Goal: Information Seeking & Learning: Learn about a topic

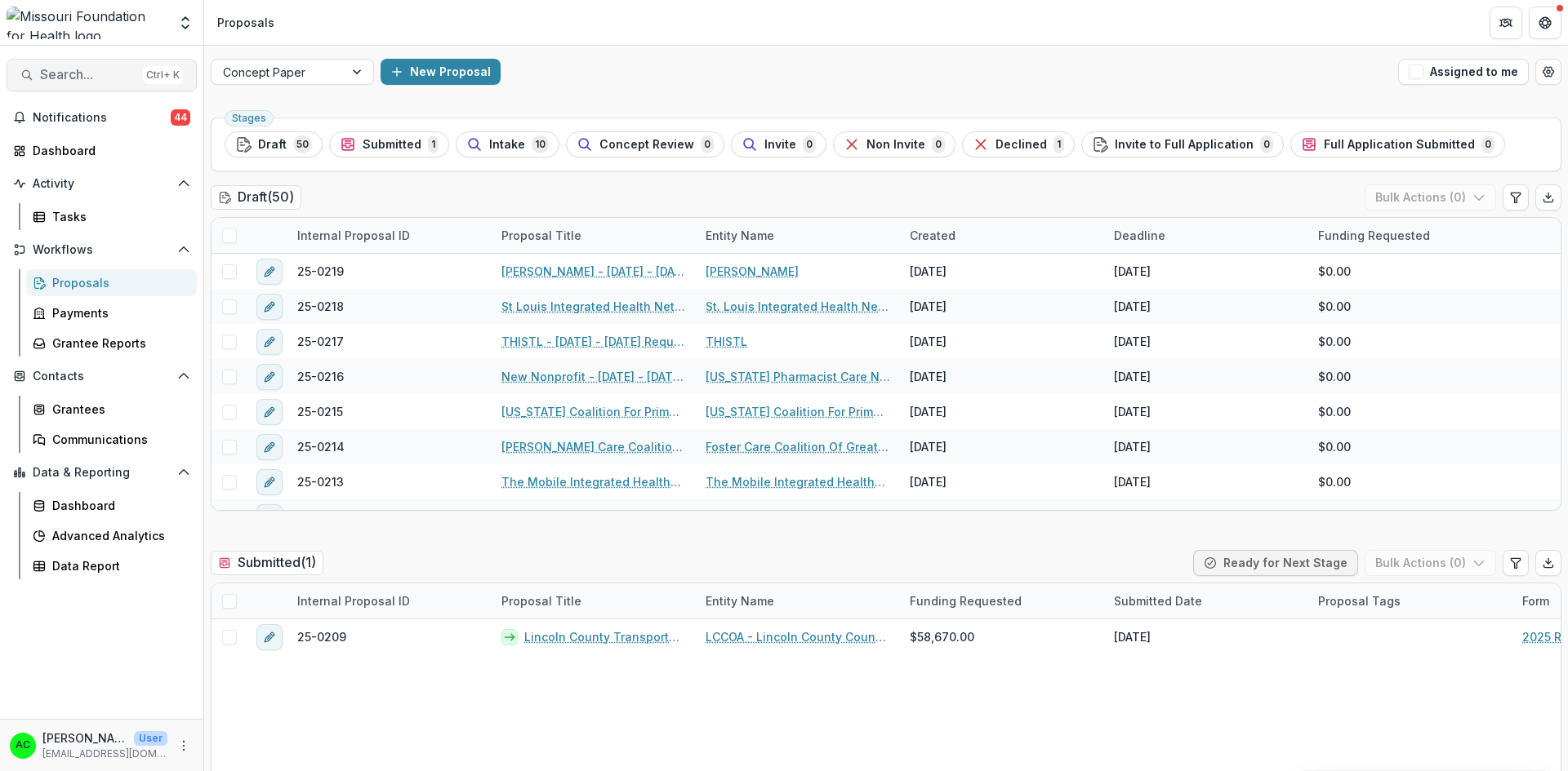
click at [84, 79] on span "Search..." at bounding box center [88, 74] width 96 height 16
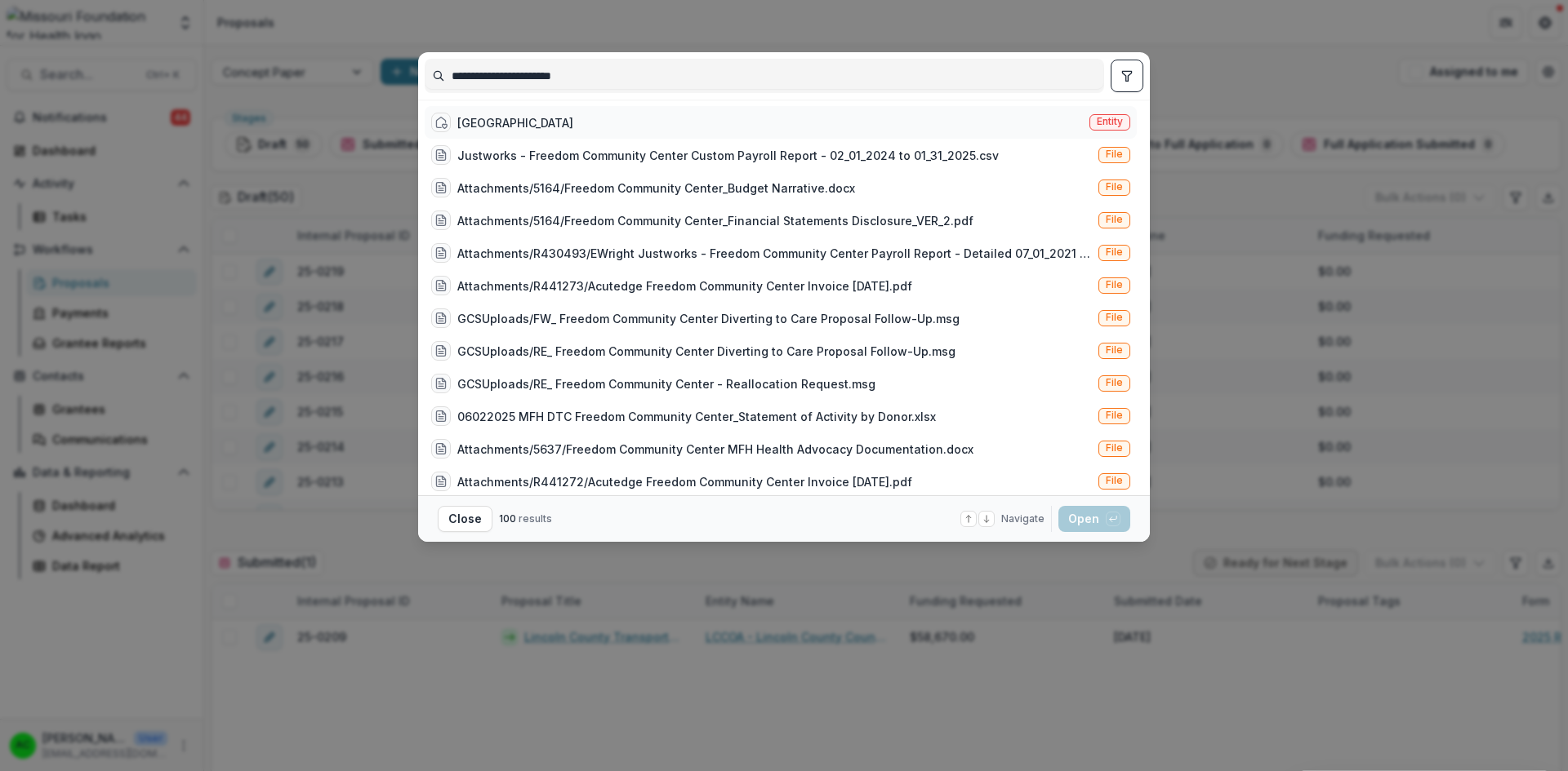
type input "**********"
click at [1104, 120] on span "Entity" at bounding box center [1110, 121] width 26 height 11
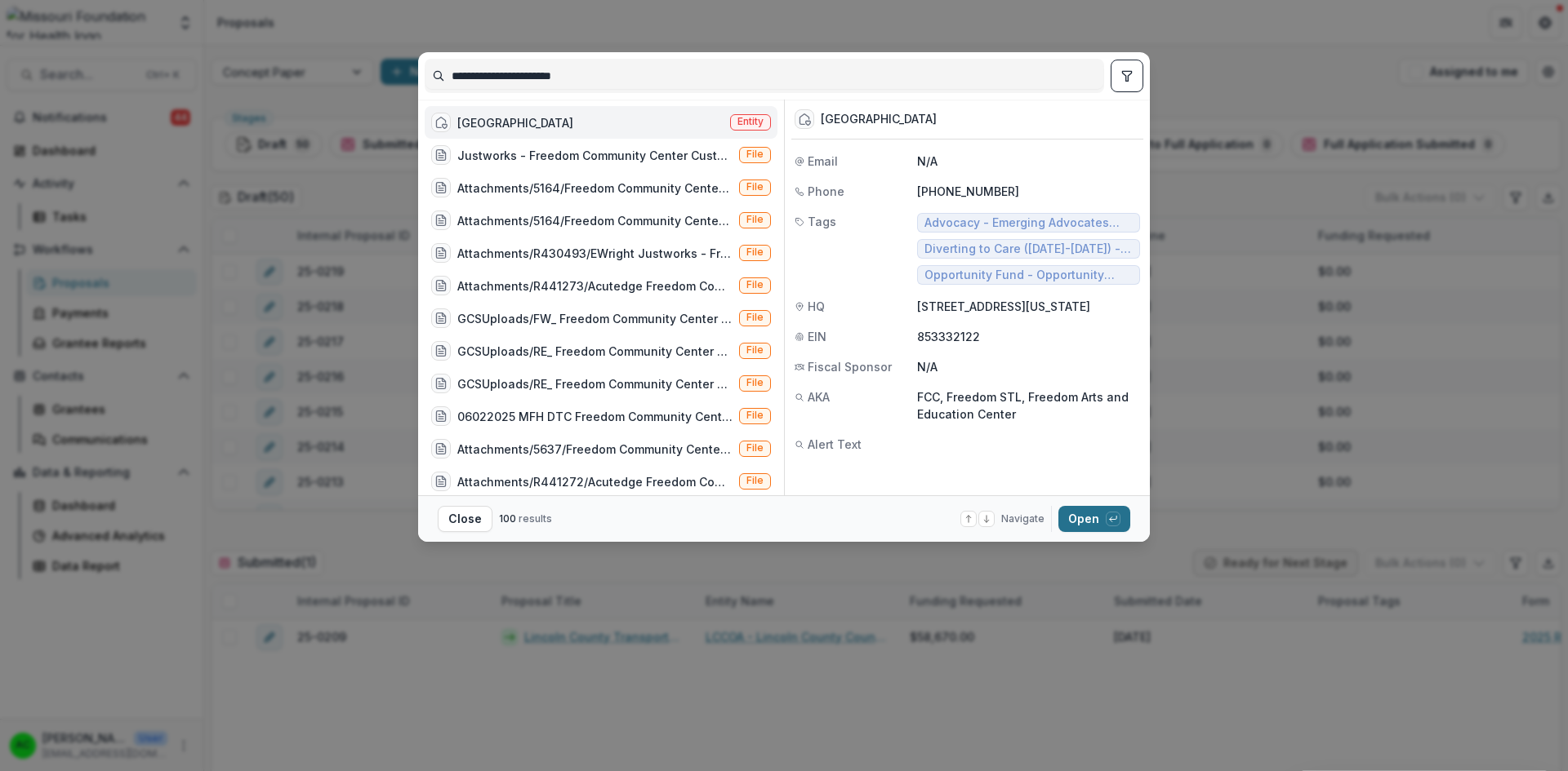
click at [1087, 523] on button "Open with enter key" at bounding box center [1093, 519] width 71 height 26
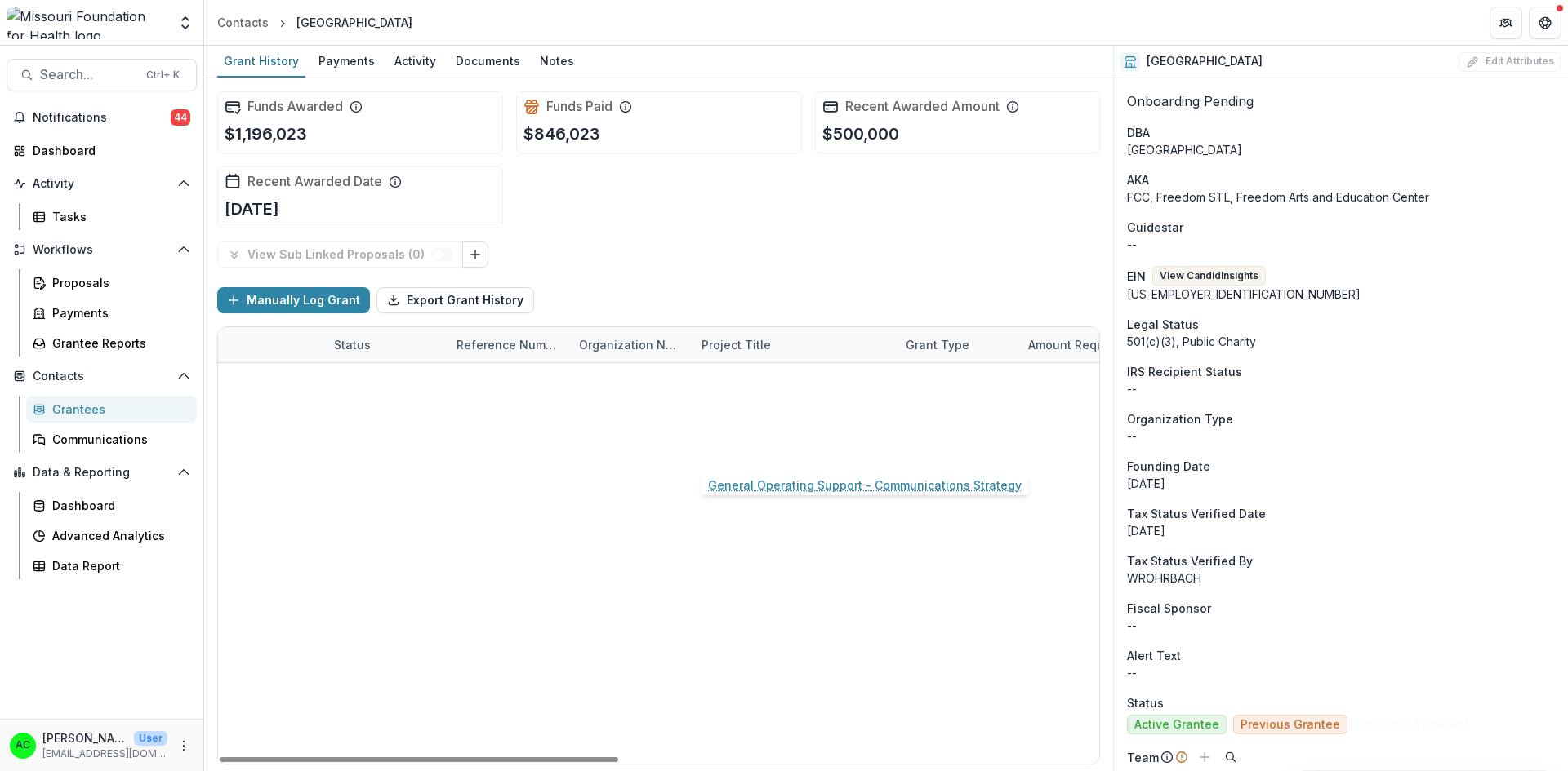
click at [739, 452] on link "General Operating Support - Communications Strategy" at bounding box center [793, 450] width 185 height 17
click at [714, 520] on link "Freedom Project" at bounding box center [747, 521] width 93 height 17
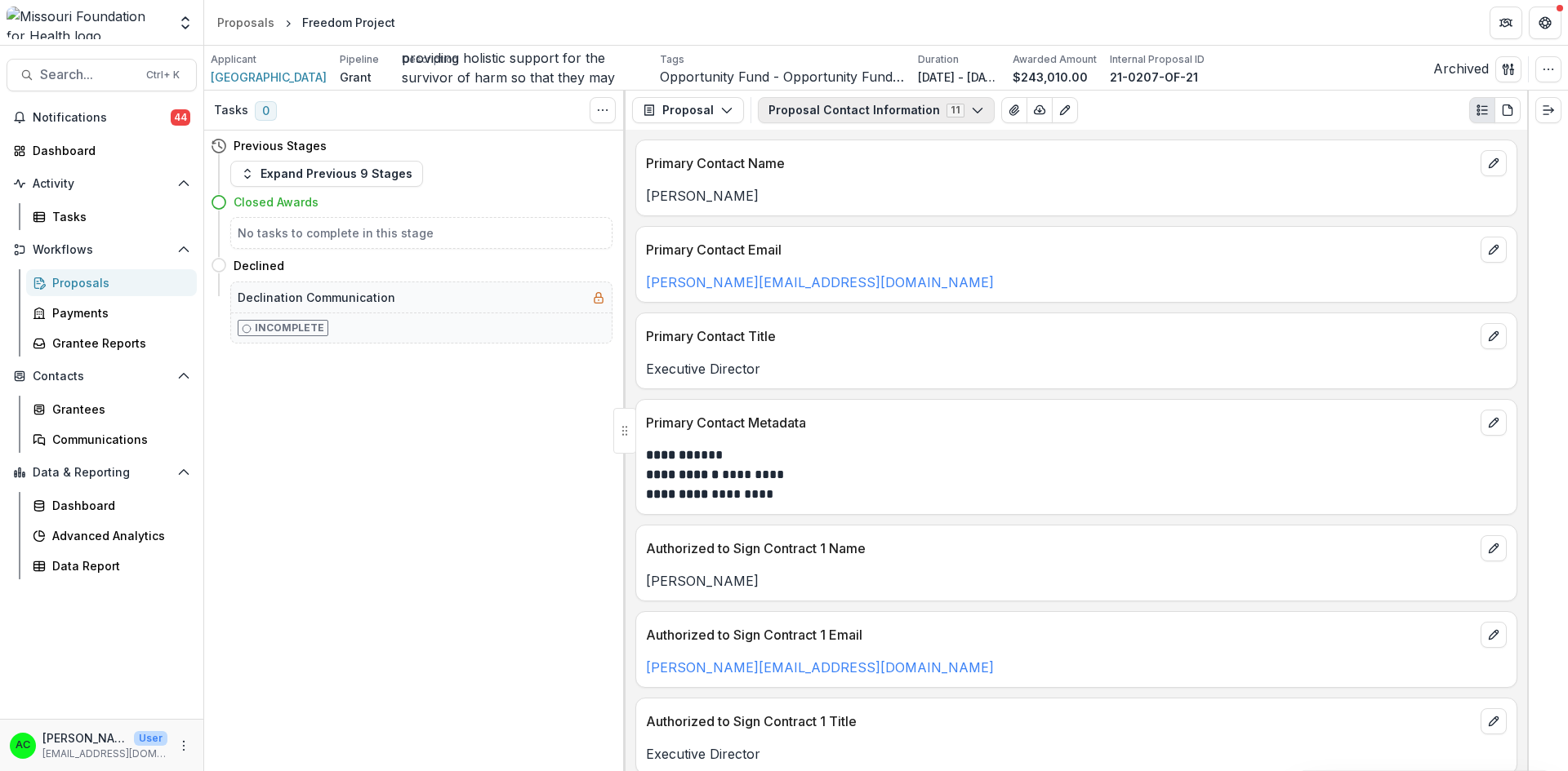
click at [792, 99] on button "Proposal Contact Information 11" at bounding box center [875, 110] width 236 height 26
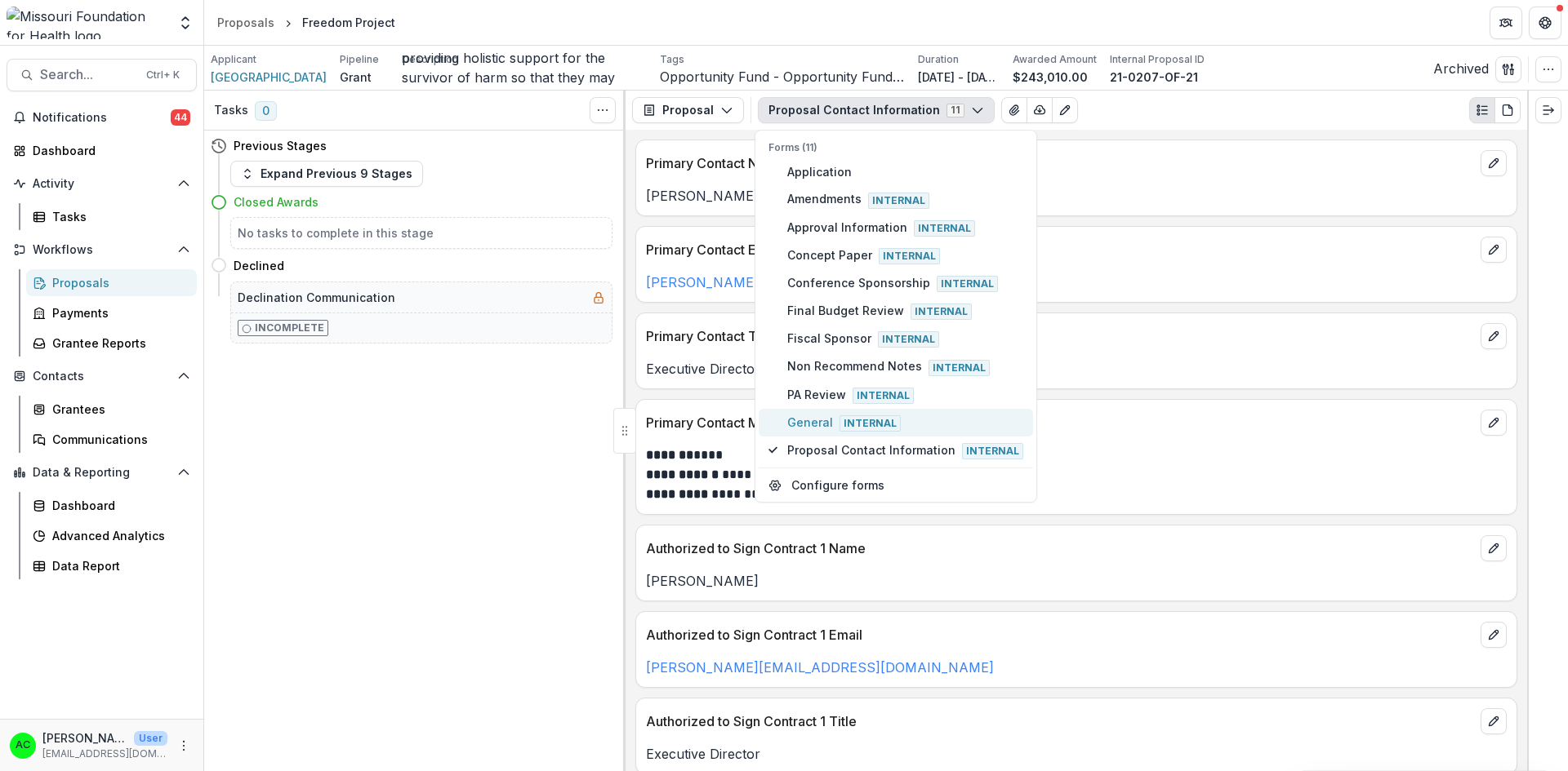
click at [825, 428] on span "General Internal" at bounding box center [905, 422] width 236 height 18
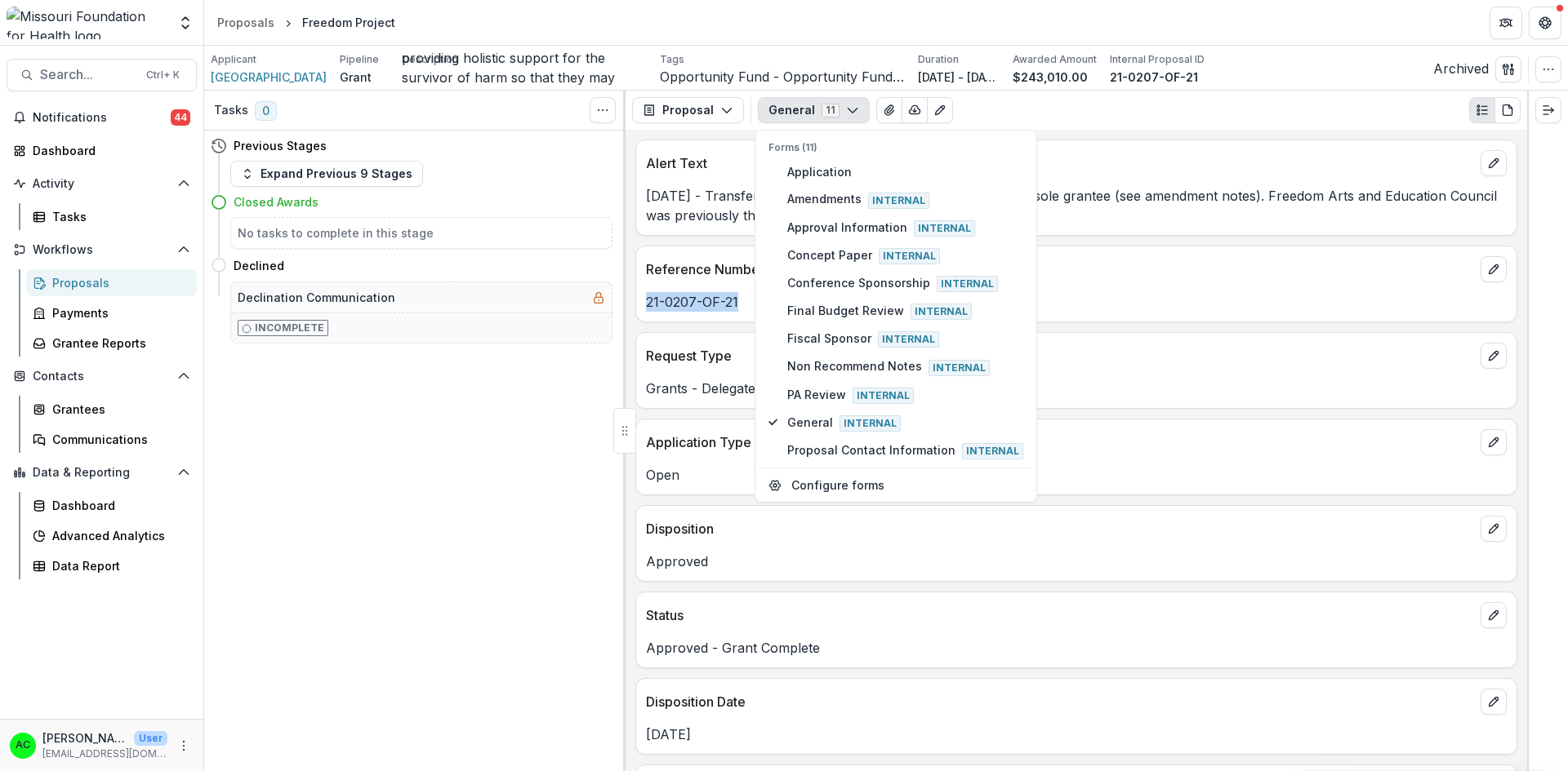
drag, startPoint x: 644, startPoint y: 300, endPoint x: 748, endPoint y: 313, distance: 104.8
click at [748, 313] on div "Reference Number 21-0207-OF-21" at bounding box center [1076, 284] width 882 height 77
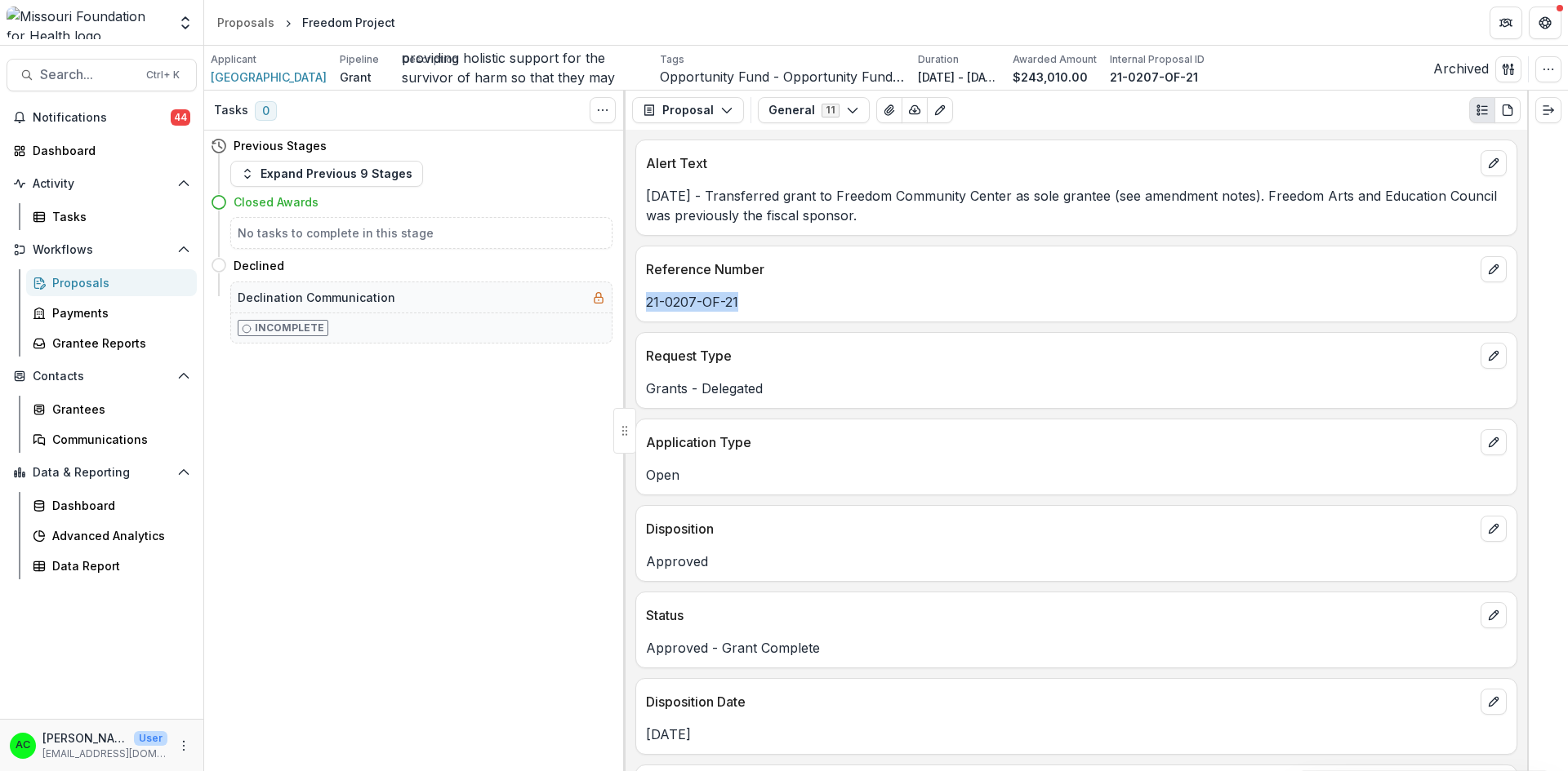
copy p "21-0207-OF-21"
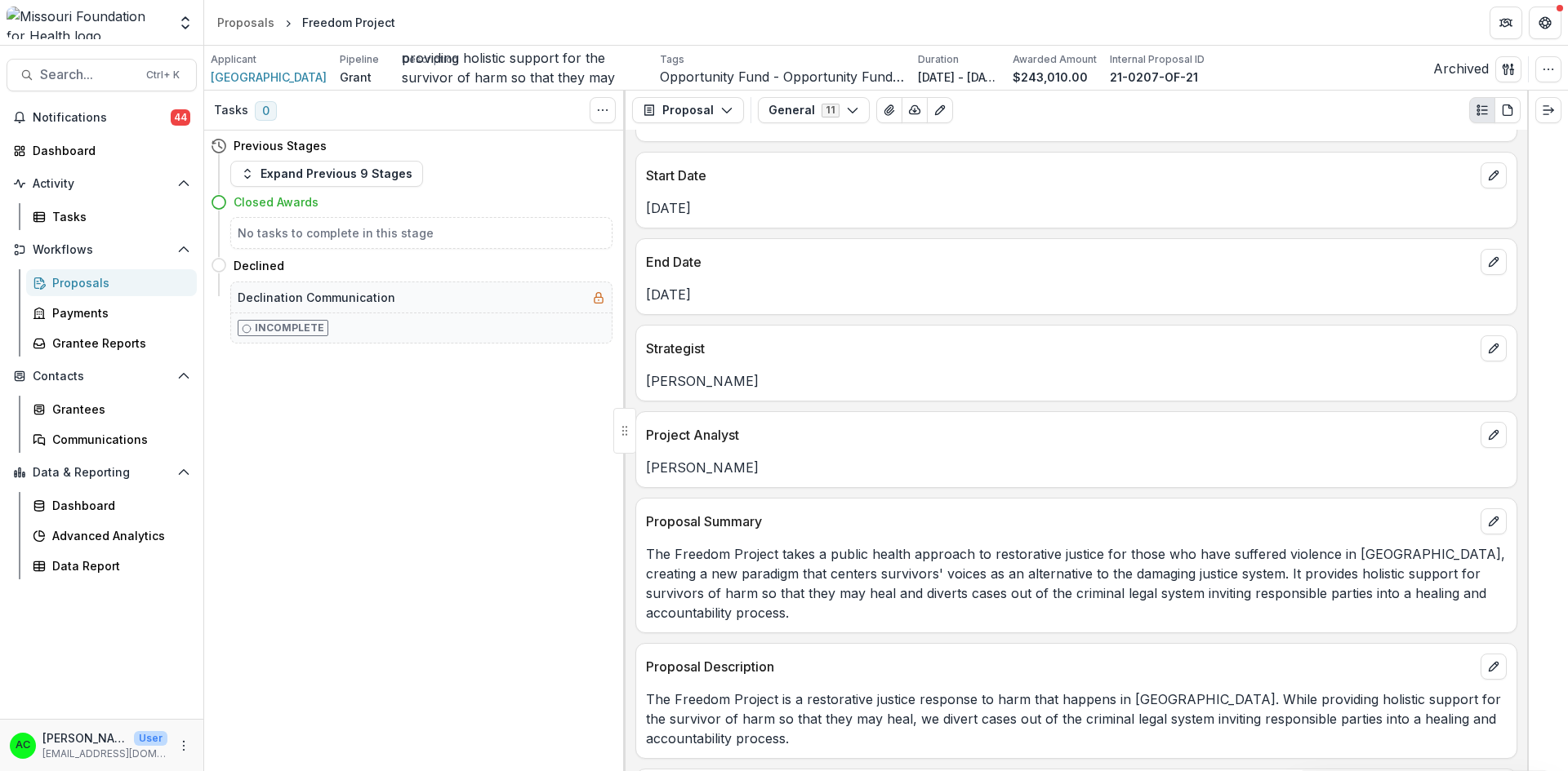
scroll to position [1143, 0]
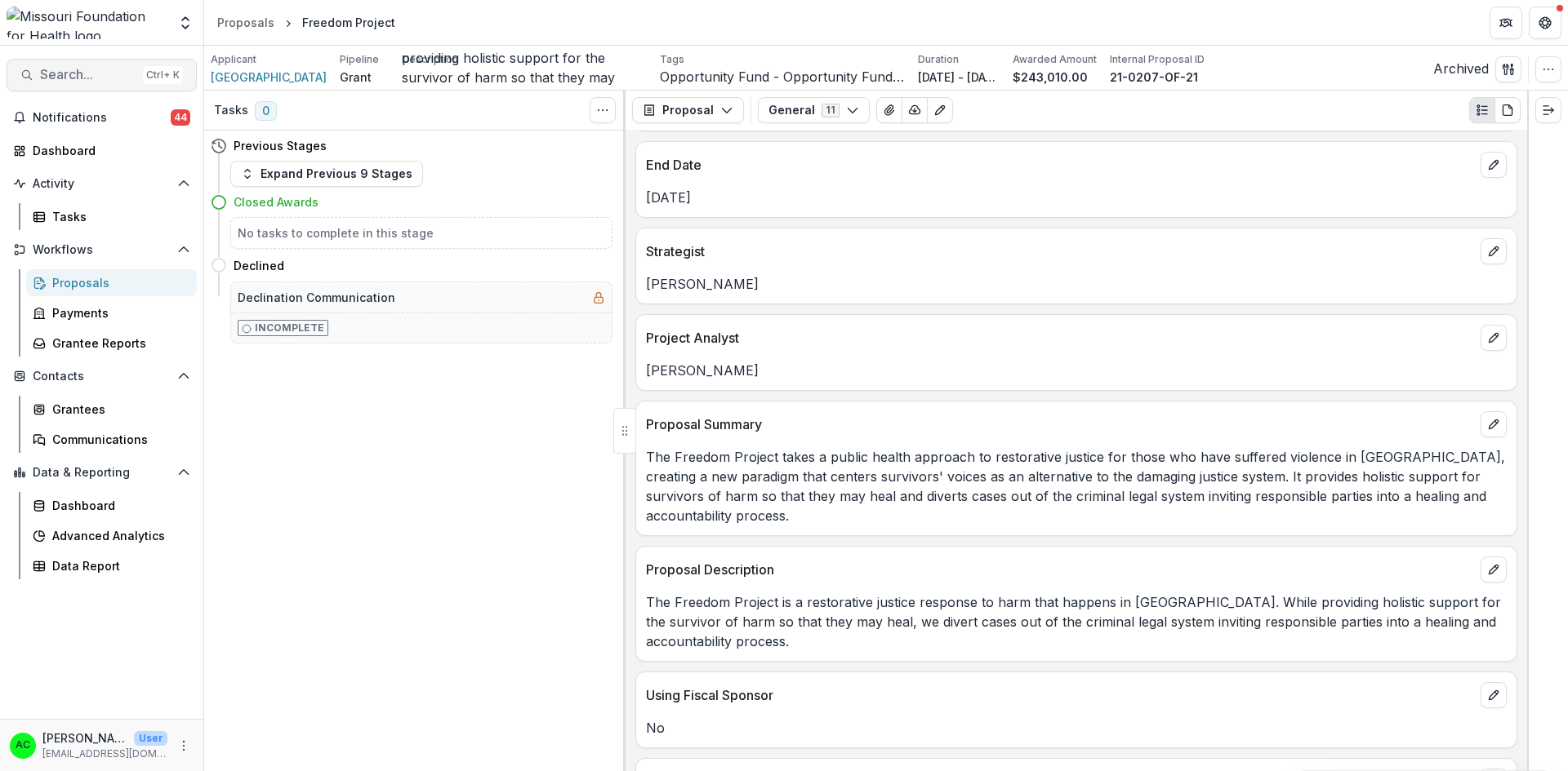
click at [120, 66] on button "Search... Ctrl + K" at bounding box center [101, 74] width 190 height 32
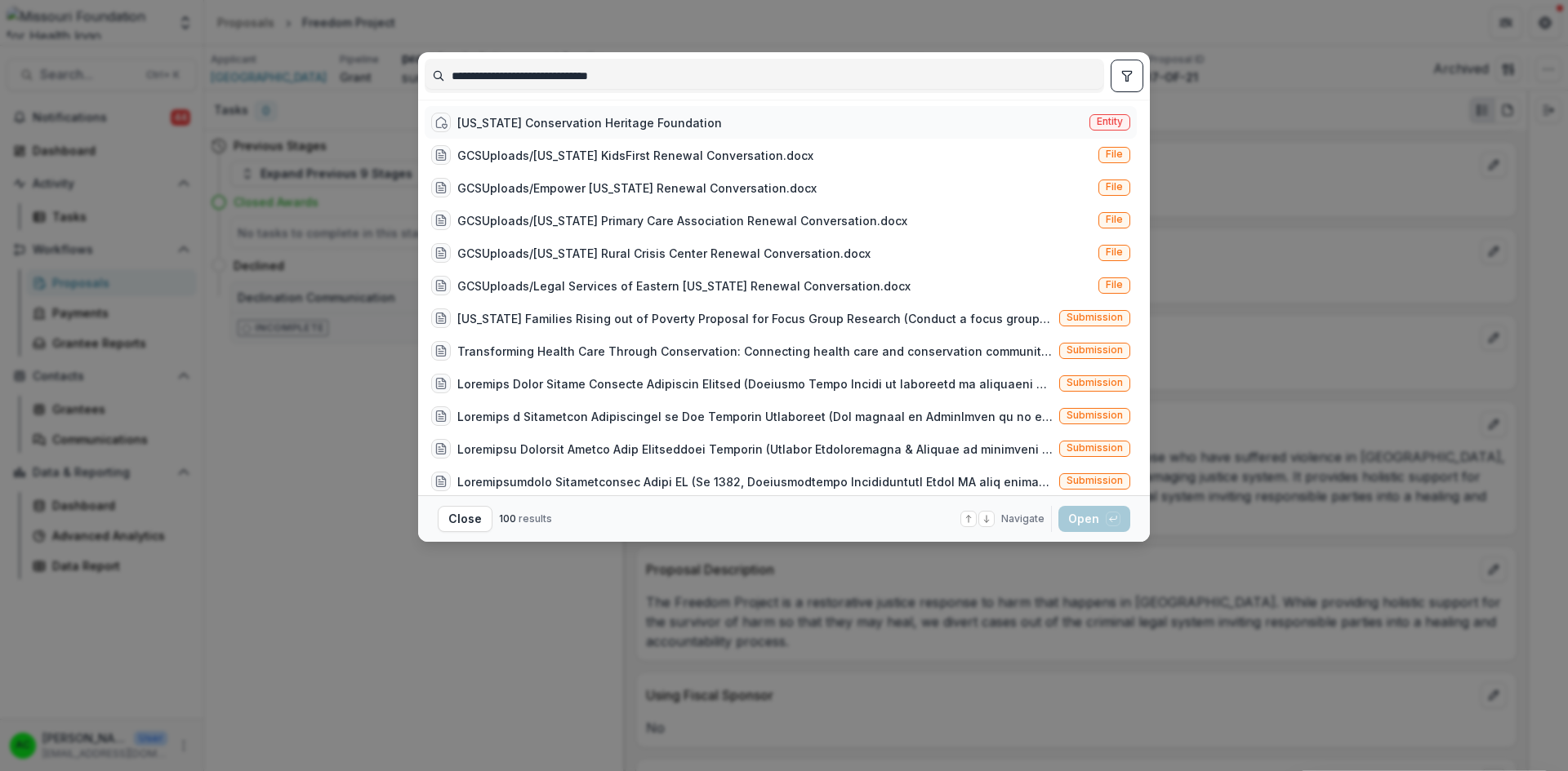
type input "**********"
click at [654, 120] on div "[US_STATE] Conservation Heritage Foundation" at bounding box center [589, 122] width 264 height 17
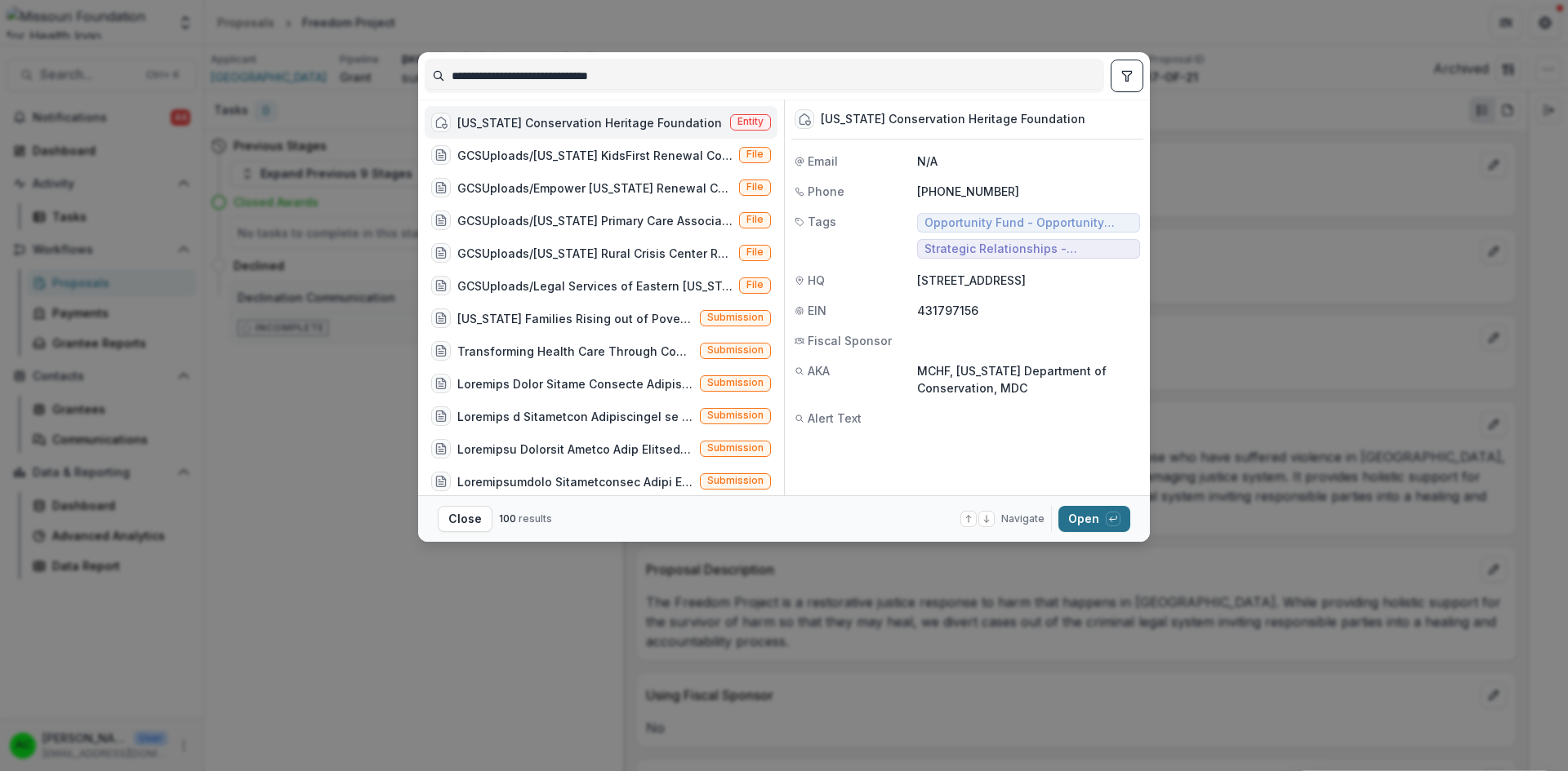
click at [1081, 520] on button "Open with enter key" at bounding box center [1093, 519] width 71 height 26
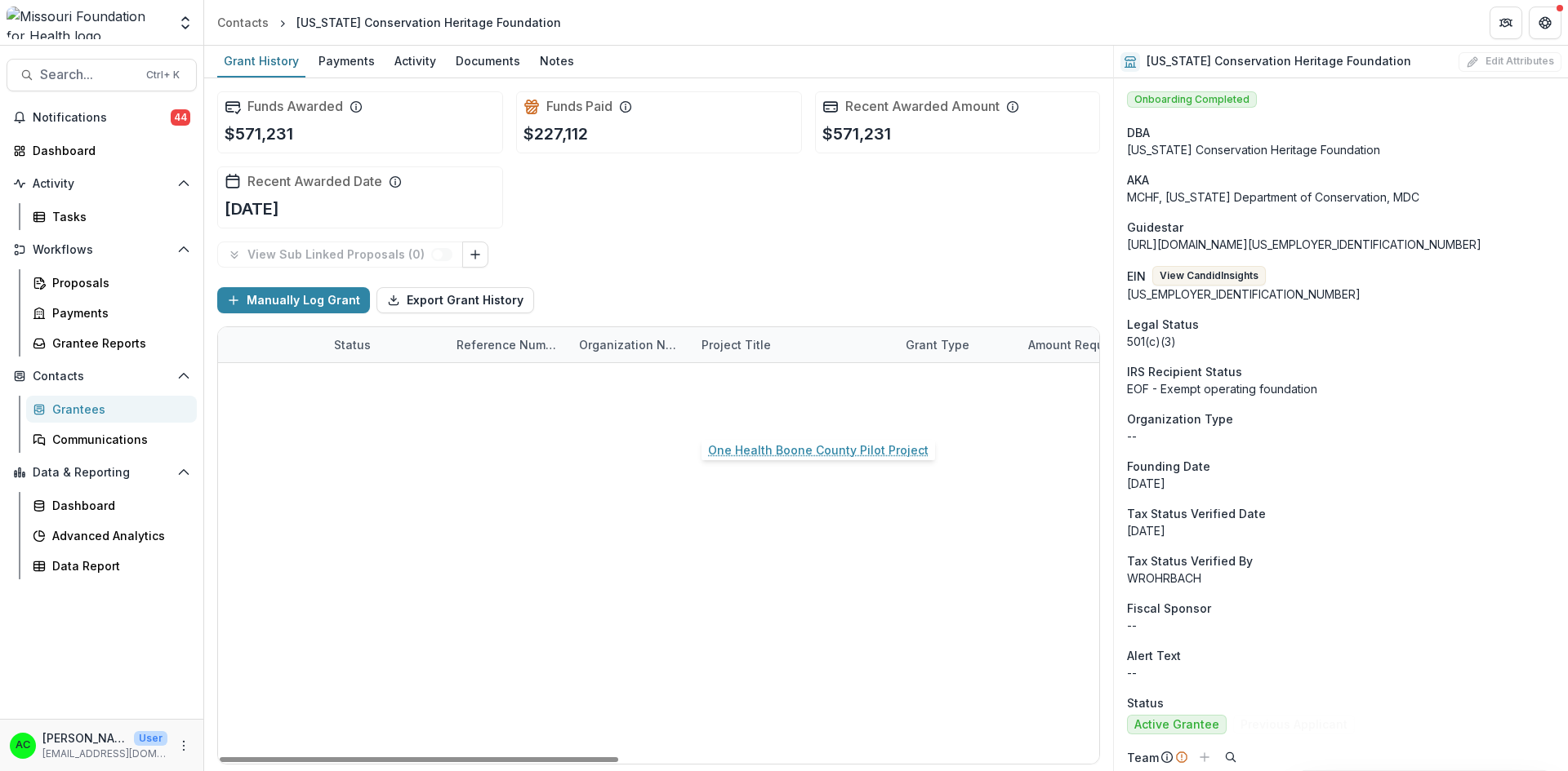
click at [788, 421] on link "One Health Boone County Pilot Project" at bounding box center [793, 415] width 185 height 17
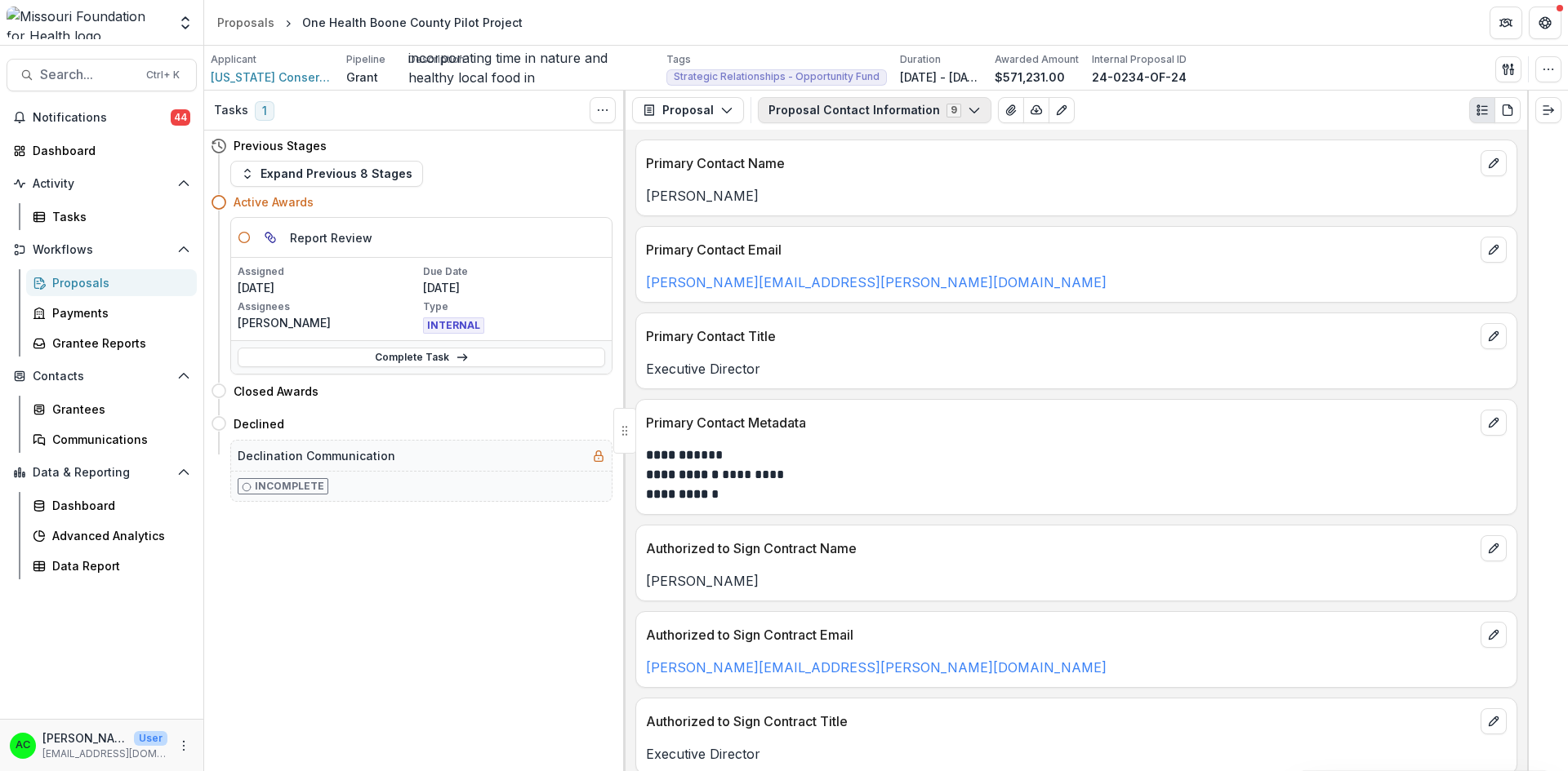
click at [813, 110] on button "Proposal Contact Information 9" at bounding box center [874, 110] width 234 height 26
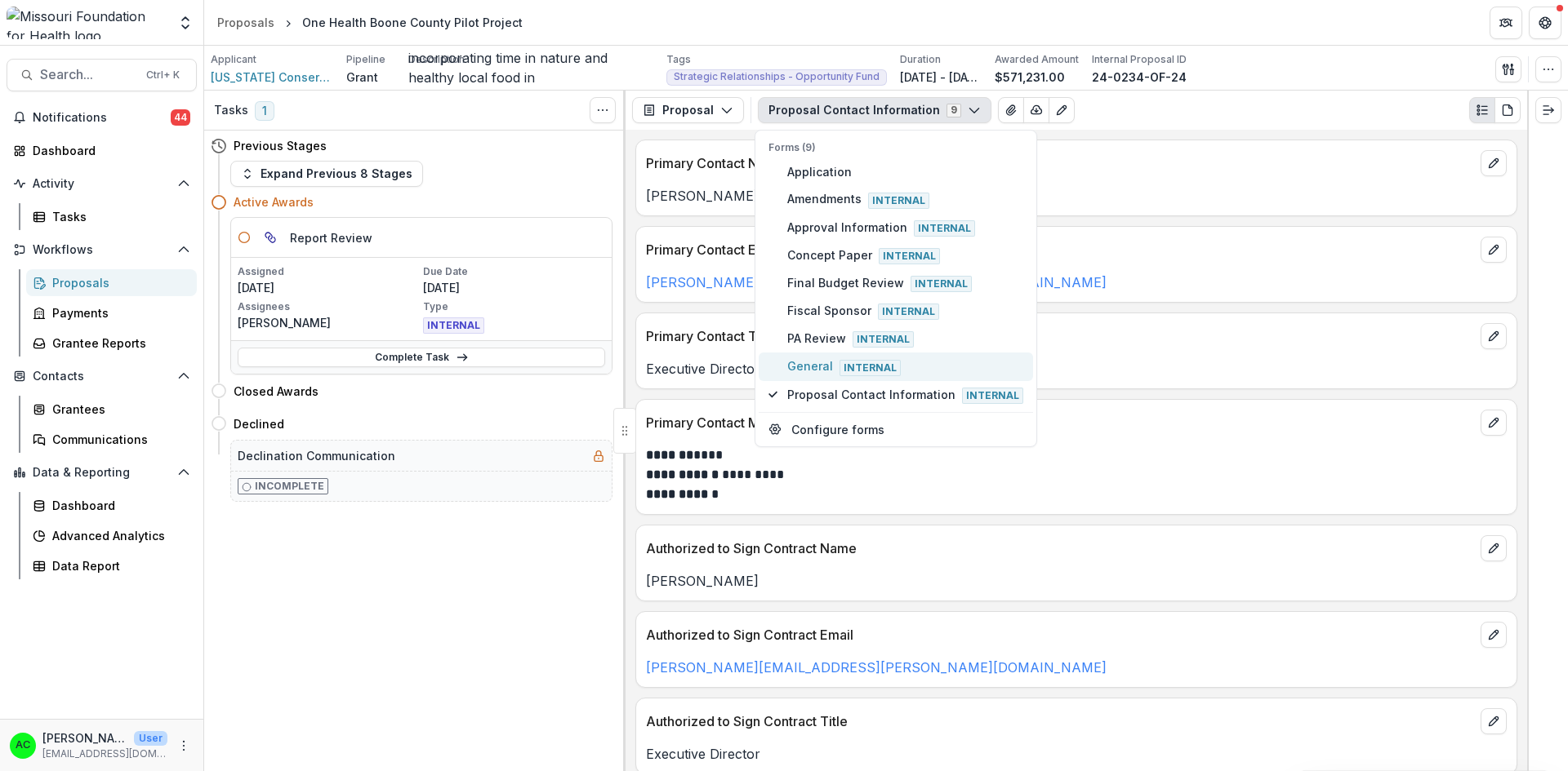
click at [846, 369] on span "Internal" at bounding box center [870, 368] width 61 height 17
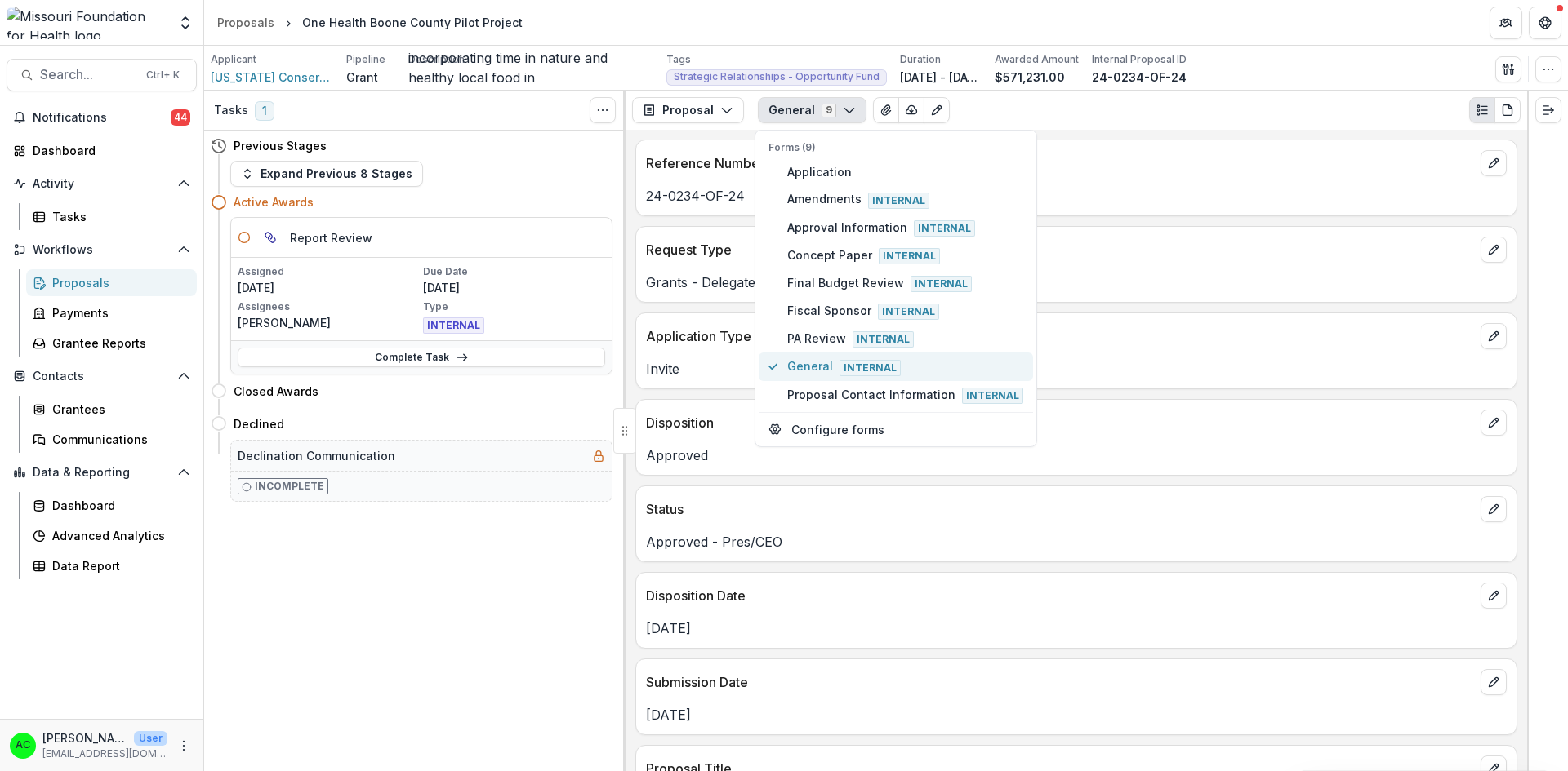
click at [916, 368] on span "General Internal" at bounding box center [905, 366] width 236 height 18
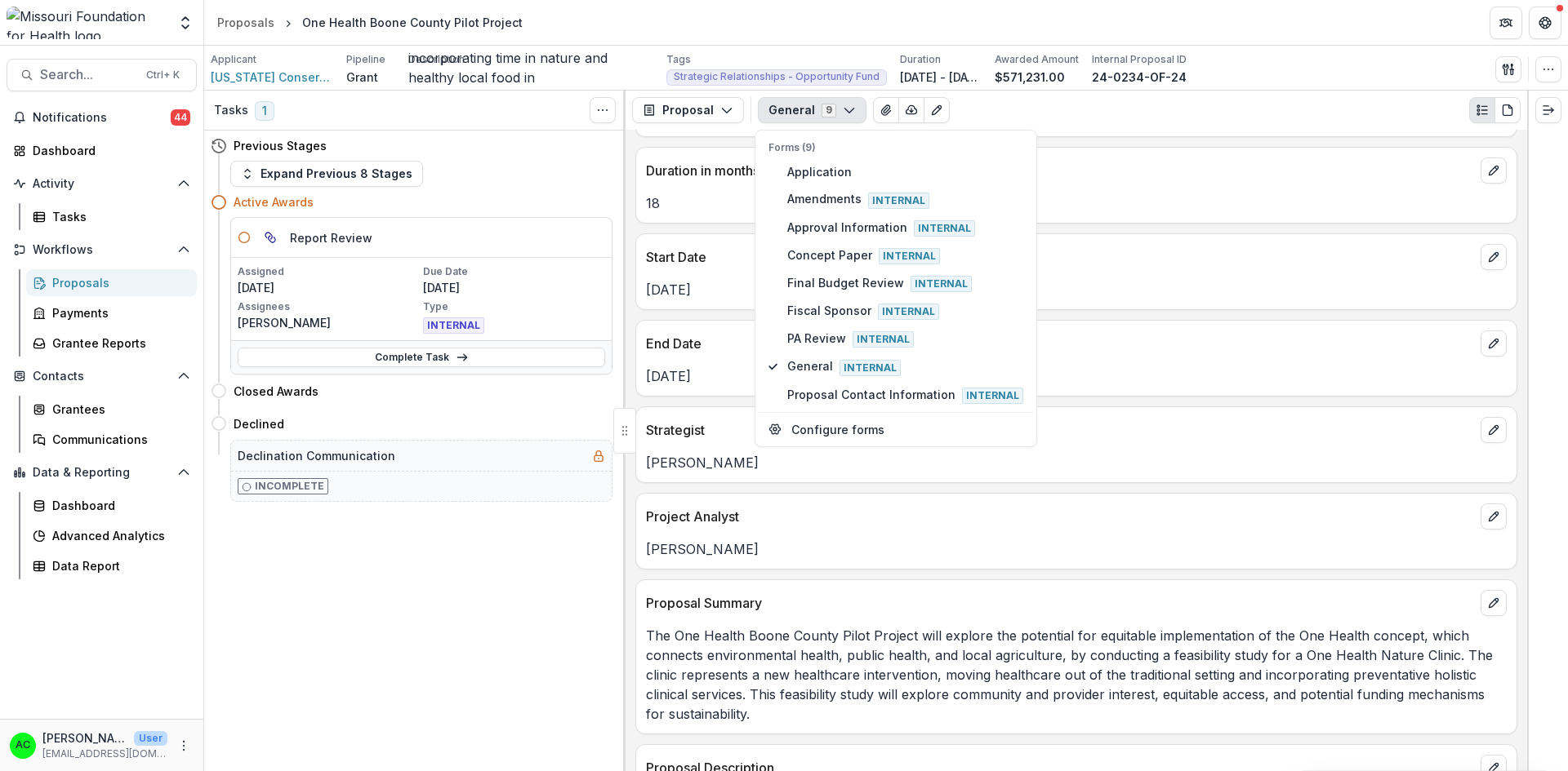
scroll to position [816, 0]
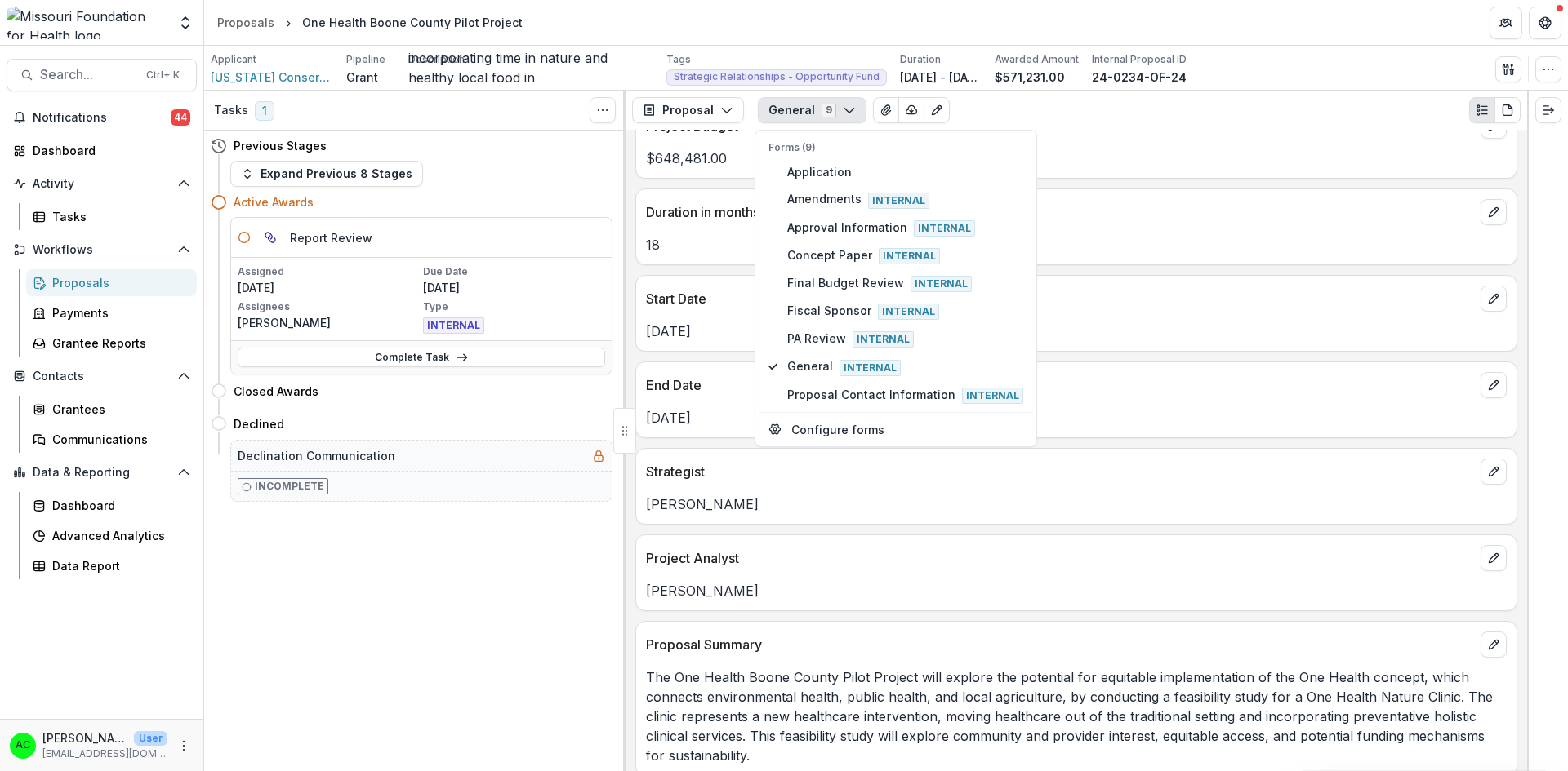
click at [1056, 600] on p "[PERSON_NAME]" at bounding box center [1077, 590] width 860 height 19
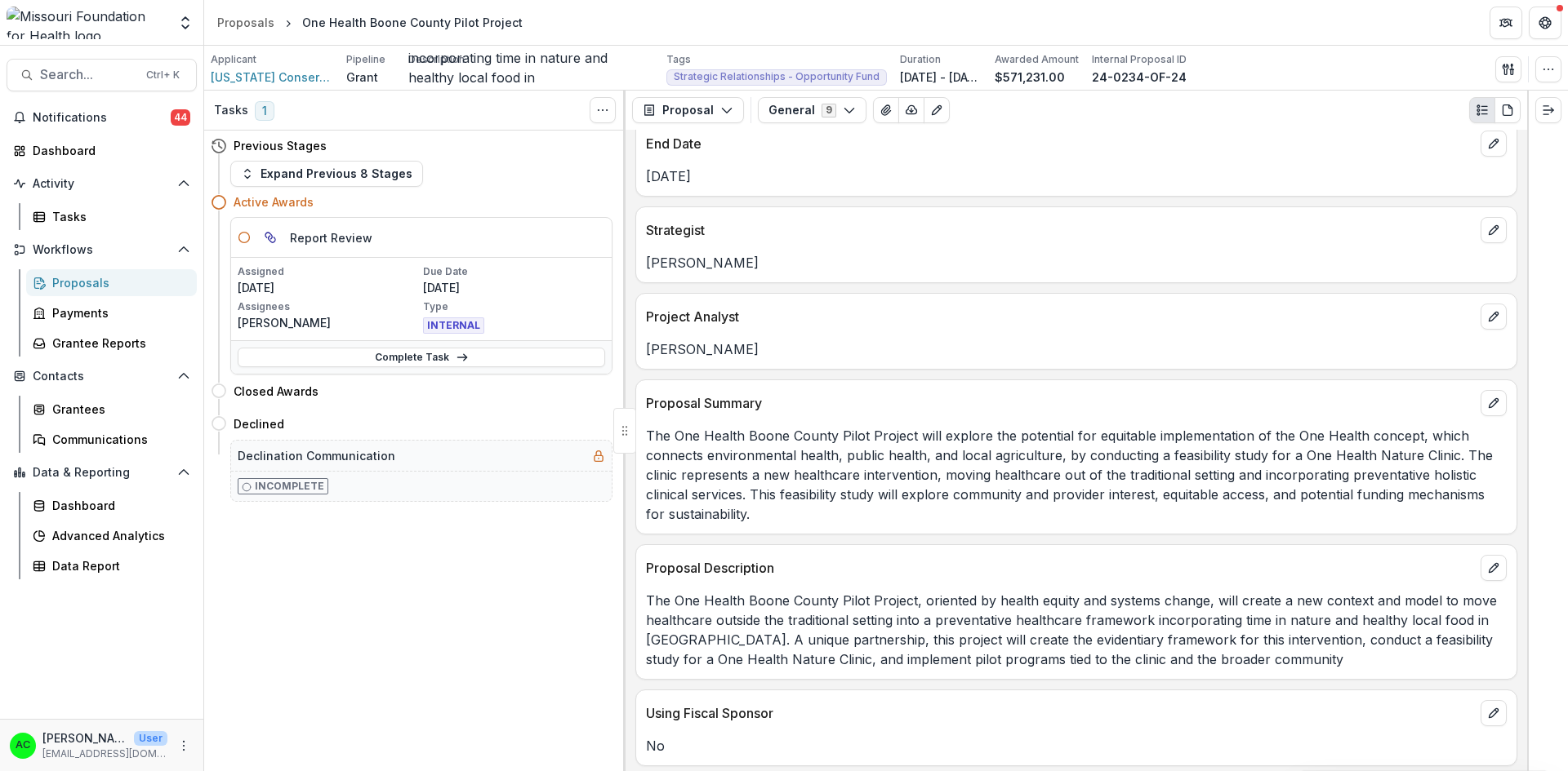
scroll to position [1061, 0]
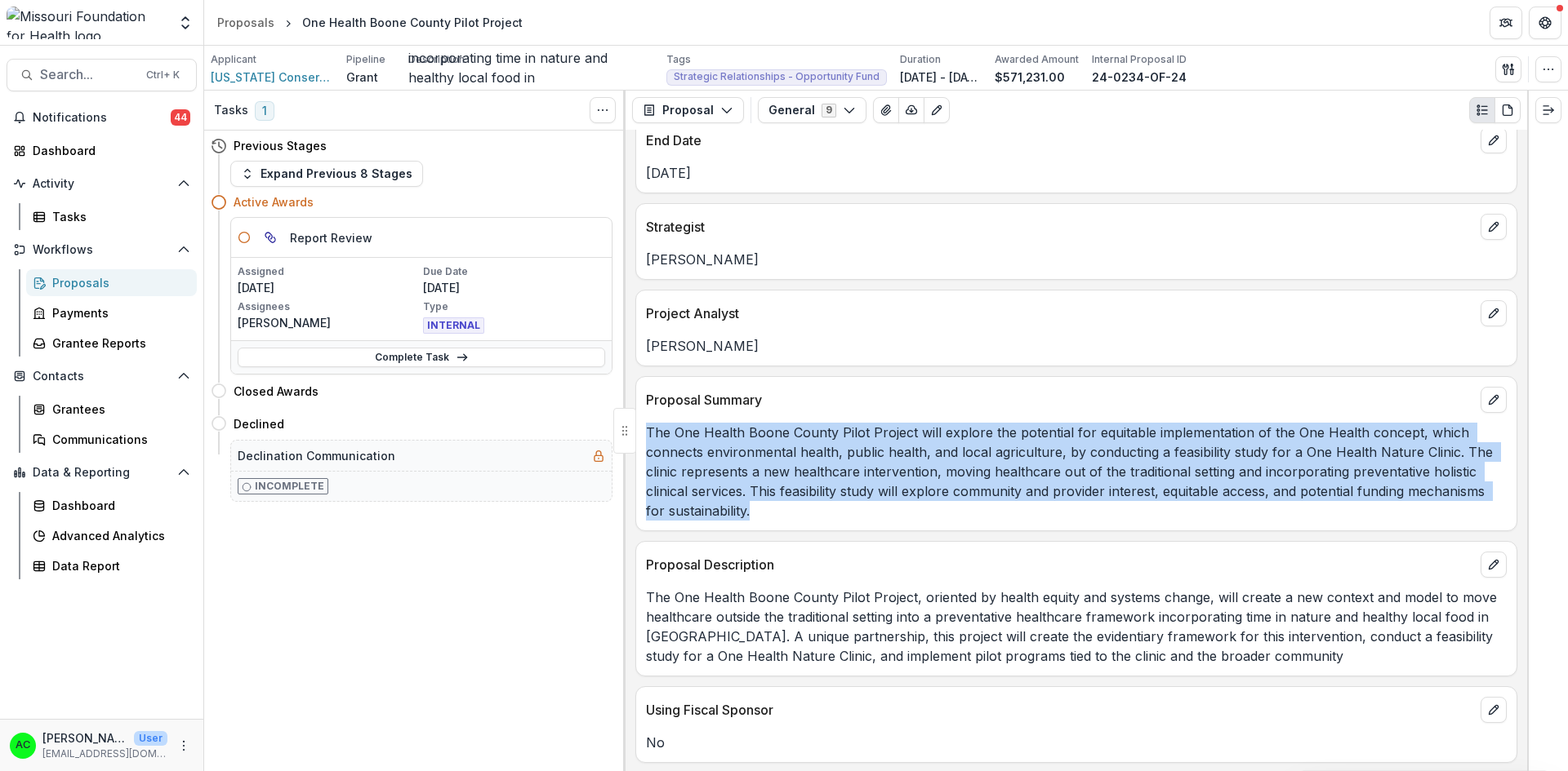
drag, startPoint x: 644, startPoint y: 433, endPoint x: 828, endPoint y: 520, distance: 203.5
click at [828, 520] on div "The One Health Boone County Pilot Project will explore the potential for equita…" at bounding box center [1076, 472] width 880 height 98
copy p "The One Health Boone County Pilot Project will explore the potential for equita…"
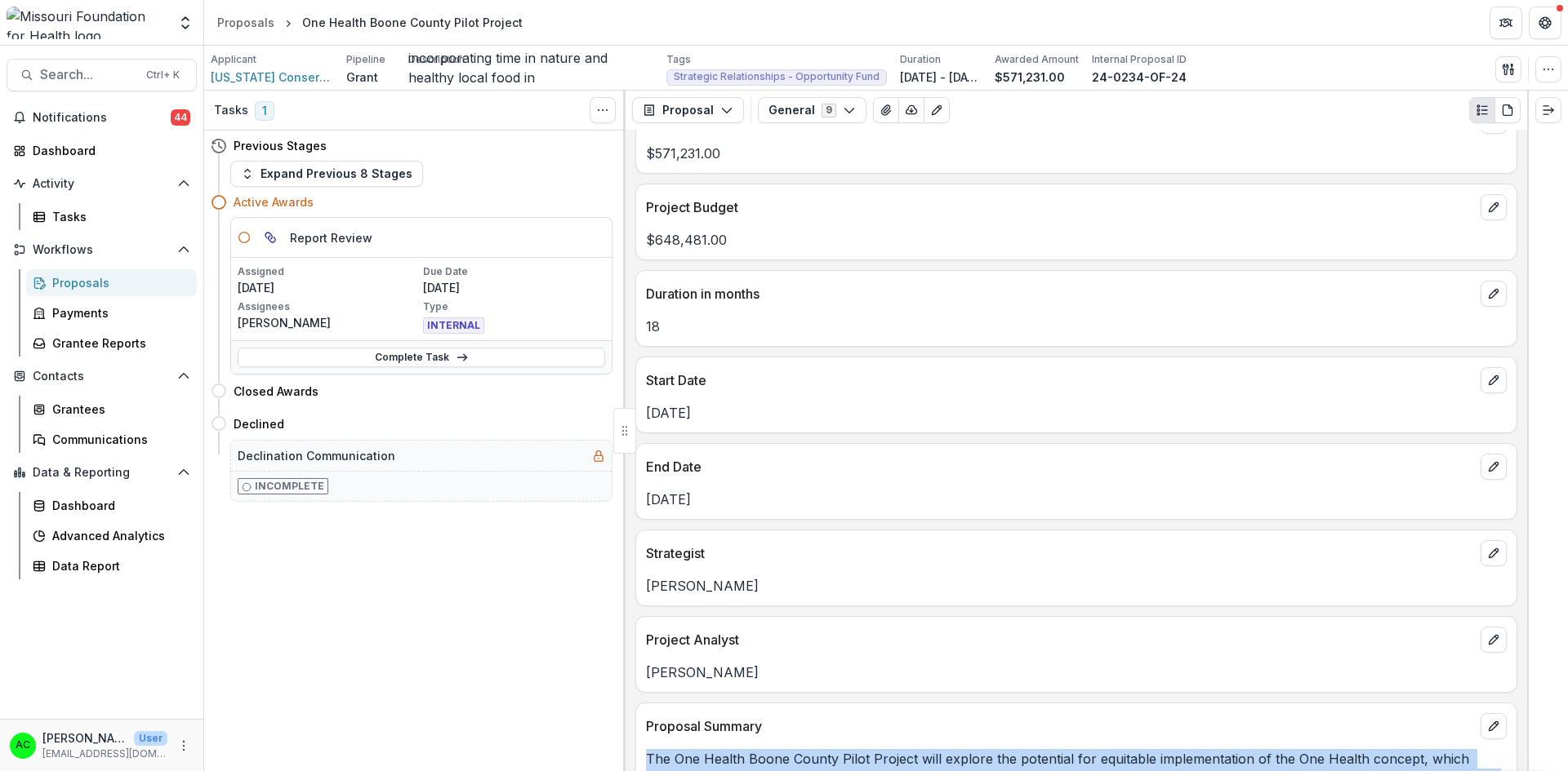
scroll to position [1143, 0]
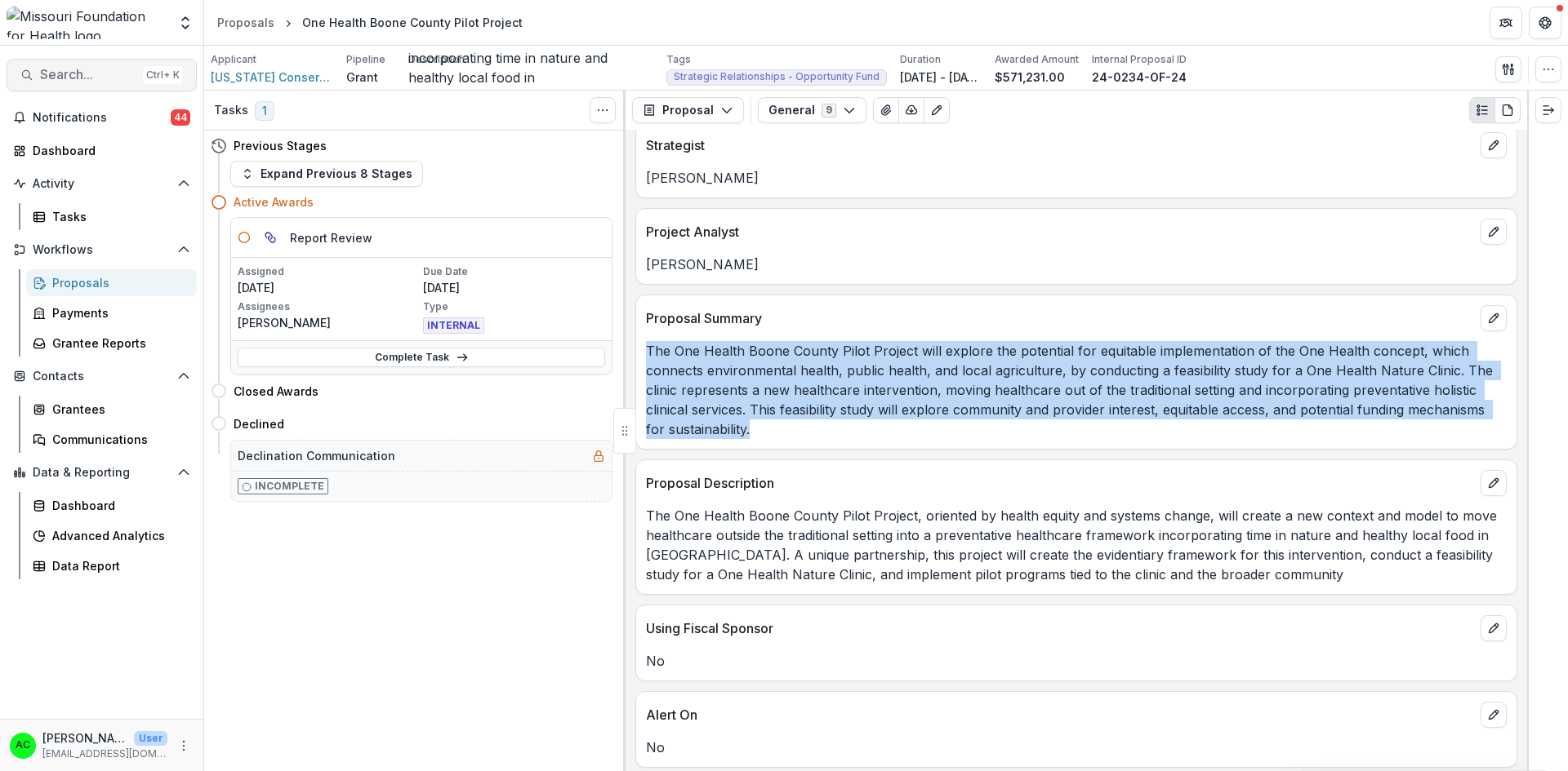
click at [62, 69] on span "Search..." at bounding box center [88, 74] width 96 height 16
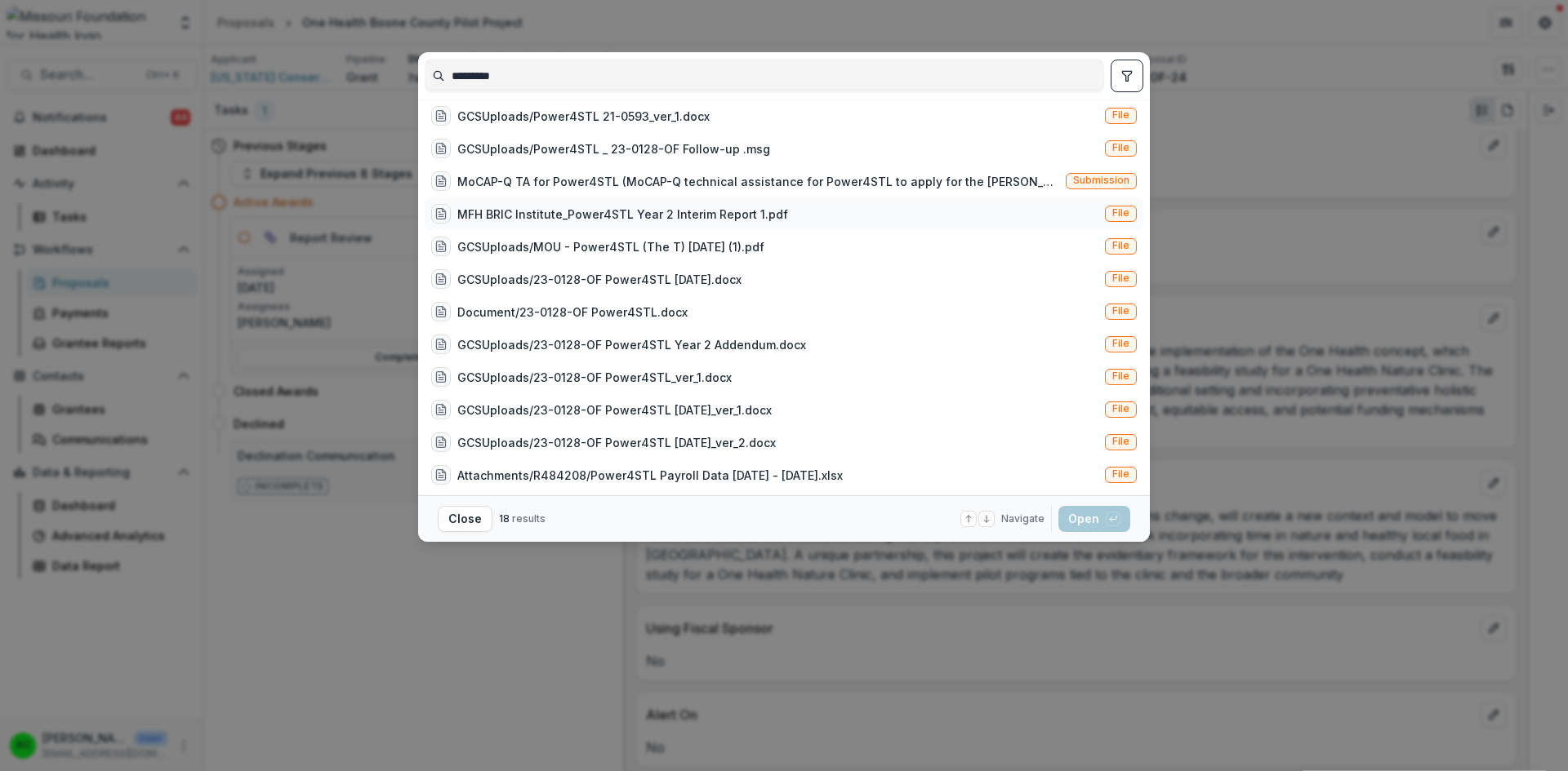
click at [1124, 219] on span "File" at bounding box center [1120, 214] width 32 height 17
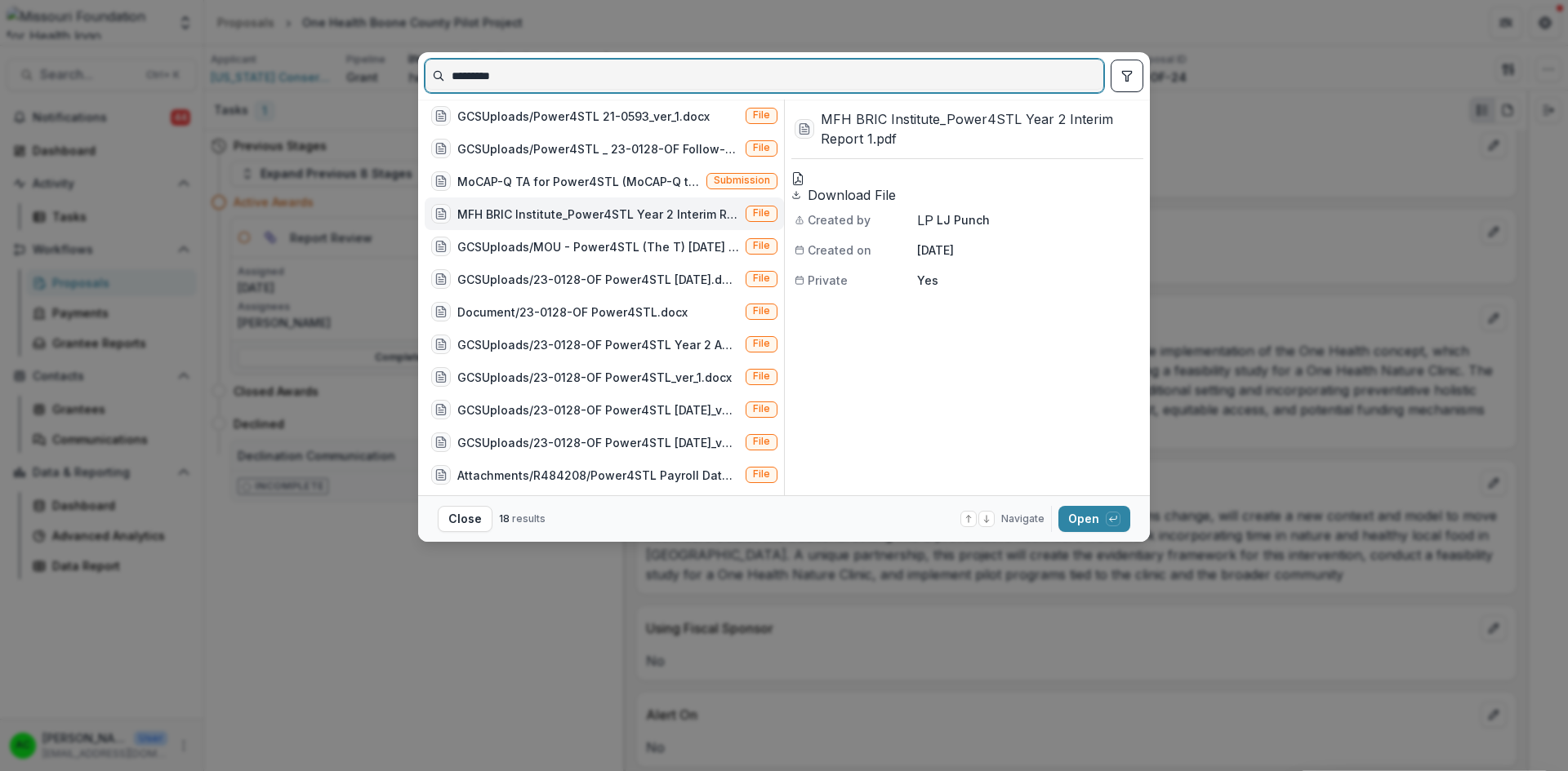
click at [585, 80] on input "*********" at bounding box center [764, 76] width 678 height 26
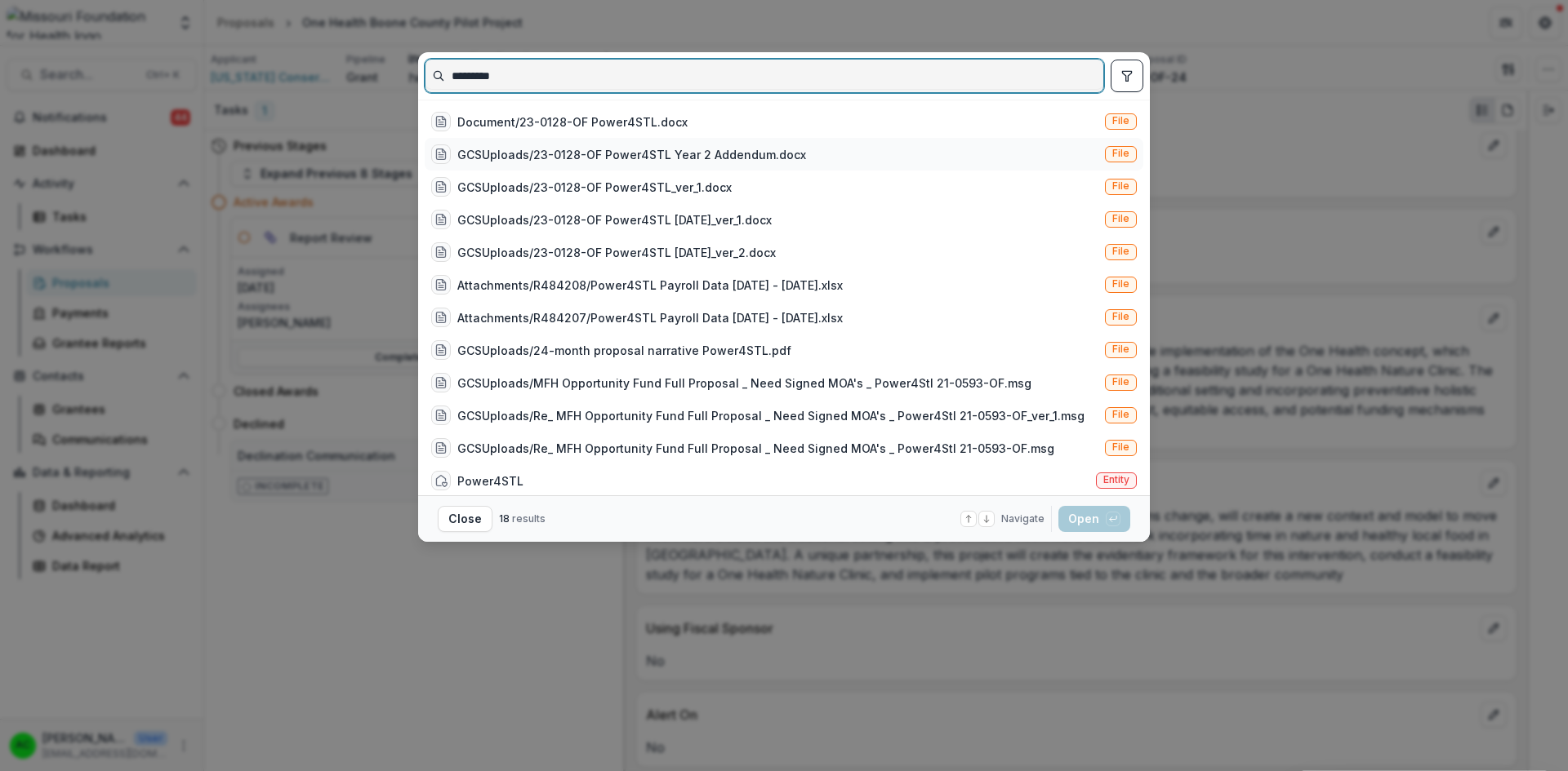
scroll to position [205, 0]
type input "*********"
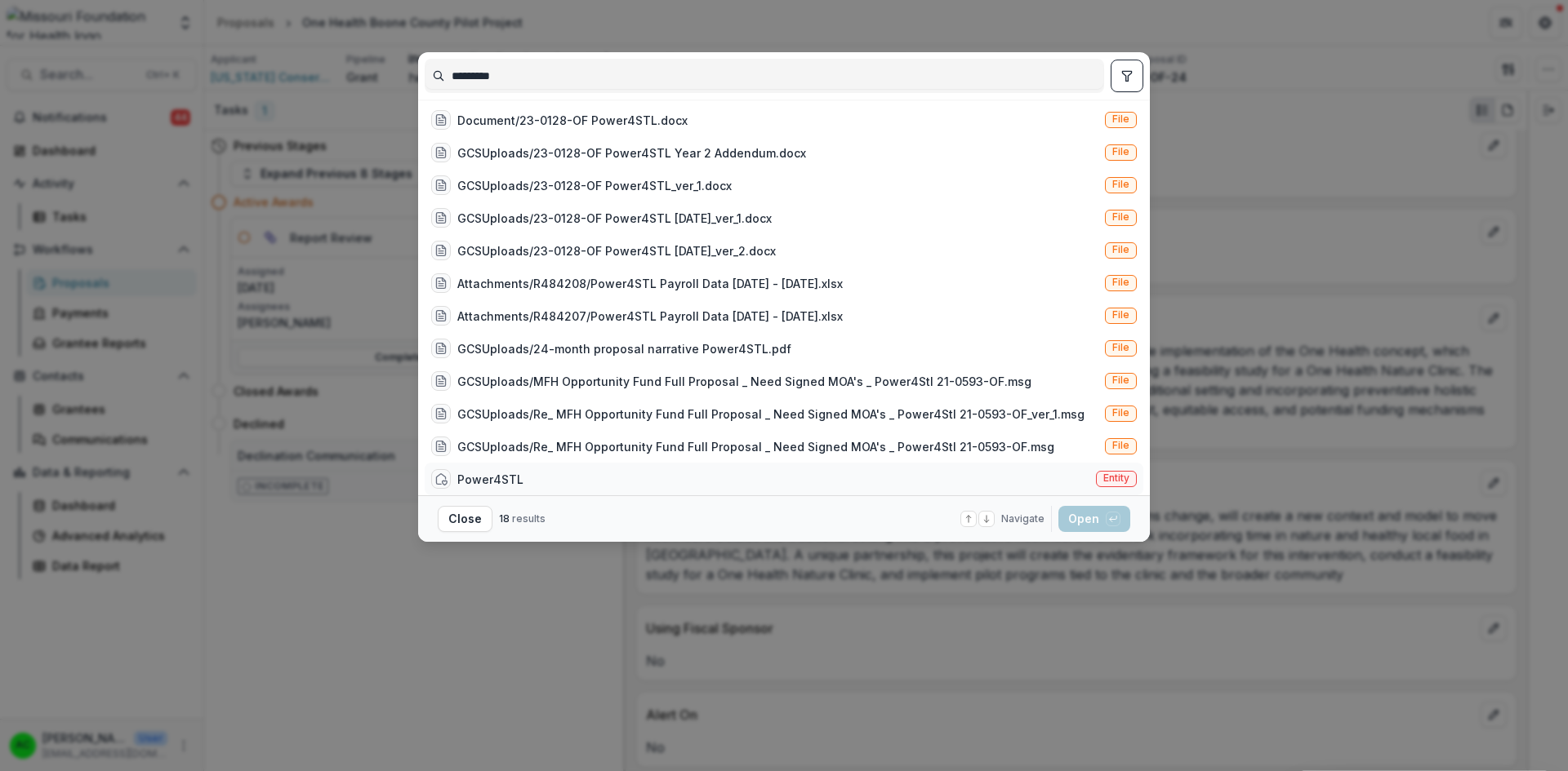
click at [578, 467] on div "Power4STL Entity" at bounding box center [784, 478] width 719 height 32
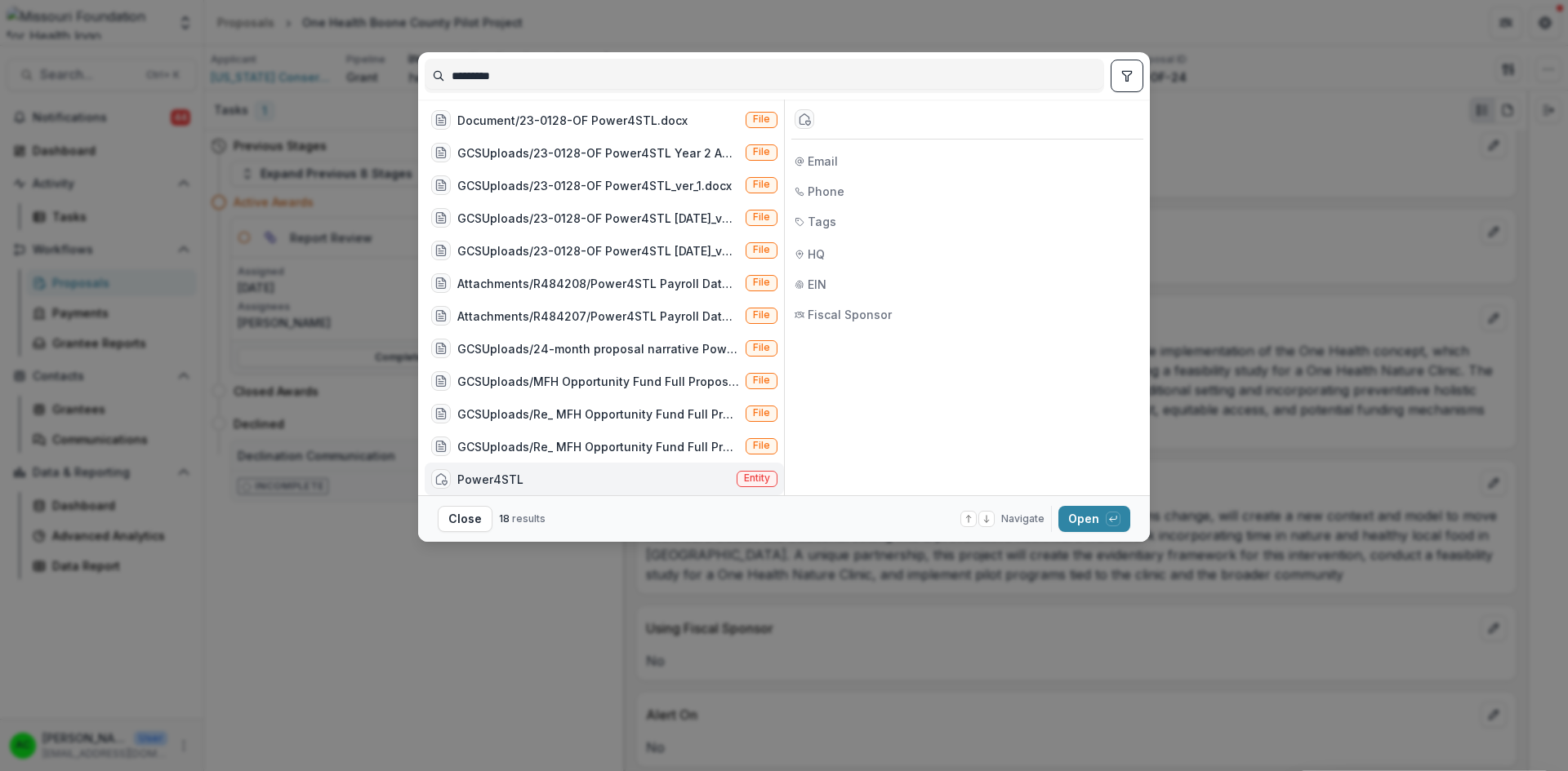
scroll to position [192, 0]
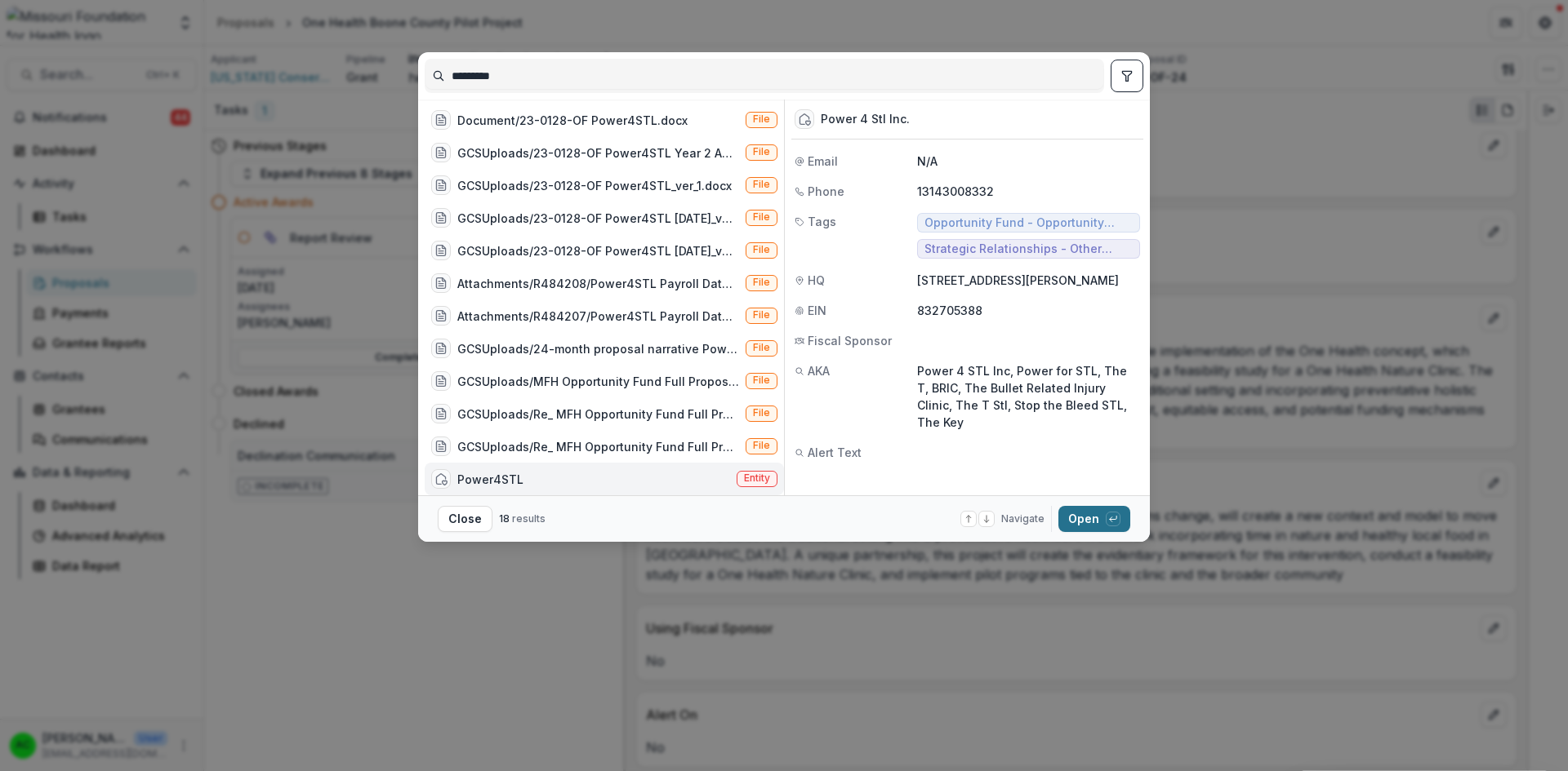
click at [1078, 516] on button "Open with enter key" at bounding box center [1093, 519] width 71 height 26
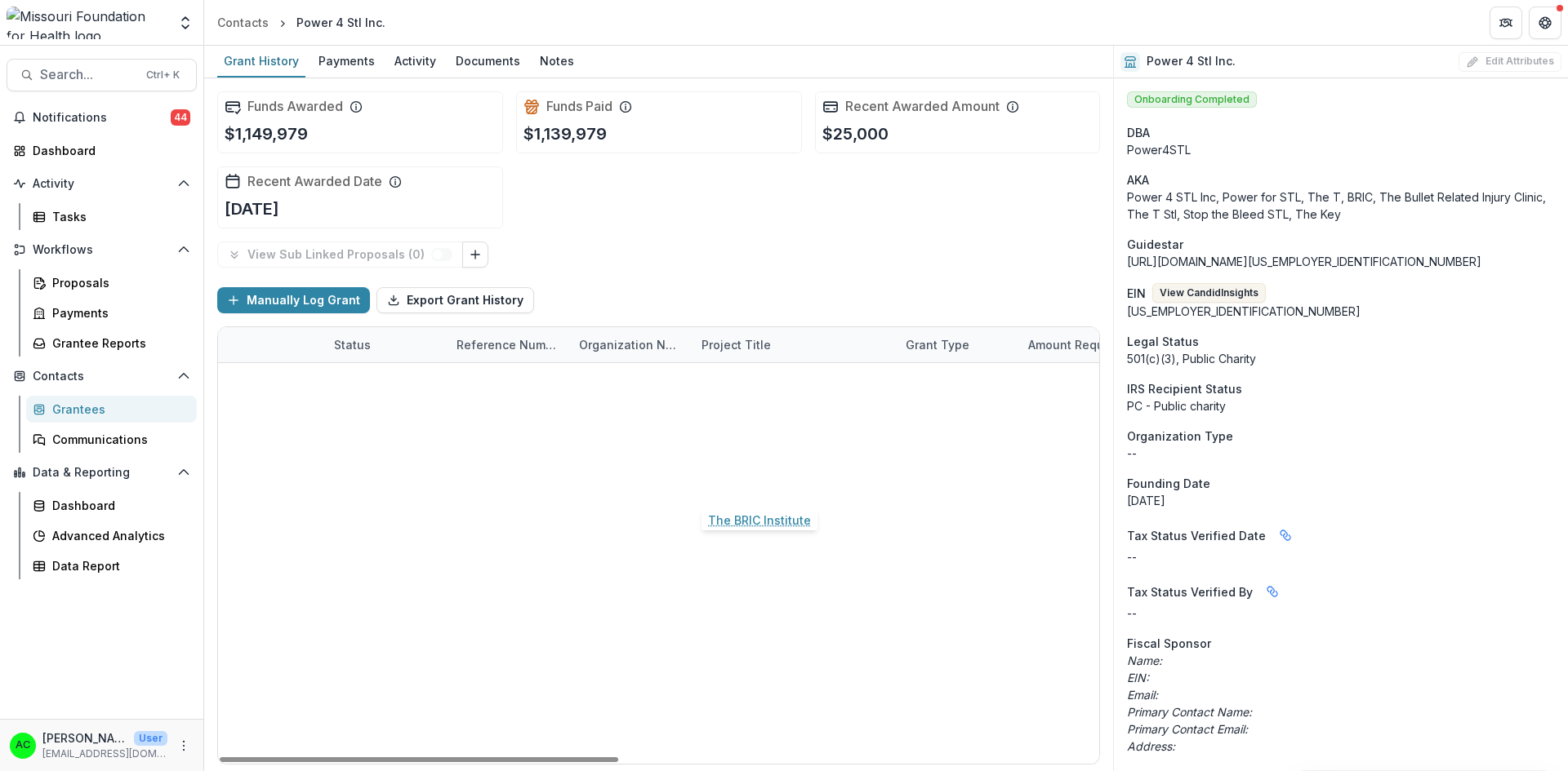
click at [723, 482] on link "The BRIC Institute" at bounding box center [752, 486] width 103 height 17
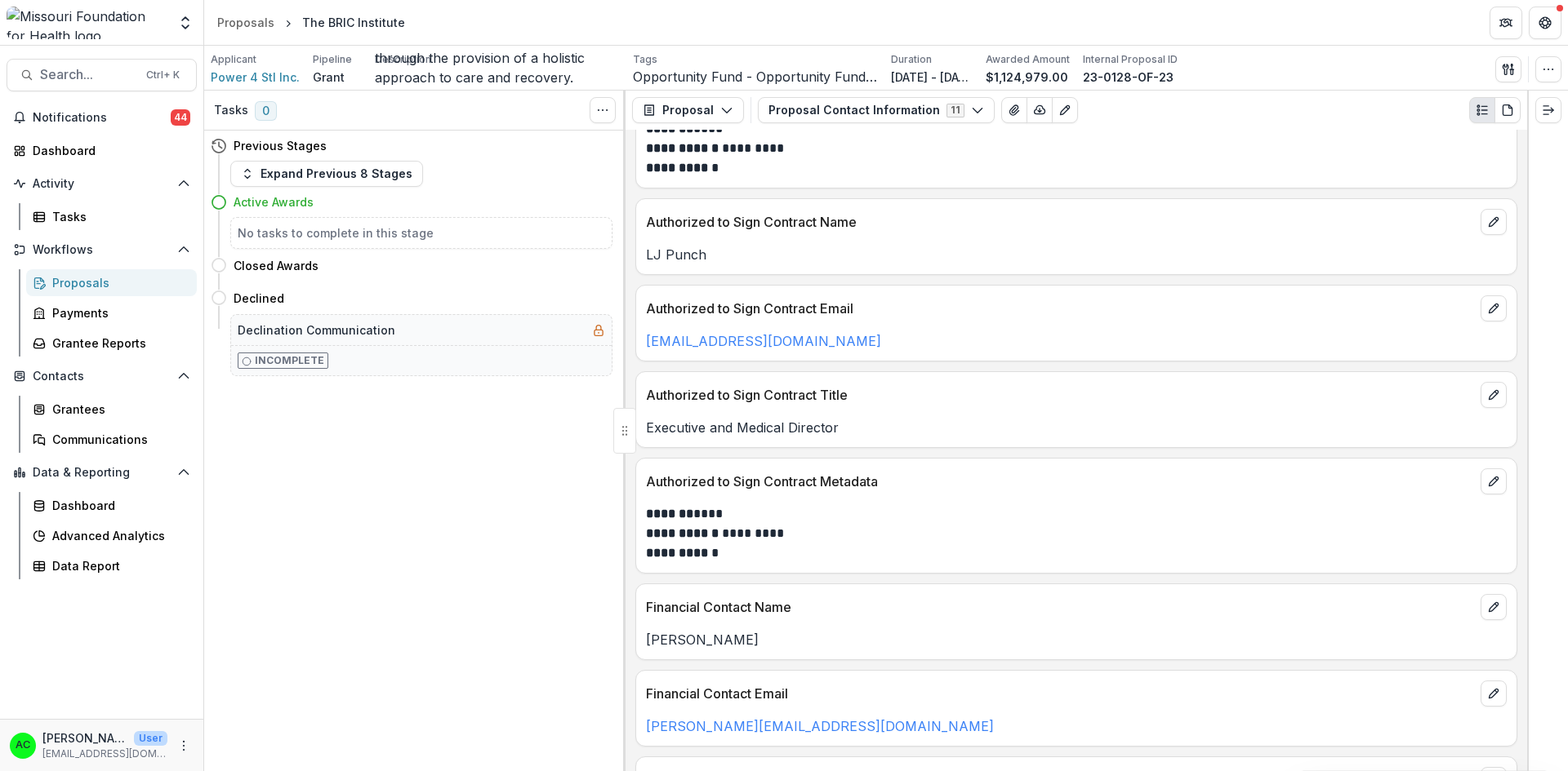
scroll to position [525, 0]
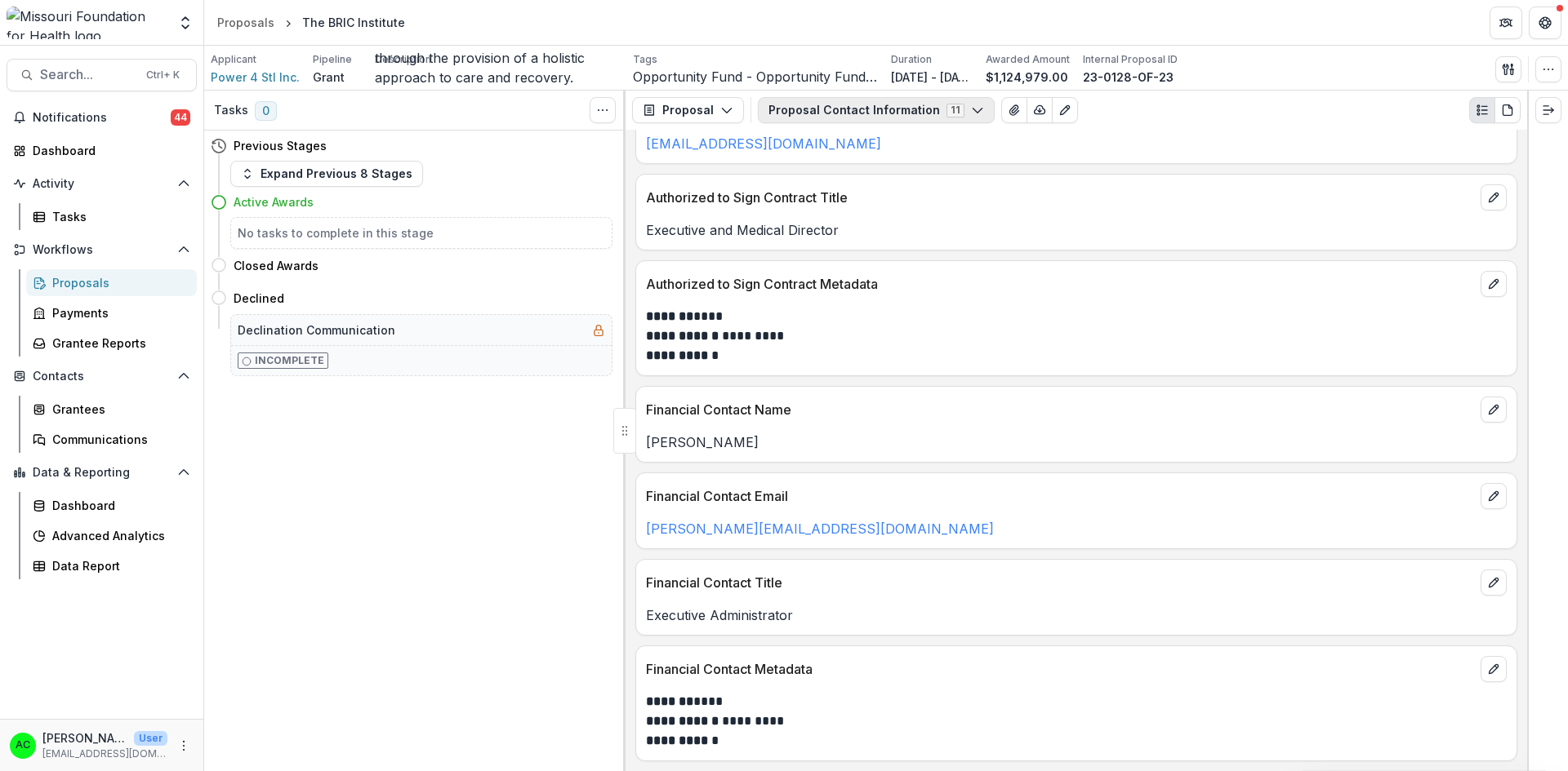
click at [863, 99] on button "Proposal Contact Information 11" at bounding box center [875, 110] width 236 height 26
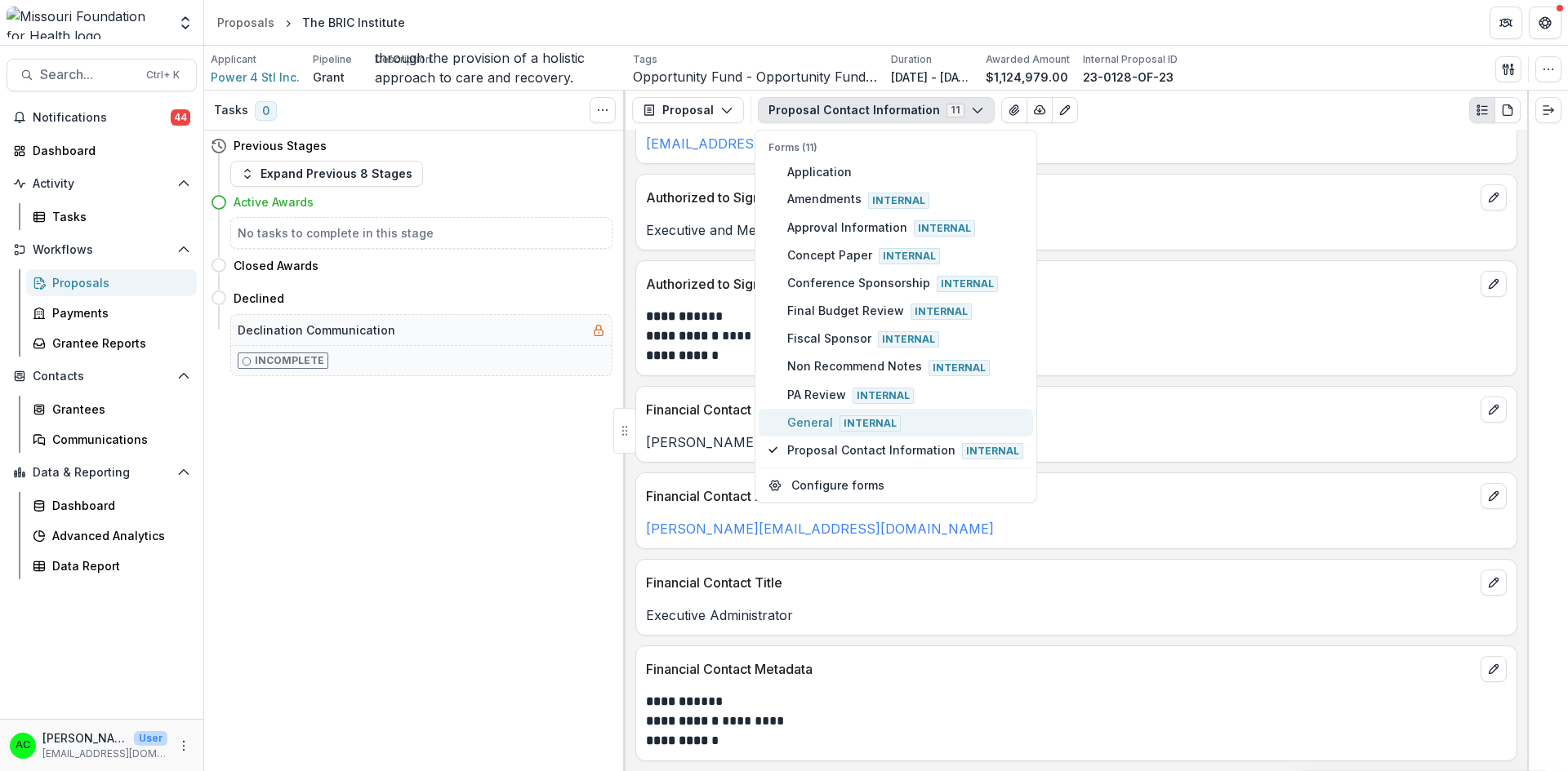
click at [838, 436] on button "General Internal" at bounding box center [896, 423] width 274 height 28
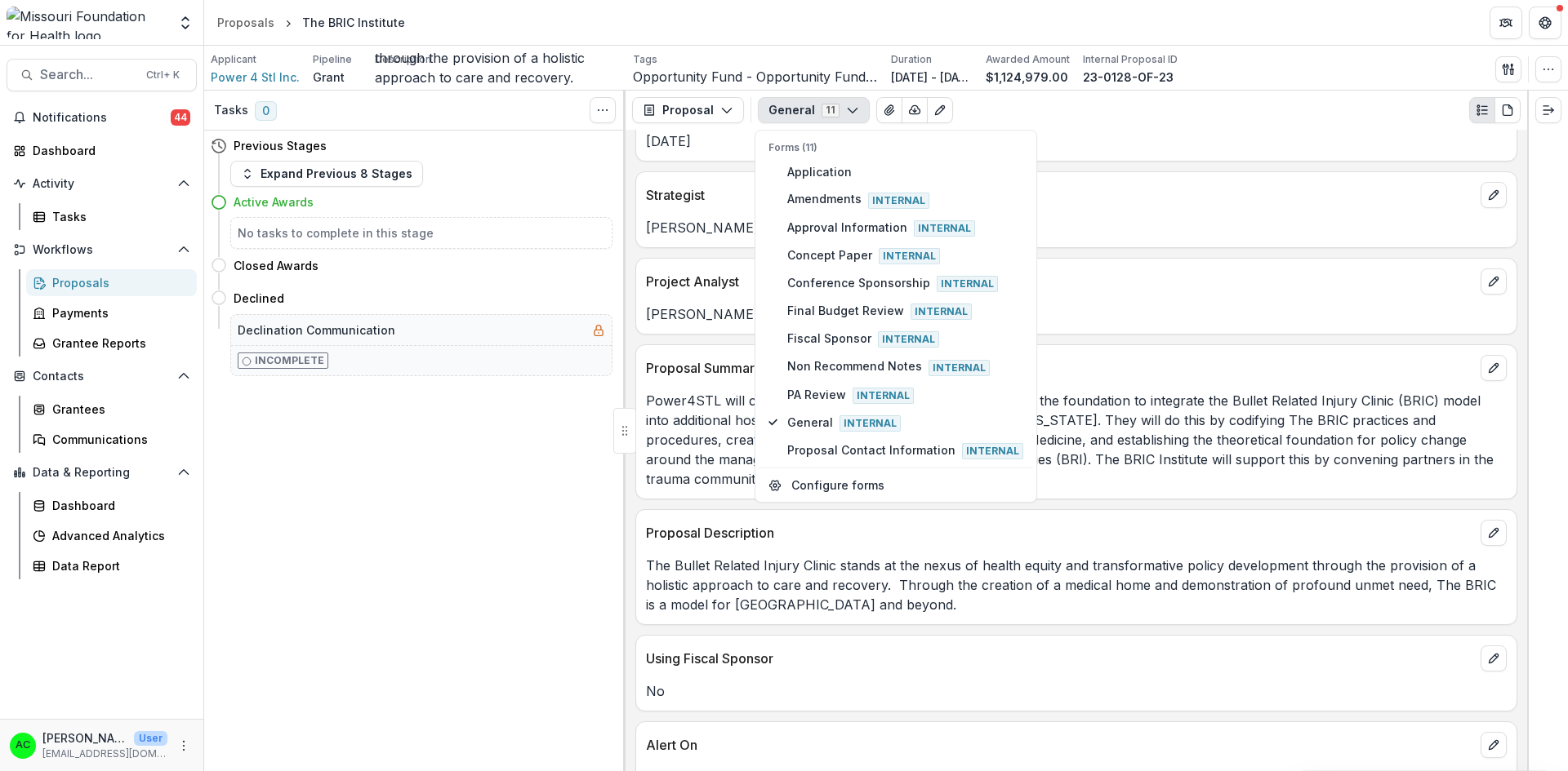
scroll to position [1096, 0]
click at [1217, 419] on p "Power4STL will curate its community-driven approach and lay the foundation to i…" at bounding box center [1077, 436] width 860 height 98
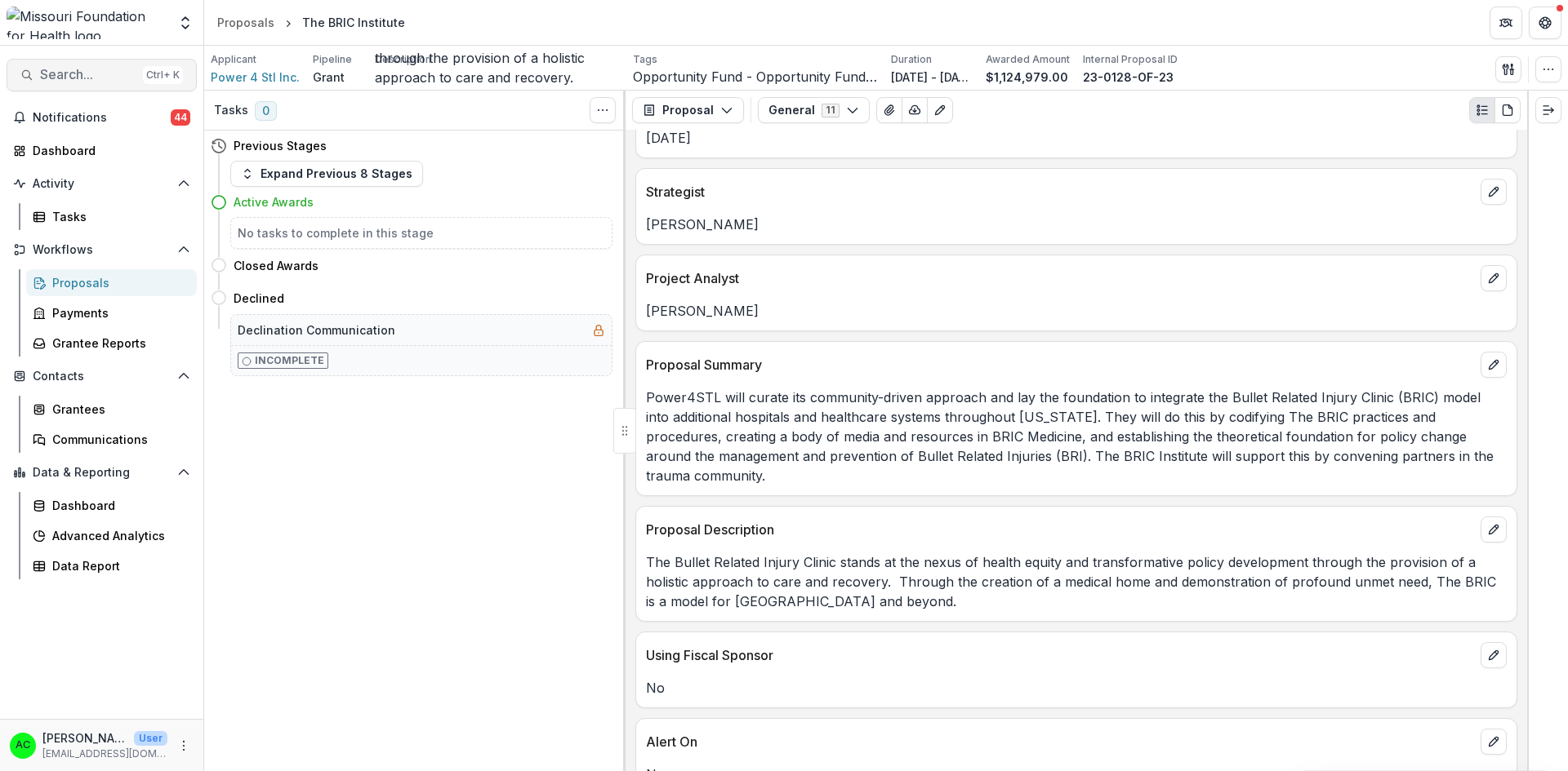
click at [106, 74] on span "Search..." at bounding box center [88, 74] width 96 height 16
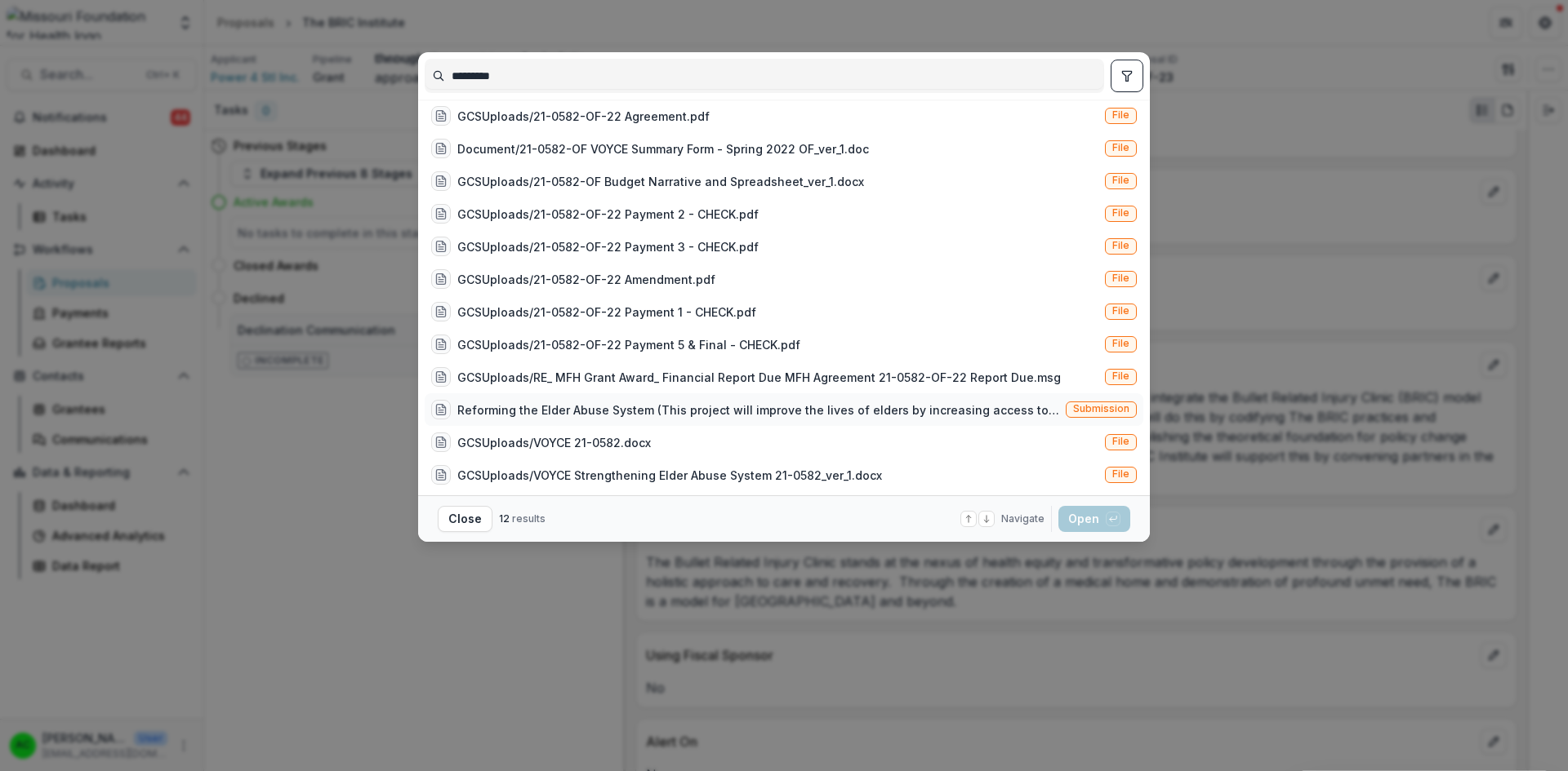
type input "*********"
click at [1087, 414] on span "Submission" at bounding box center [1101, 409] width 57 height 11
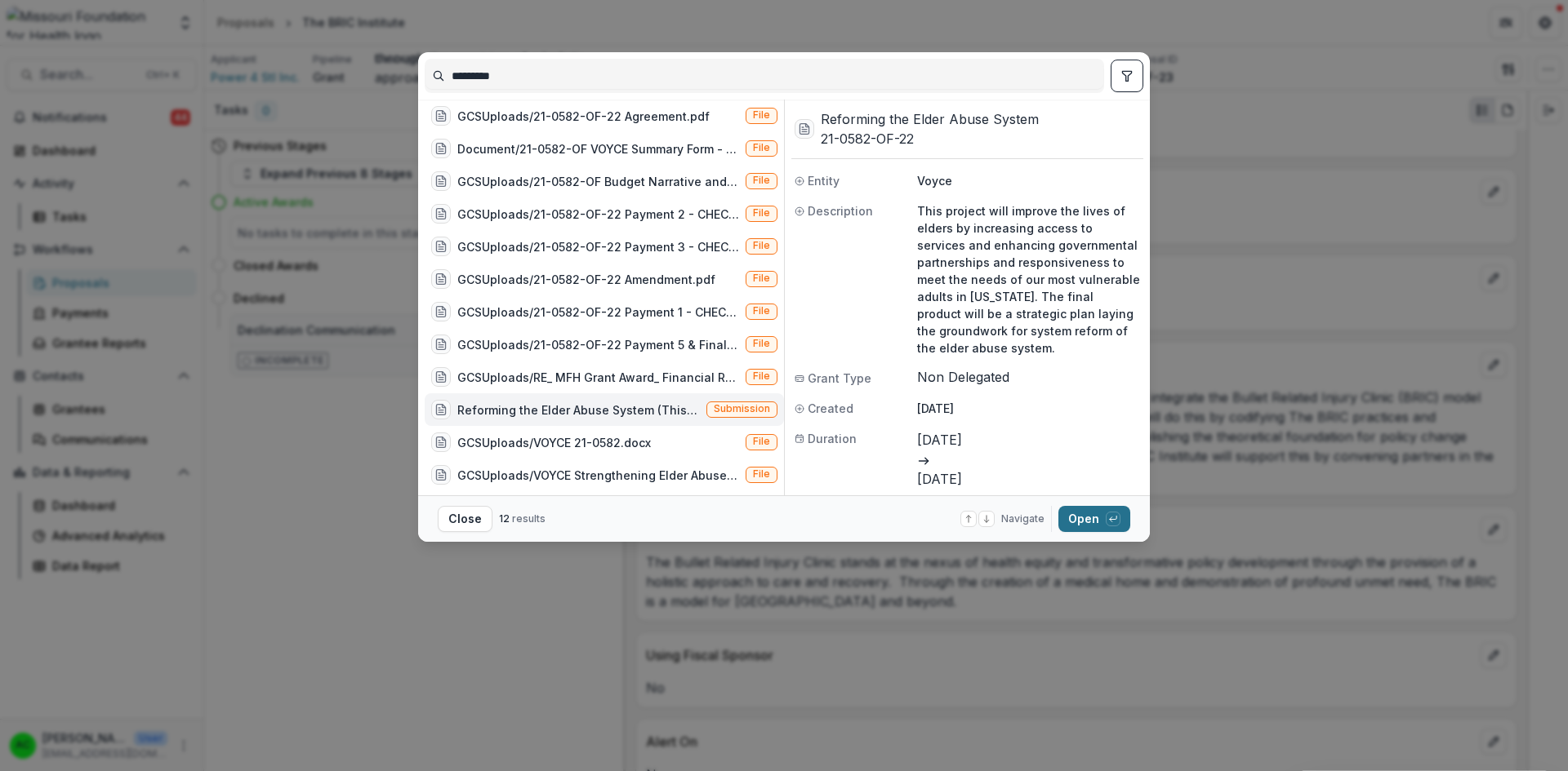
click at [1090, 516] on button "Open with enter key" at bounding box center [1093, 519] width 71 height 26
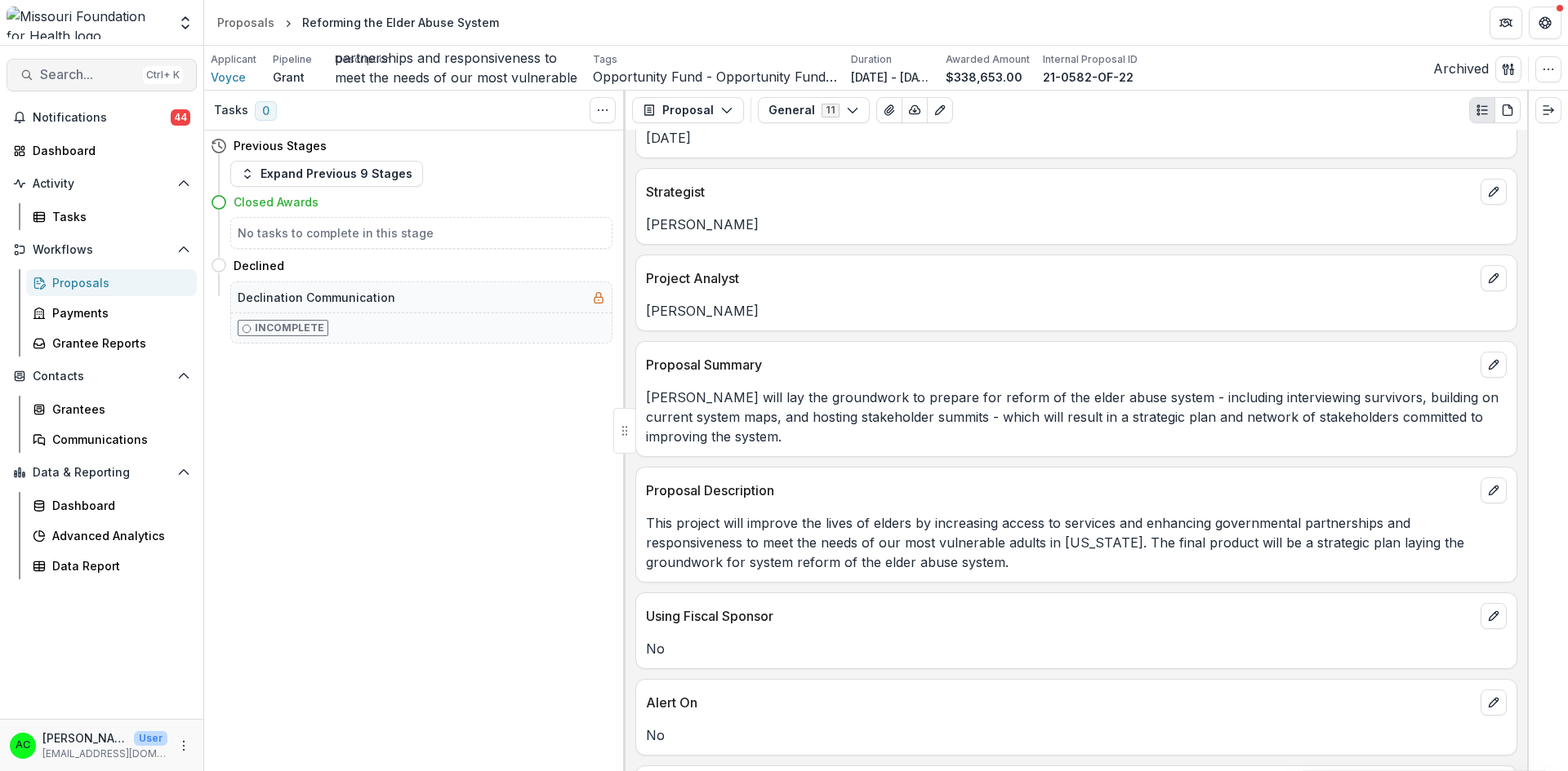
click at [98, 67] on span "Search..." at bounding box center [88, 74] width 96 height 16
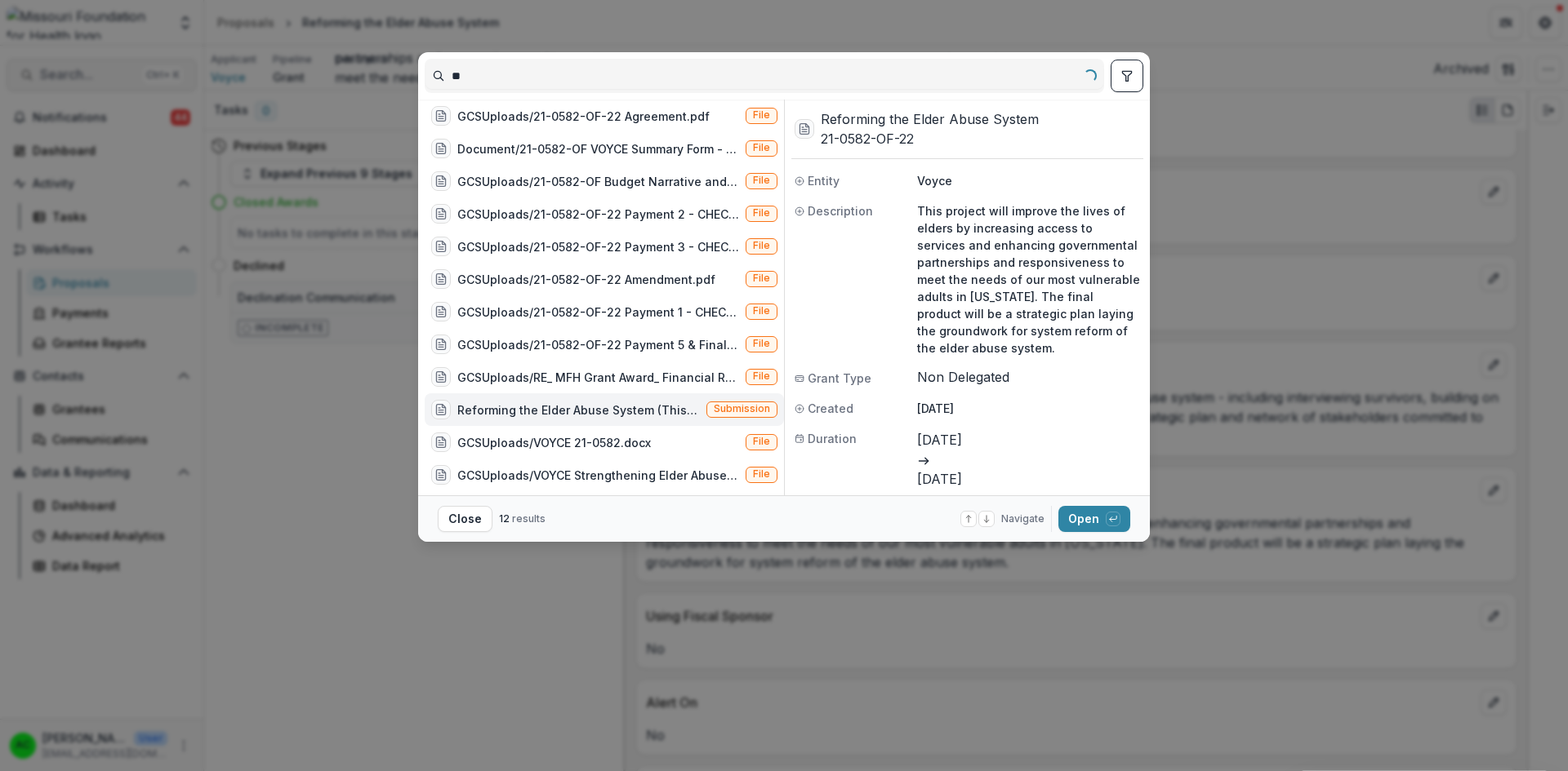
type input "*"
type input "**********"
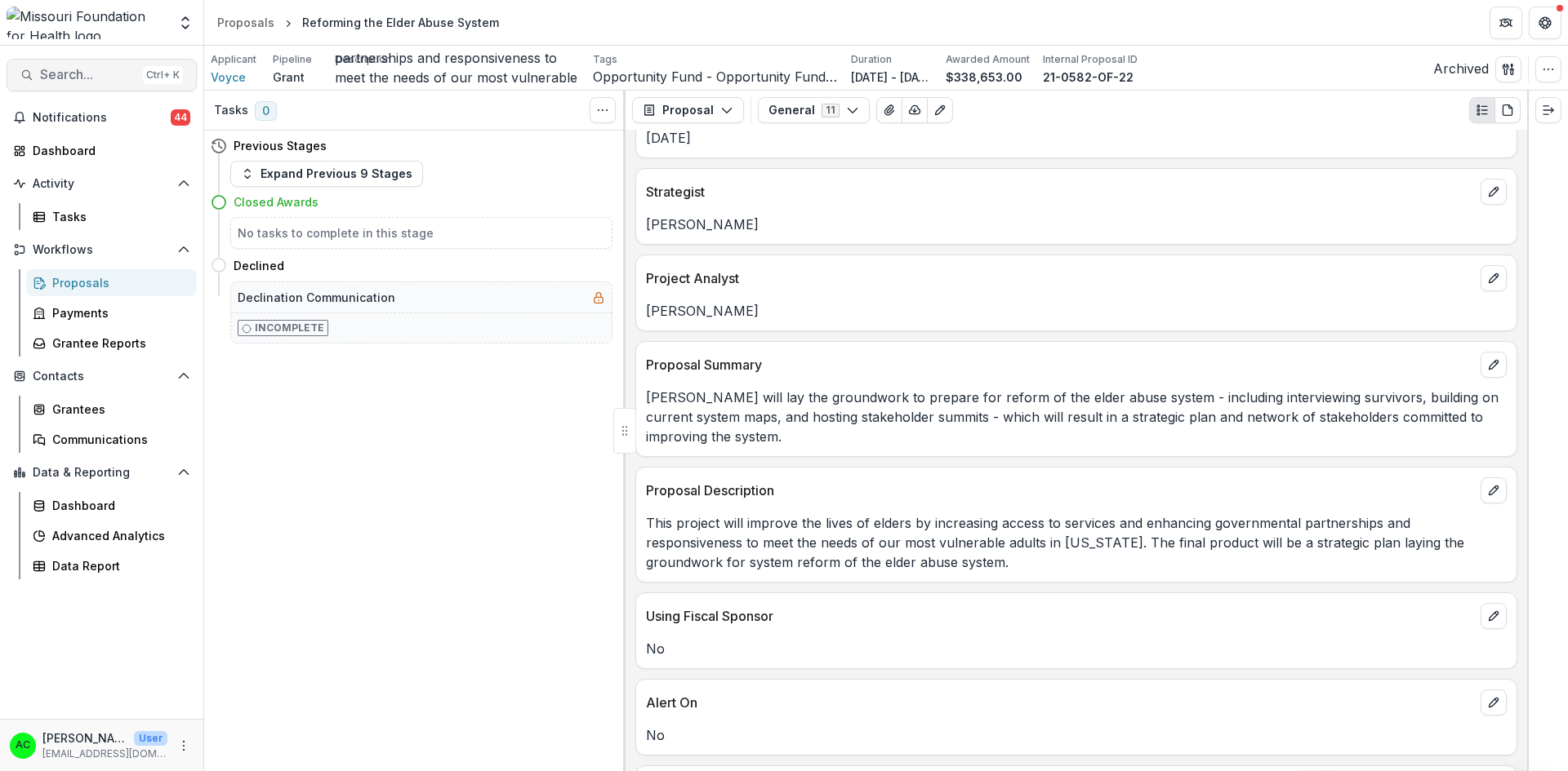
click at [118, 72] on span "Search..." at bounding box center [88, 74] width 96 height 16
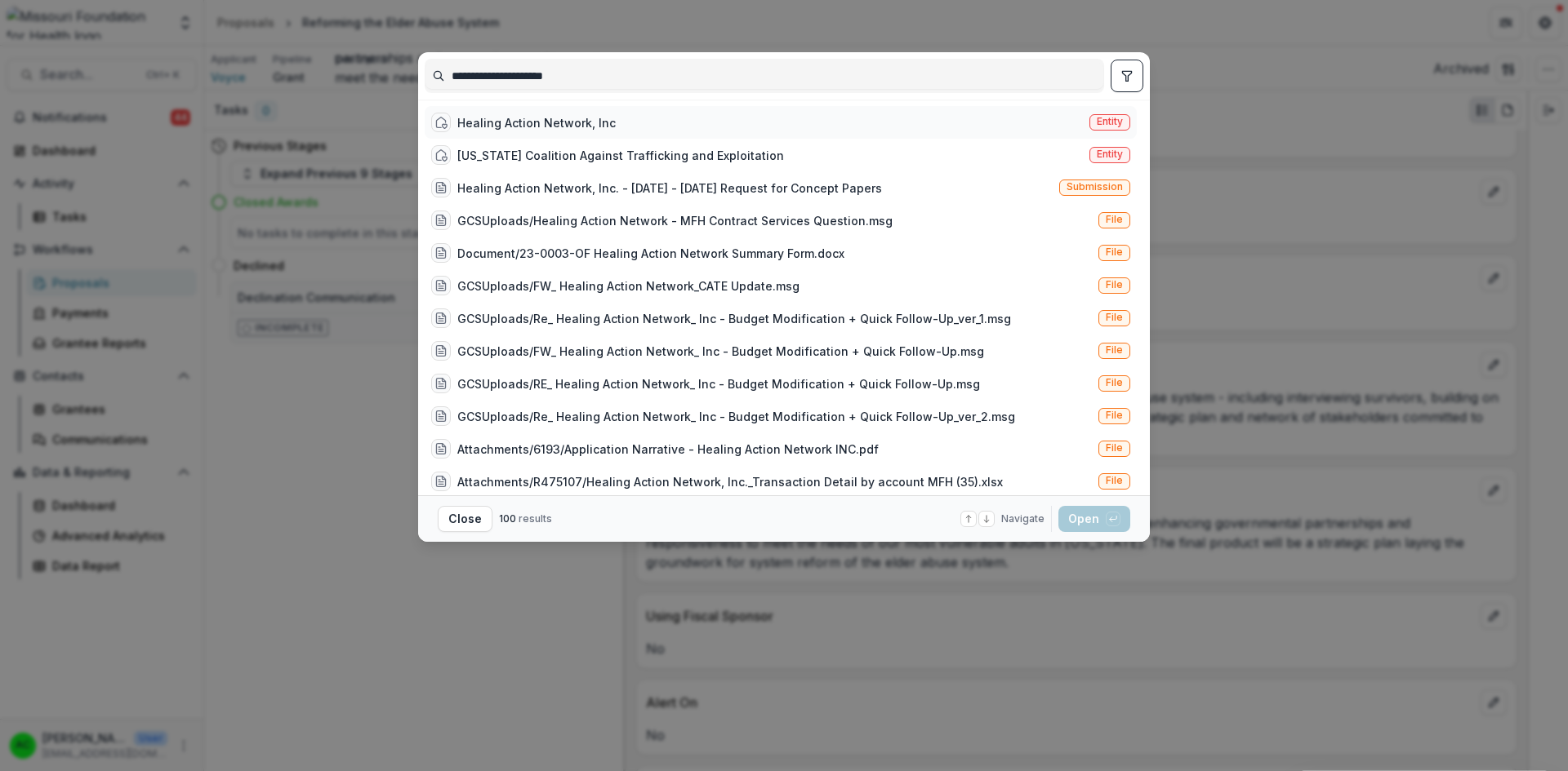
click at [1103, 114] on span "Entity" at bounding box center [1110, 122] width 41 height 17
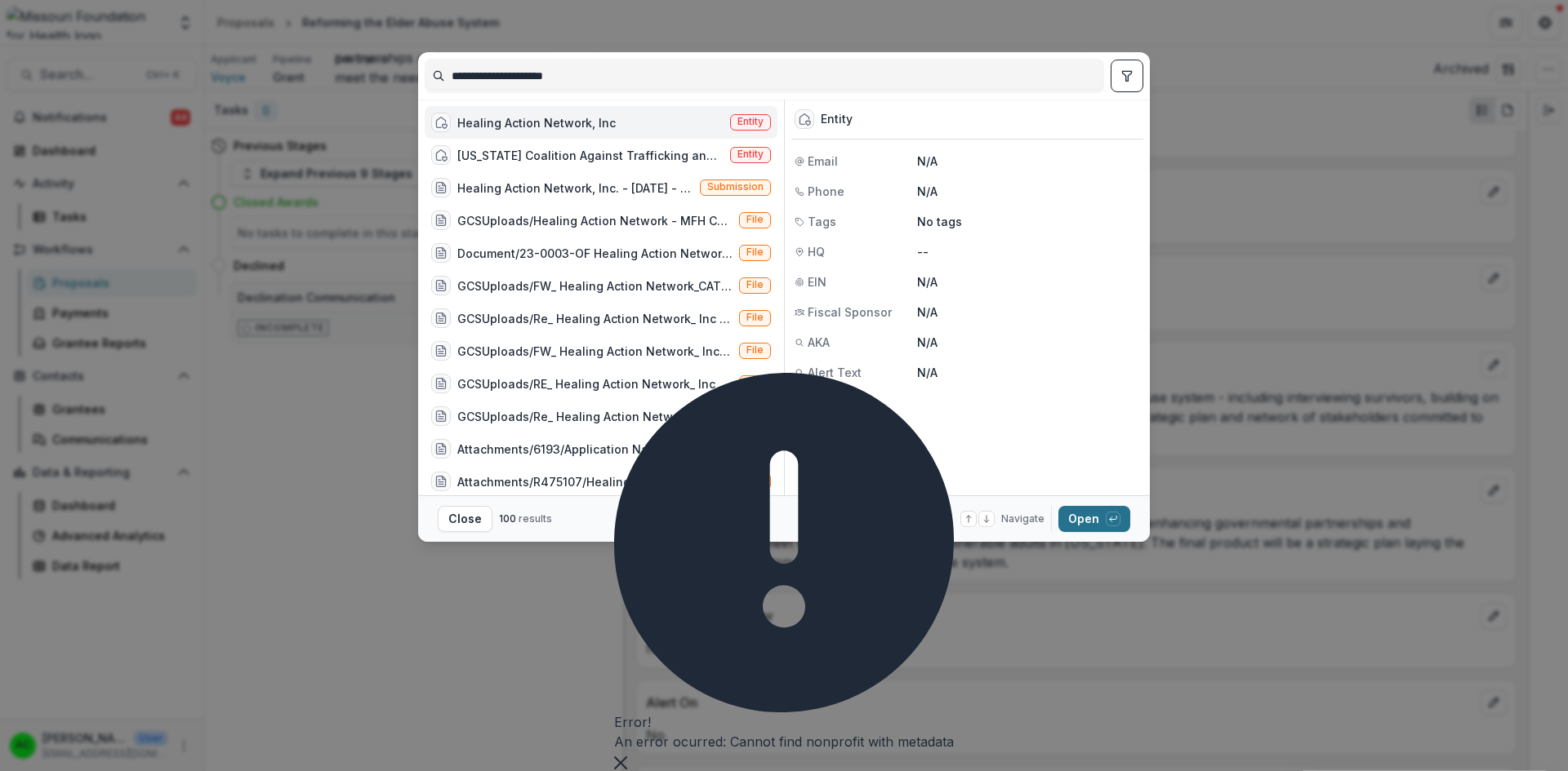
click at [1076, 525] on button "Open with enter key" at bounding box center [1093, 519] width 71 height 26
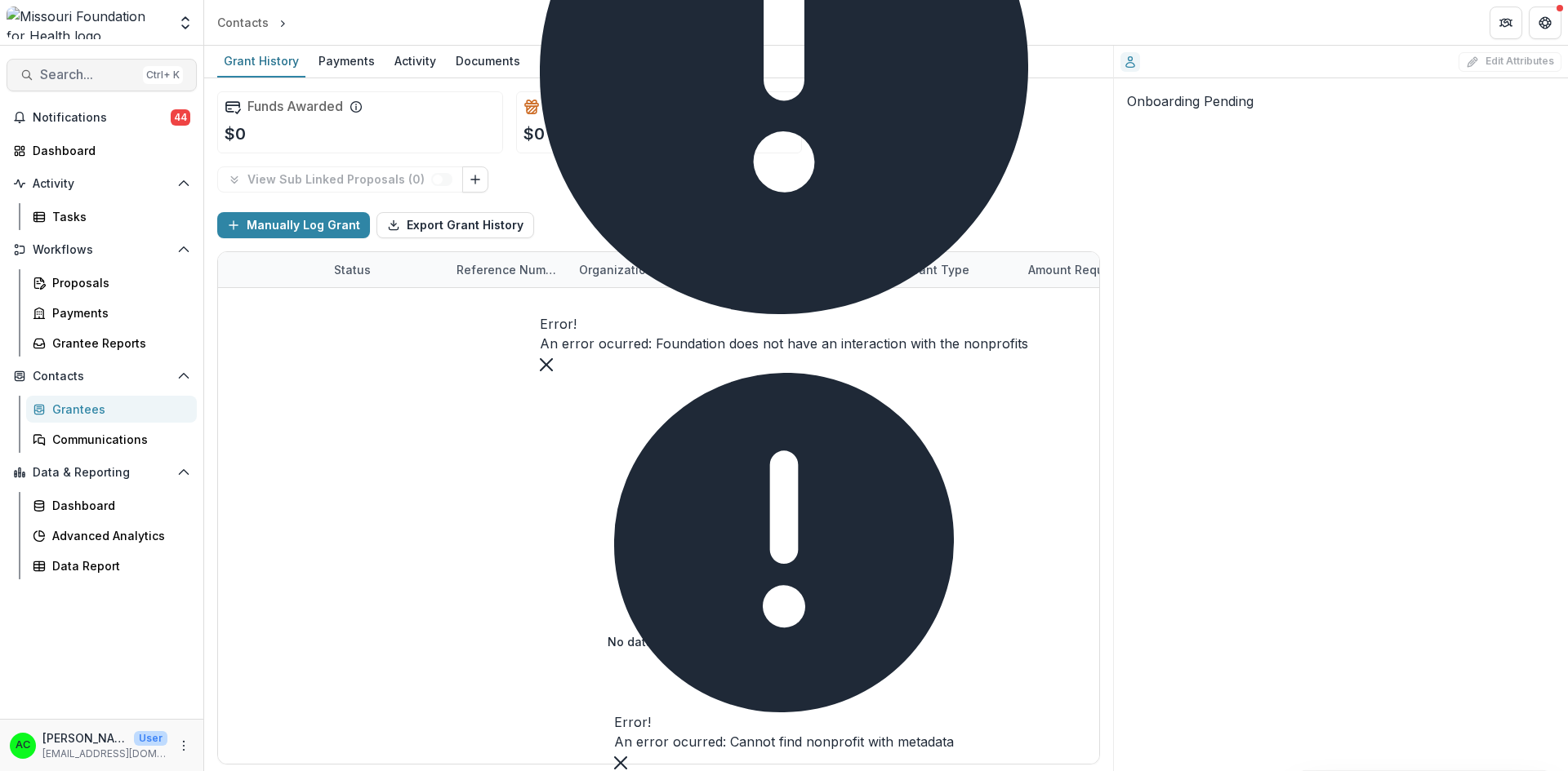
click at [87, 78] on span "Search..." at bounding box center [88, 74] width 96 height 16
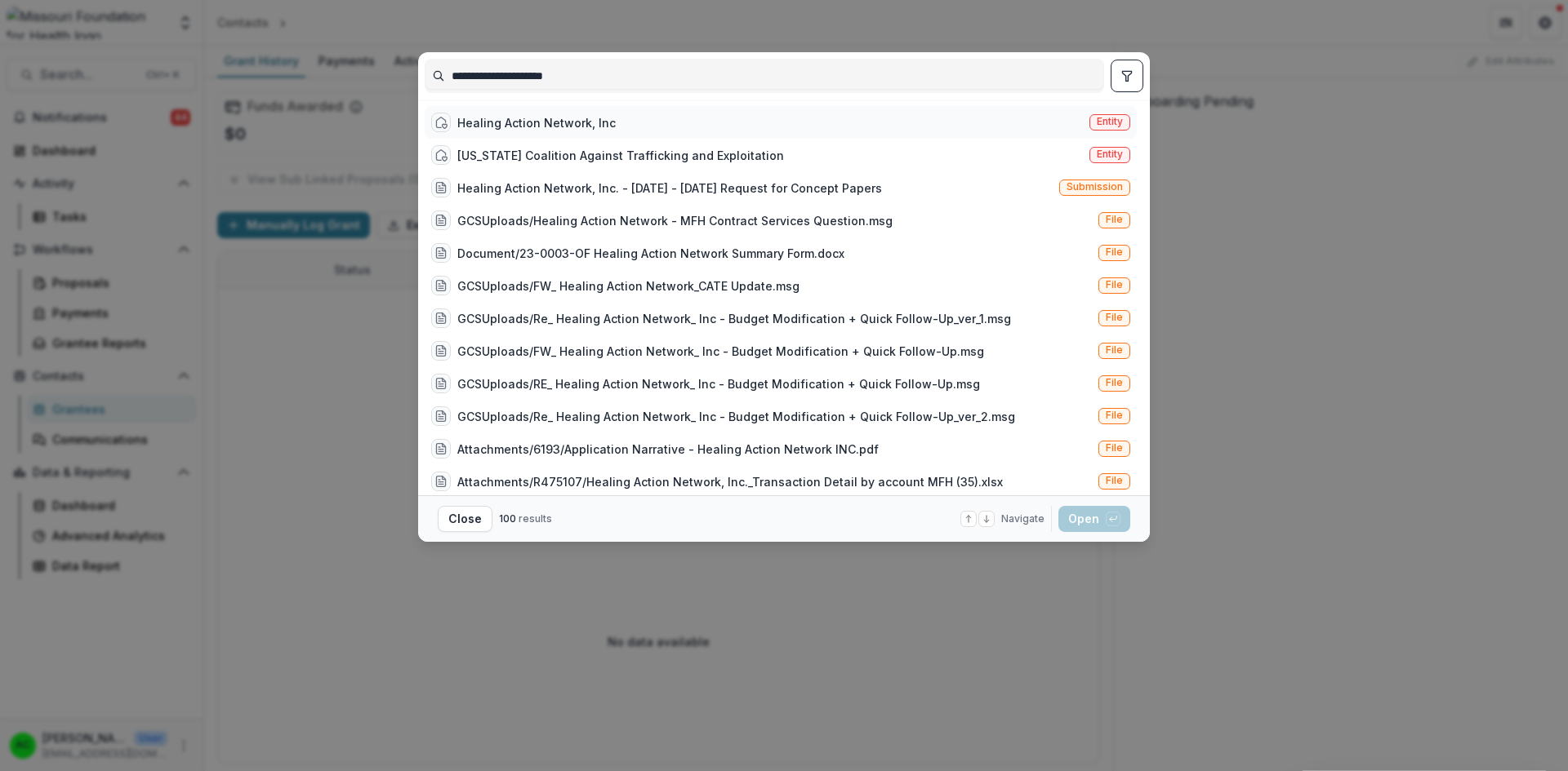
type input "**********"
click at [1101, 121] on span "Entity" at bounding box center [1110, 121] width 26 height 11
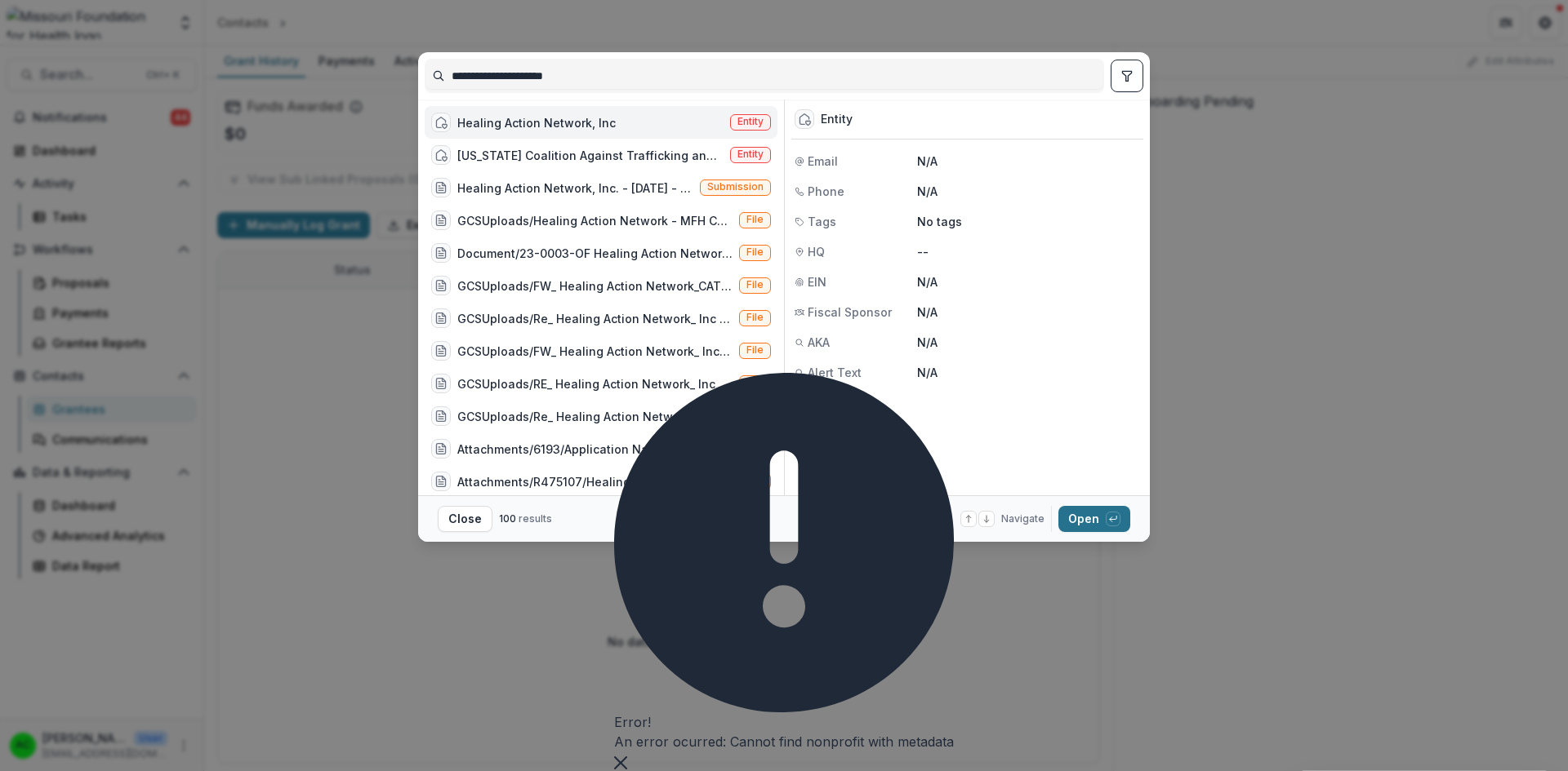
click at [1088, 514] on button "Open with enter key" at bounding box center [1093, 519] width 71 height 26
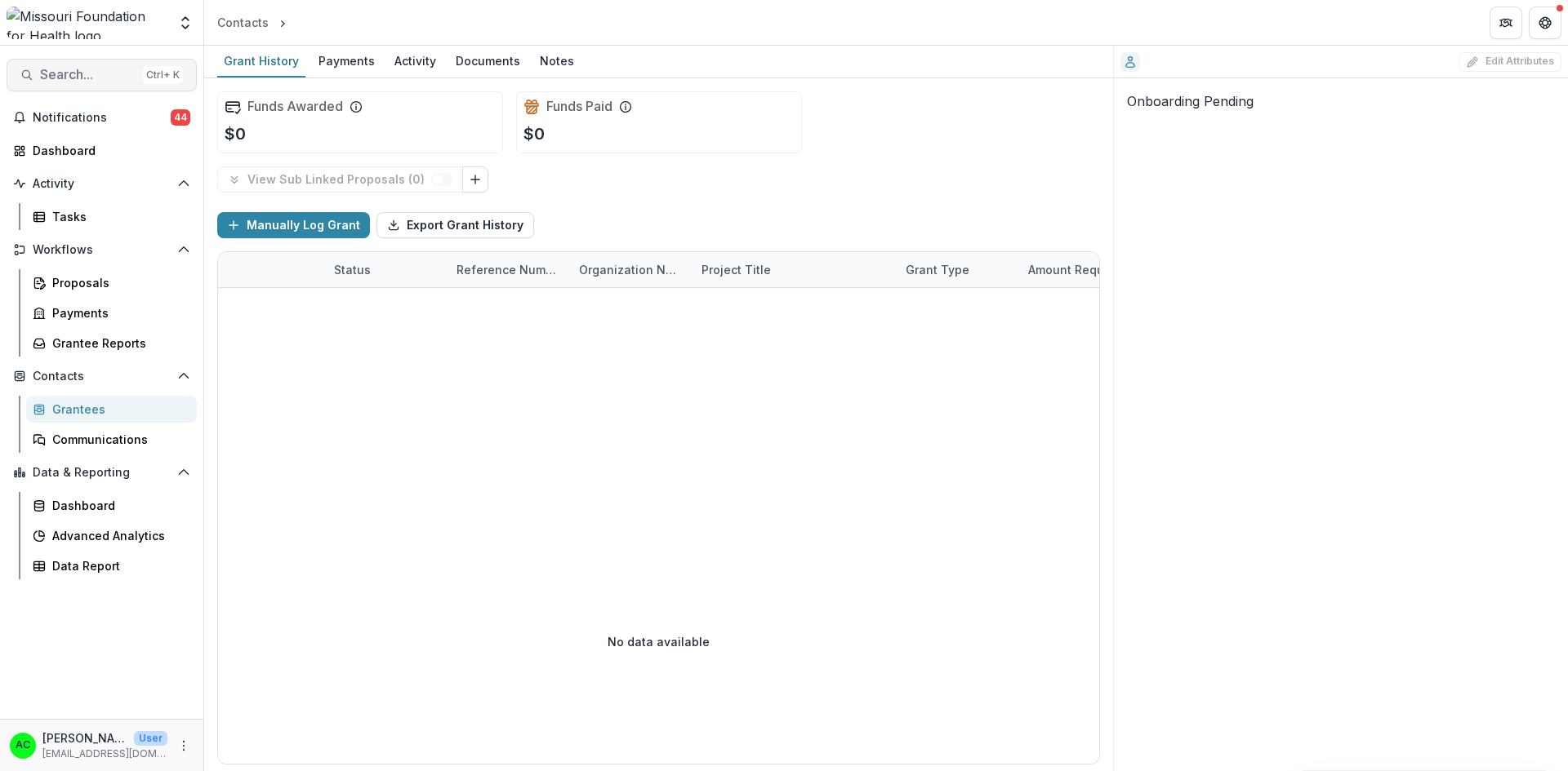
click at [124, 79] on span "Search..." at bounding box center [88, 74] width 96 height 16
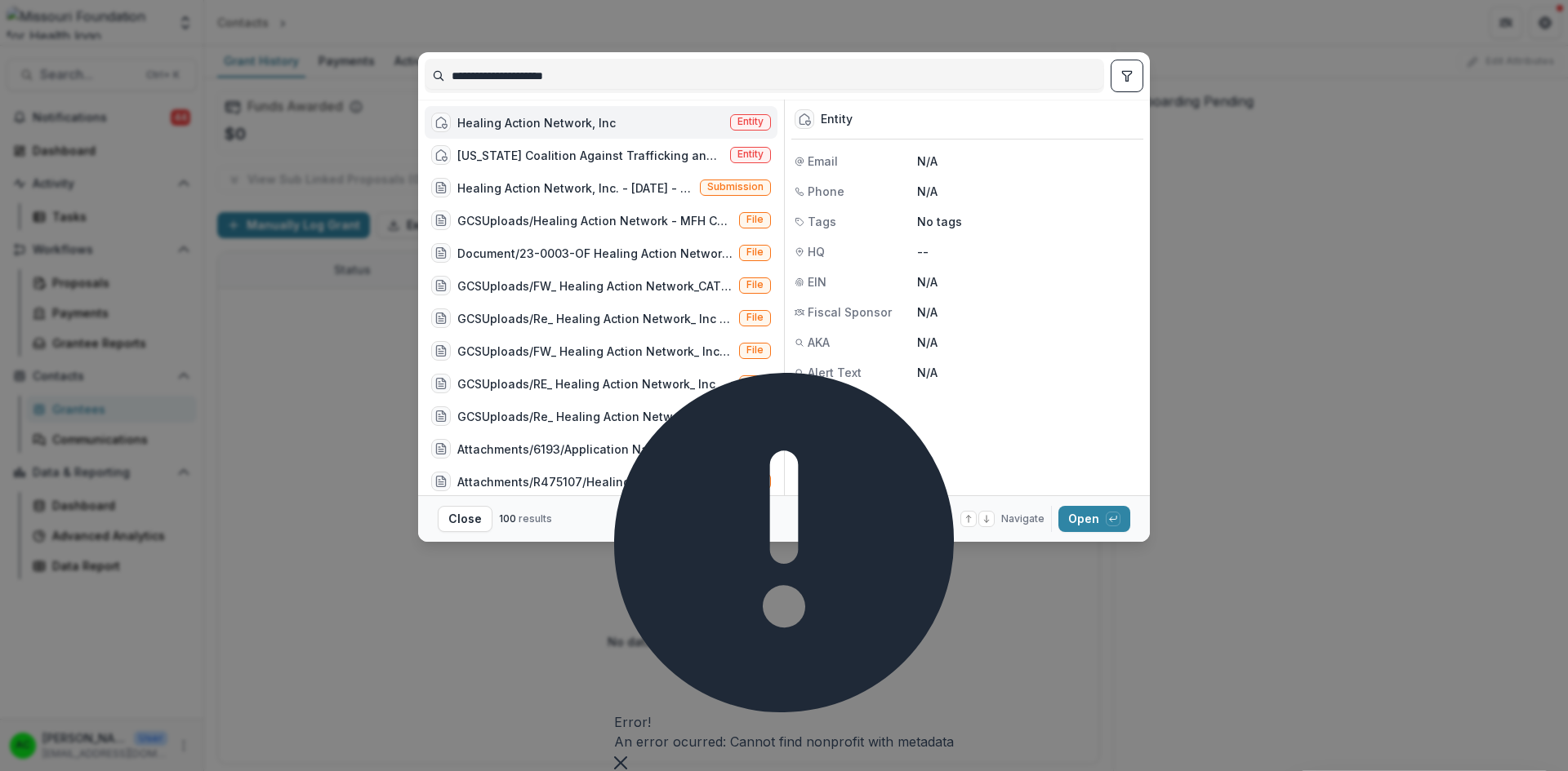
drag, startPoint x: 615, startPoint y: 73, endPoint x: 30, endPoint y: 71, distance: 585.0
click at [30, 71] on div "**********" at bounding box center [784, 386] width 1568 height 771
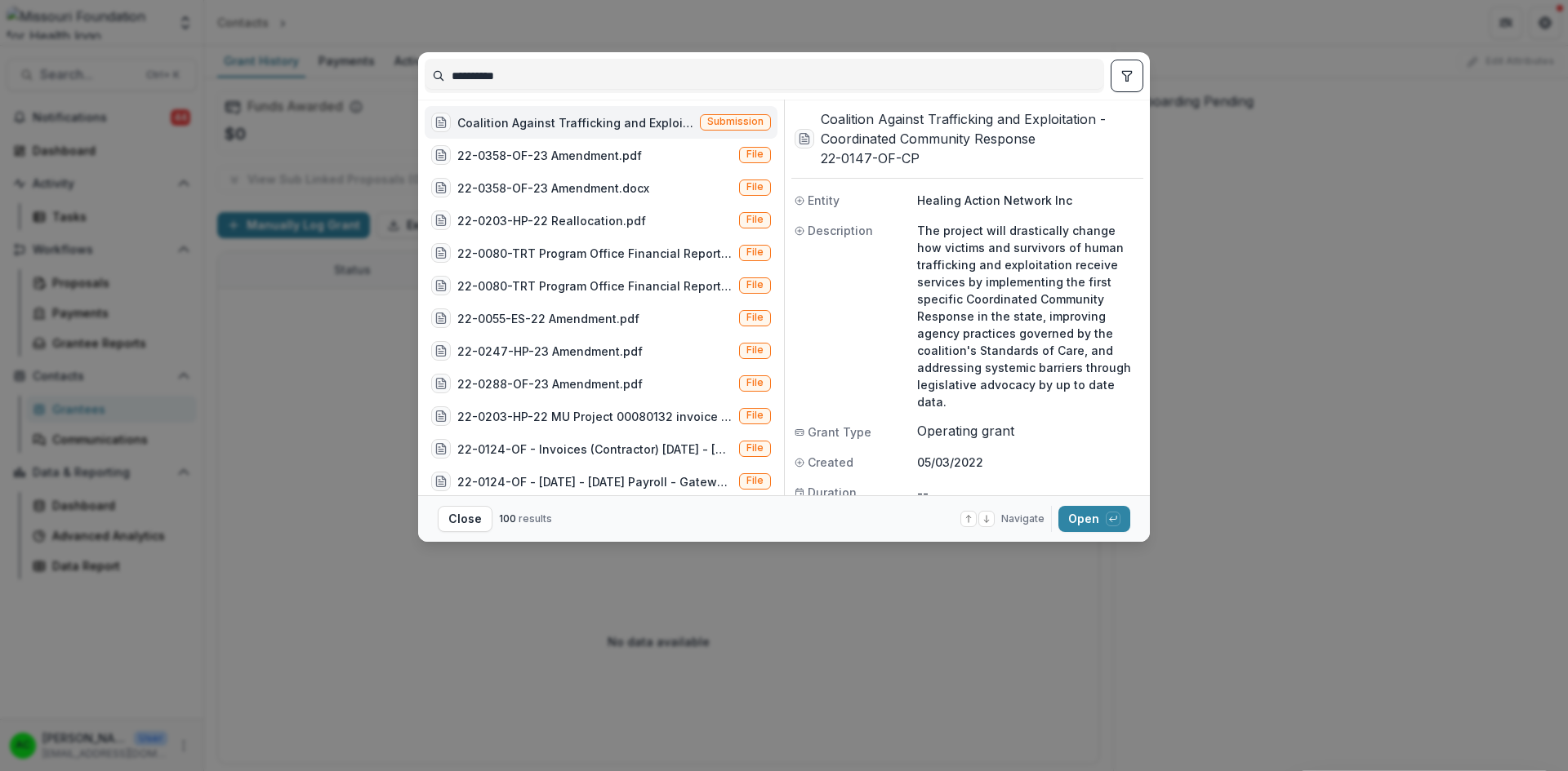
type input "**********"
click at [741, 114] on span "Submission" at bounding box center [735, 122] width 71 height 17
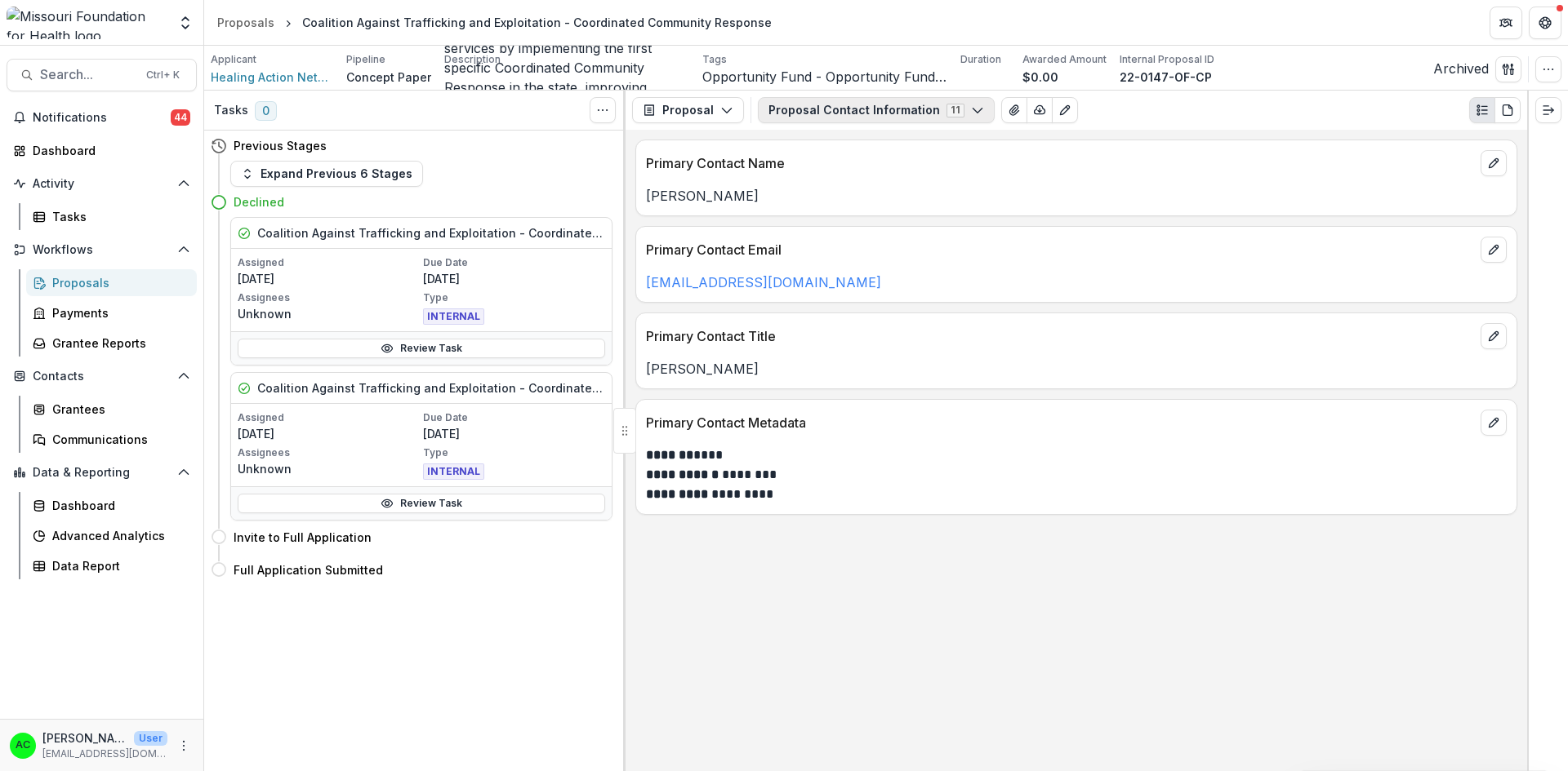
click at [877, 106] on button "Proposal Contact Information 11" at bounding box center [875, 110] width 236 height 26
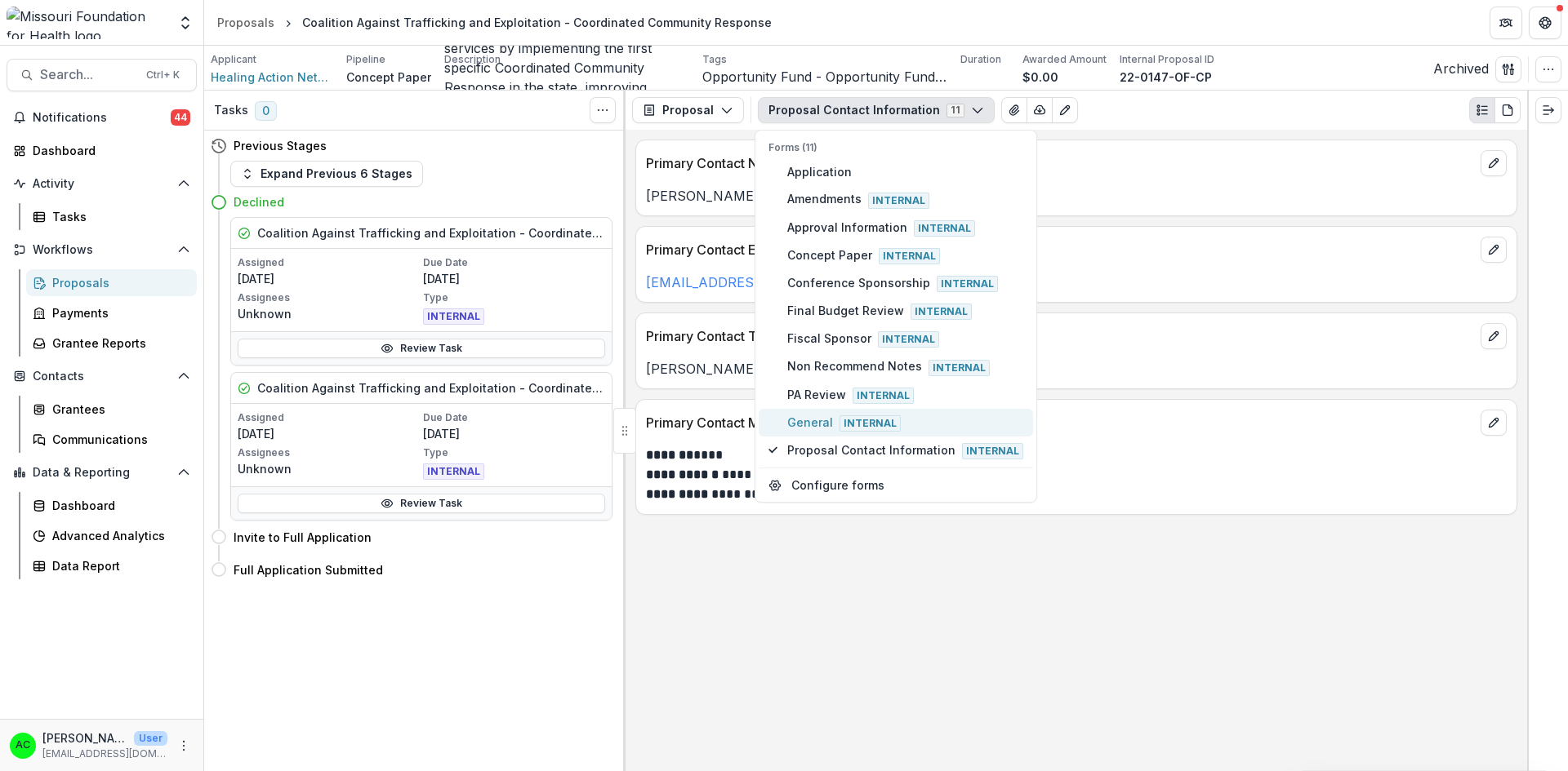
click at [842, 428] on span "Internal" at bounding box center [870, 423] width 61 height 17
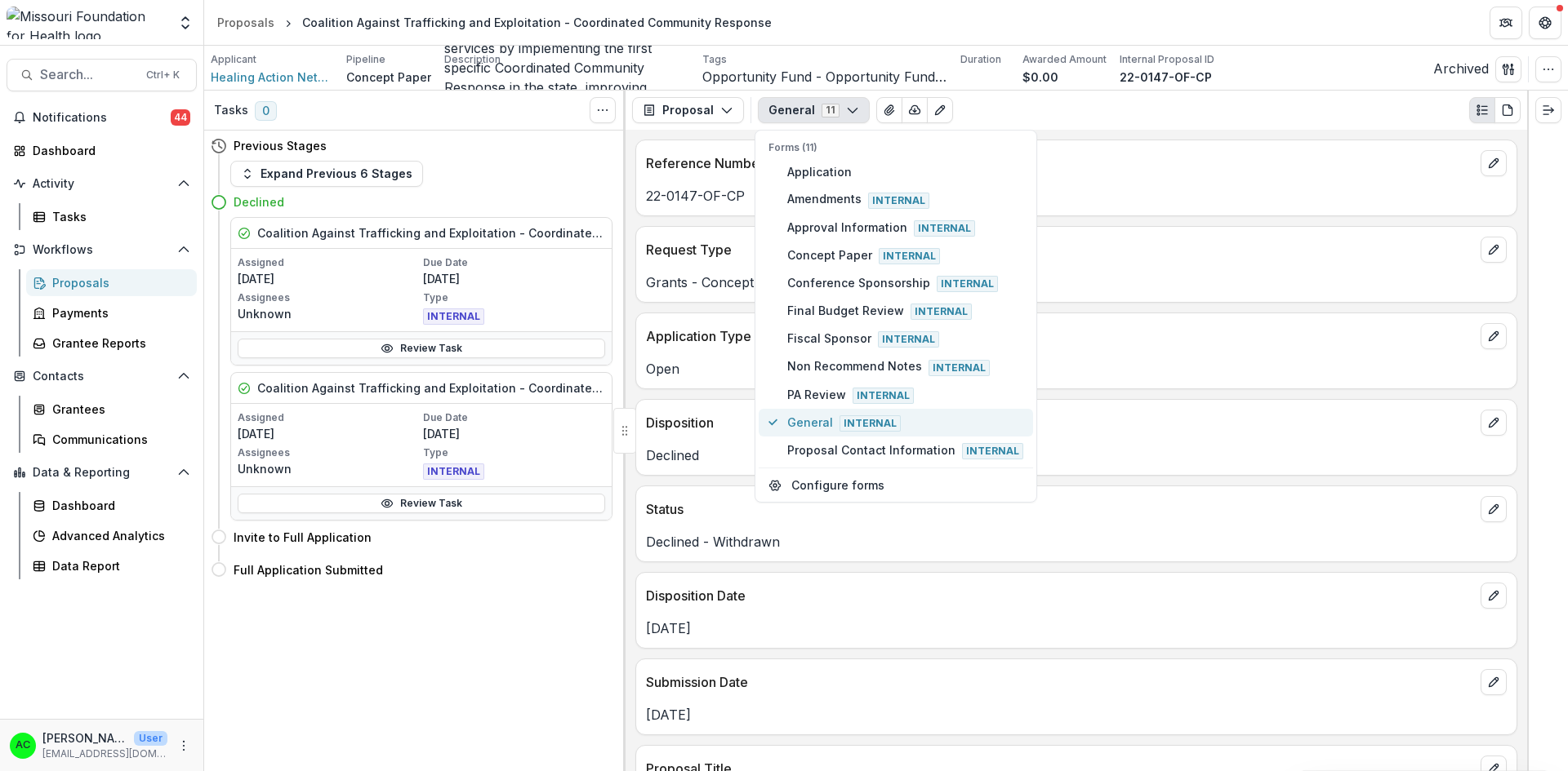
click at [818, 428] on span "General Internal" at bounding box center [905, 422] width 236 height 18
click at [489, 672] on div "Tasks 0 Show Cancelled Tasks Previous Stages Expand Previous 6 Stages Declined …" at bounding box center [414, 431] width 421 height 680
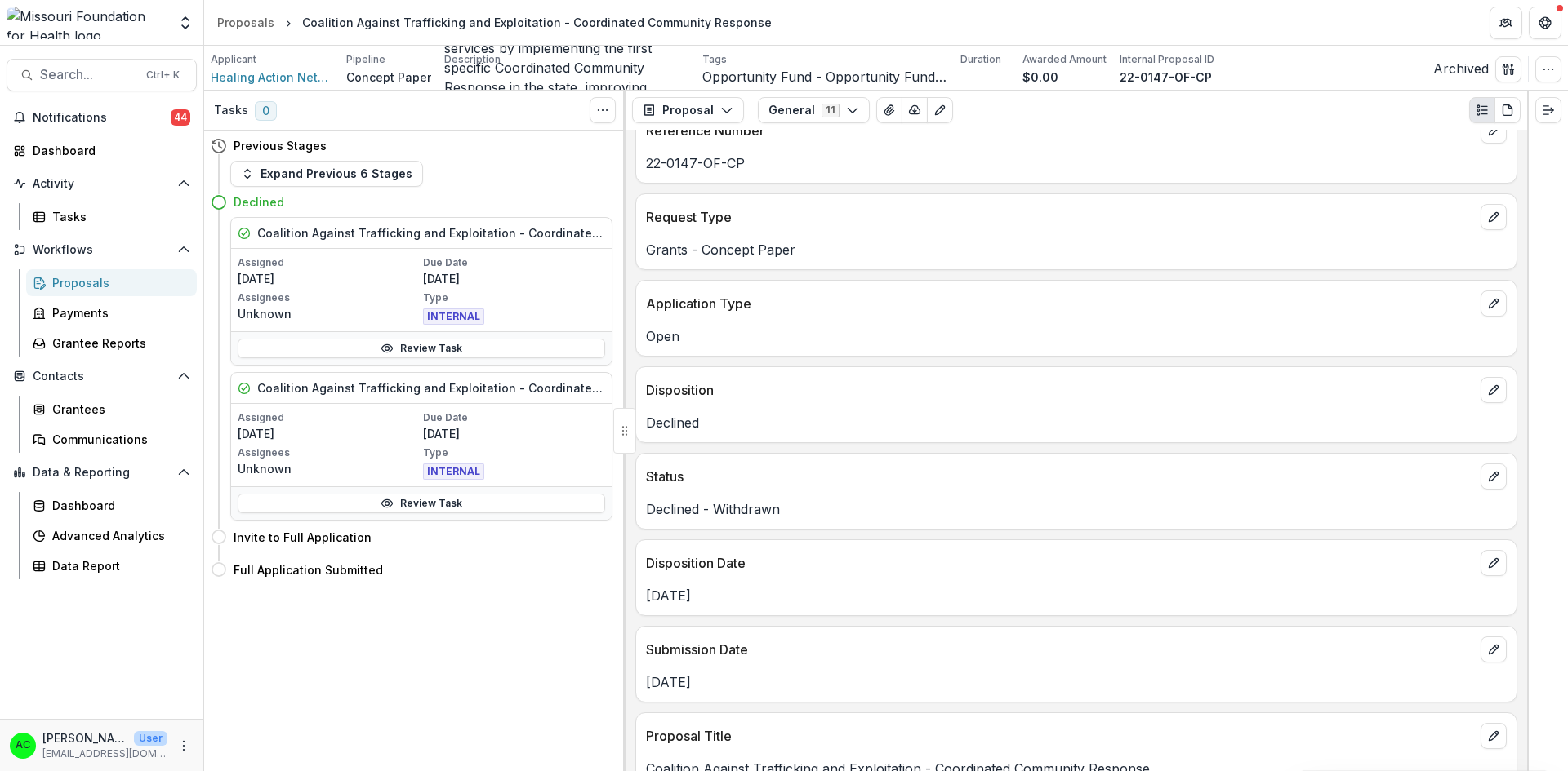
scroll to position [0, 0]
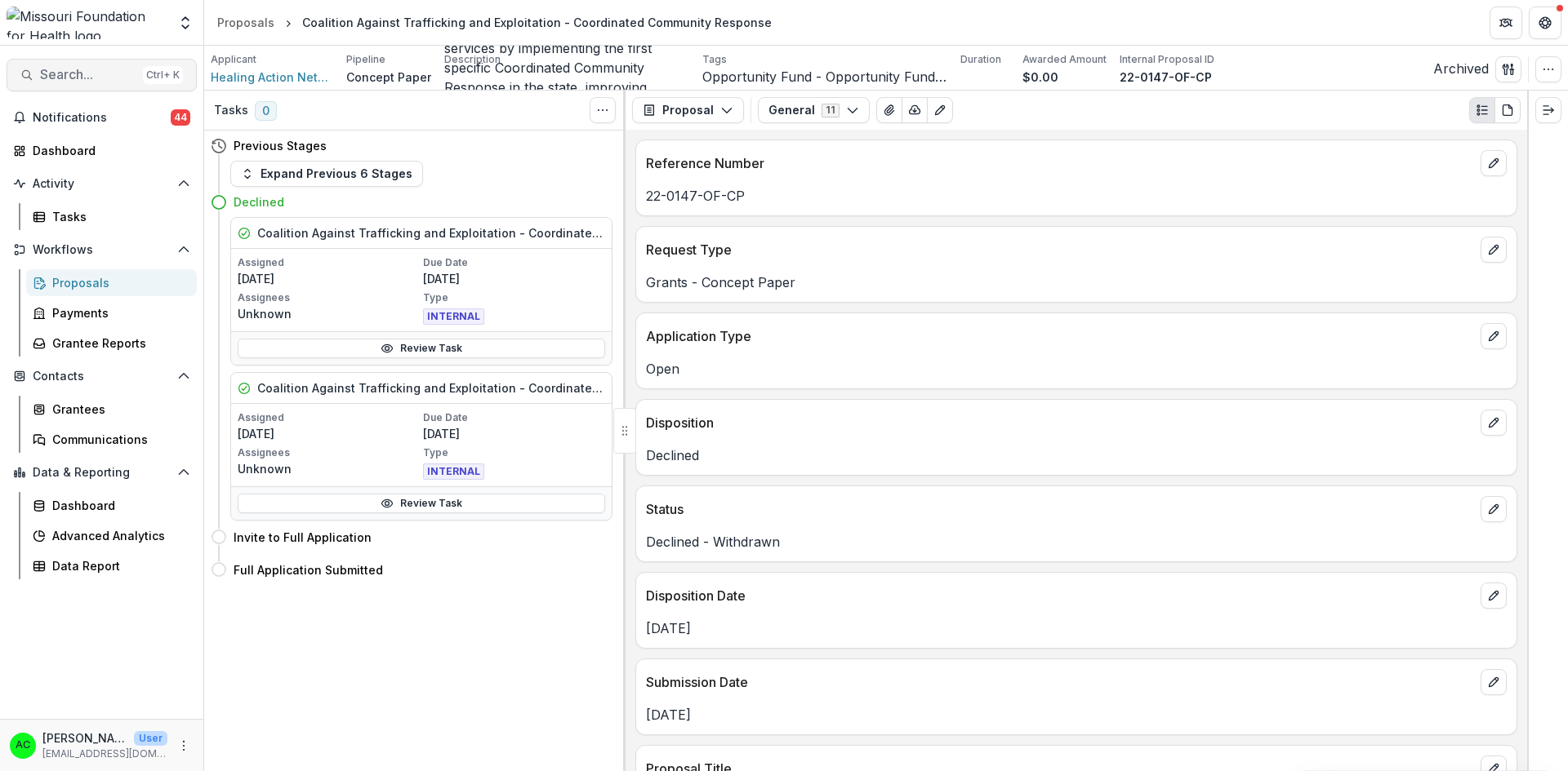
click at [123, 70] on span "Search..." at bounding box center [88, 74] width 96 height 16
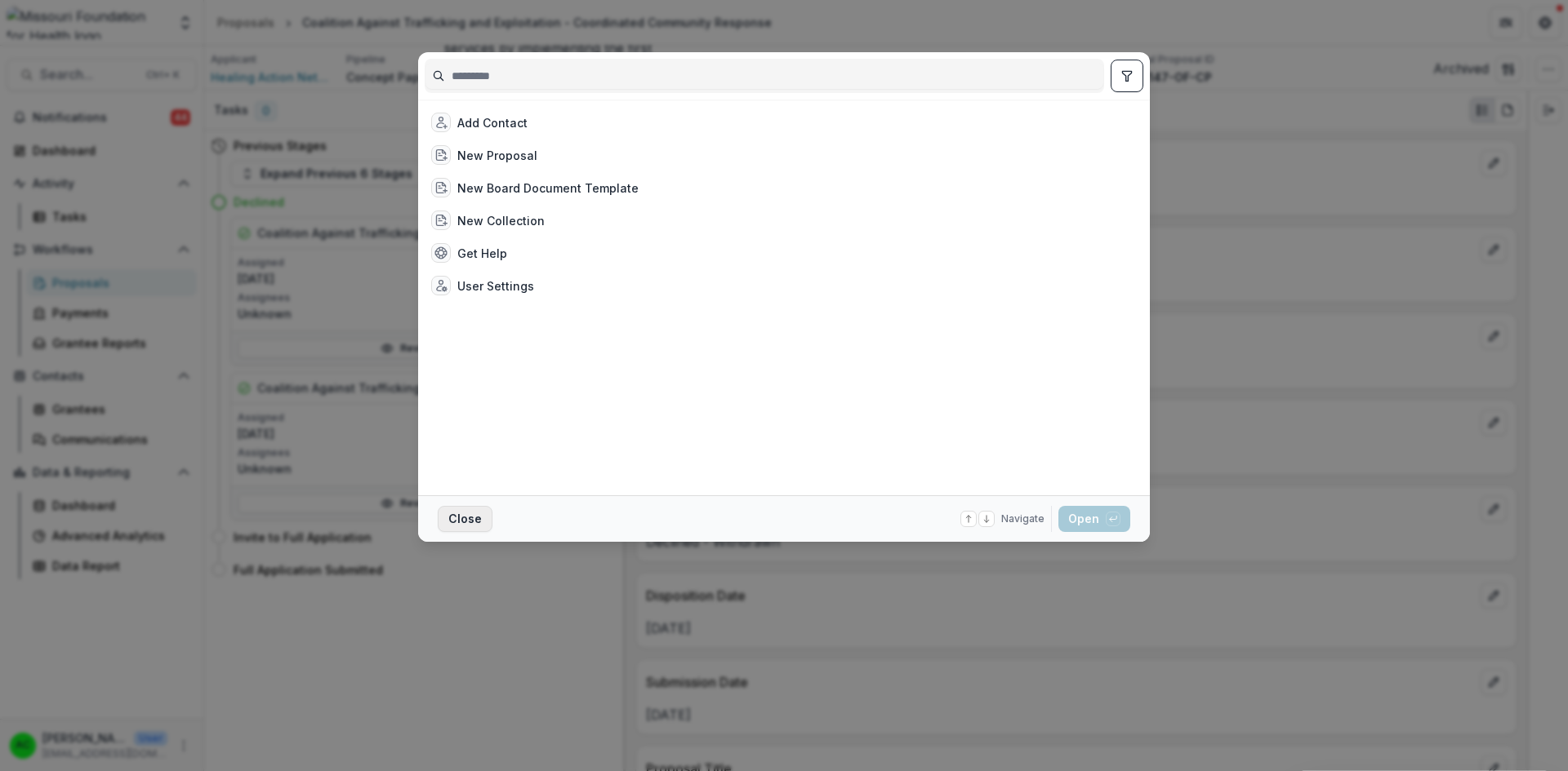
click at [455, 523] on button "Close" at bounding box center [465, 519] width 55 height 26
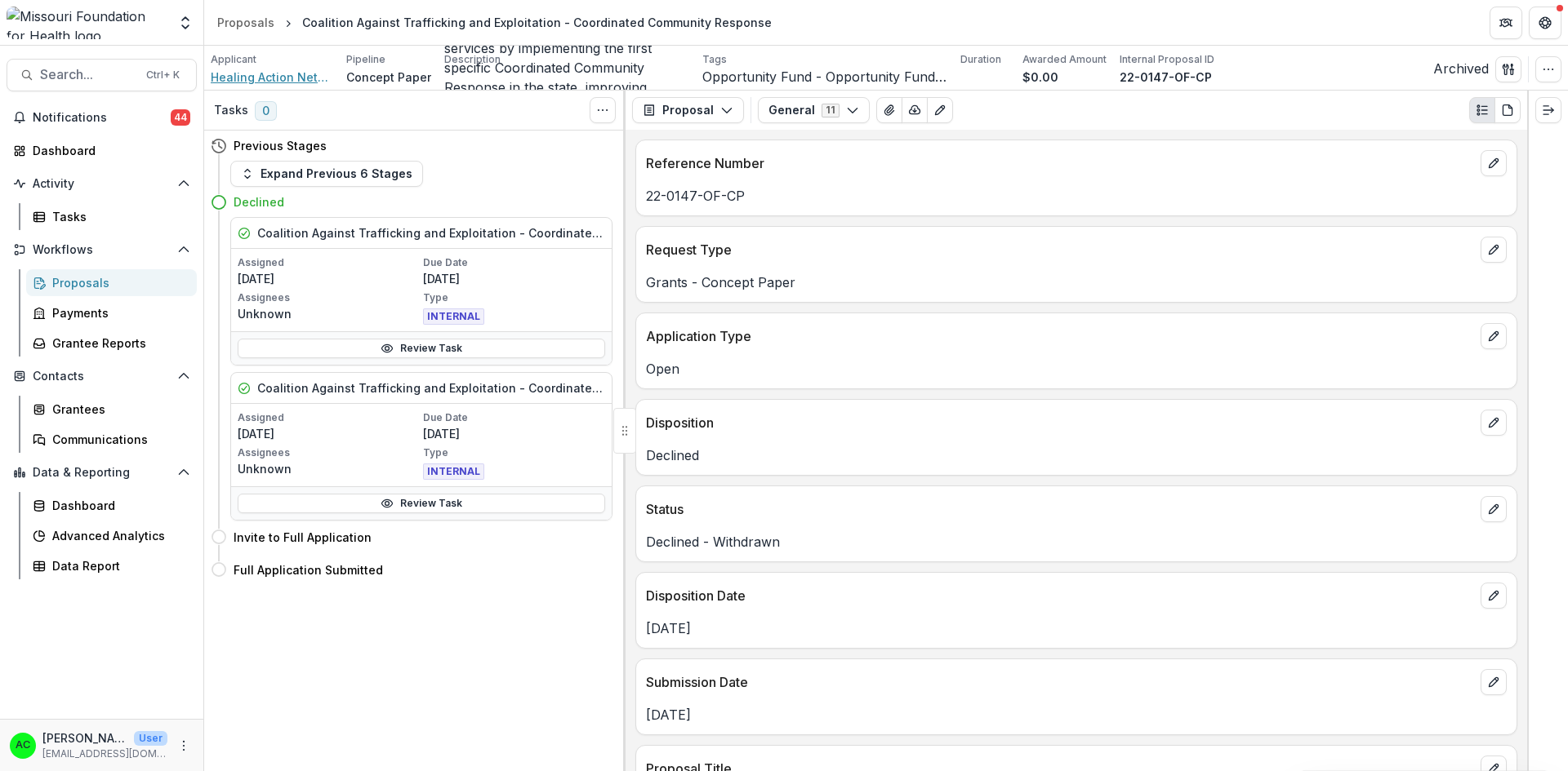
click at [274, 79] on span "Healing Action Network Inc" at bounding box center [272, 77] width 122 height 17
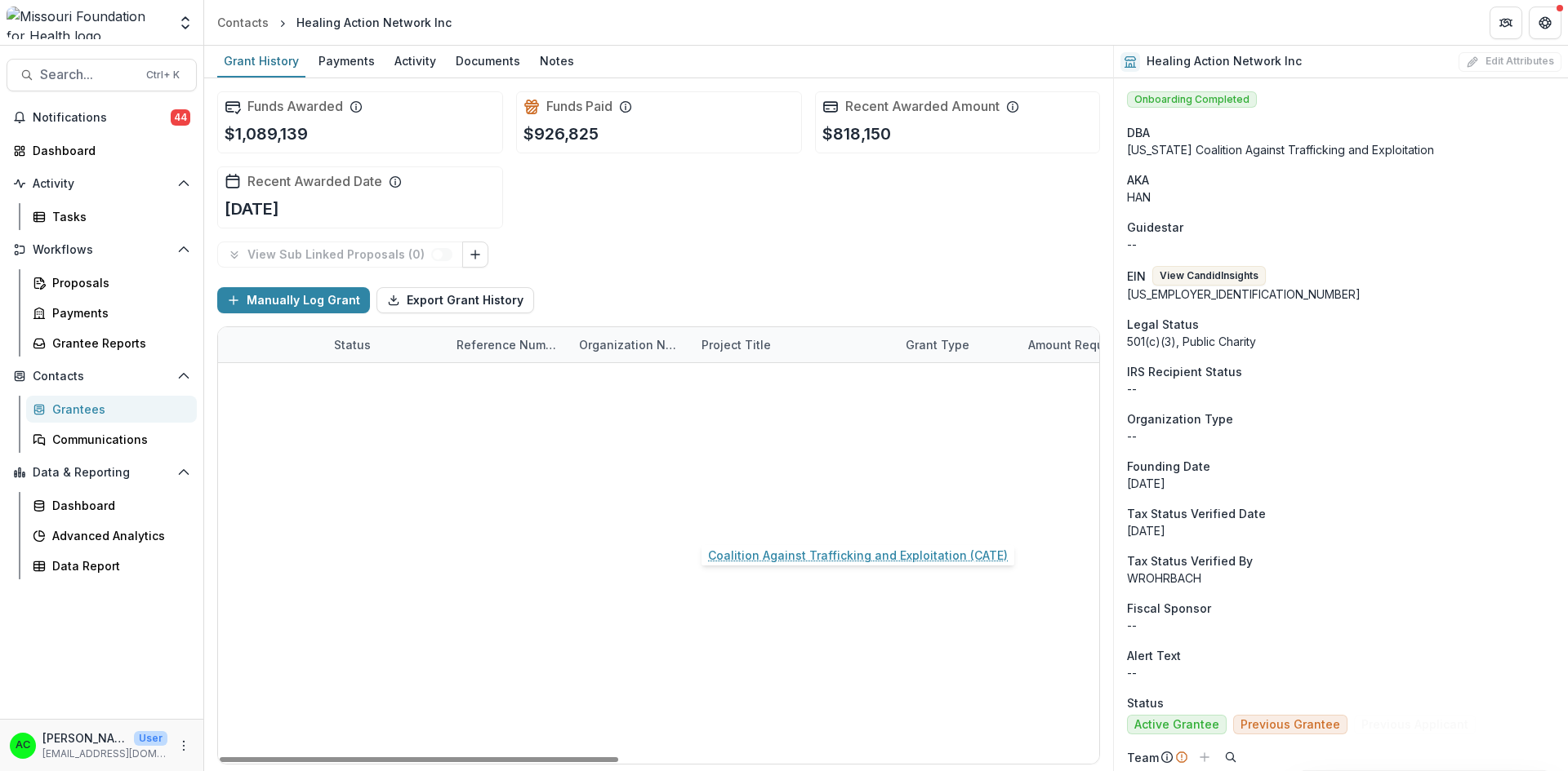
click at [731, 517] on link "Coalition Against Trafficking and Exploitation (CATE)" at bounding box center [793, 521] width 185 height 17
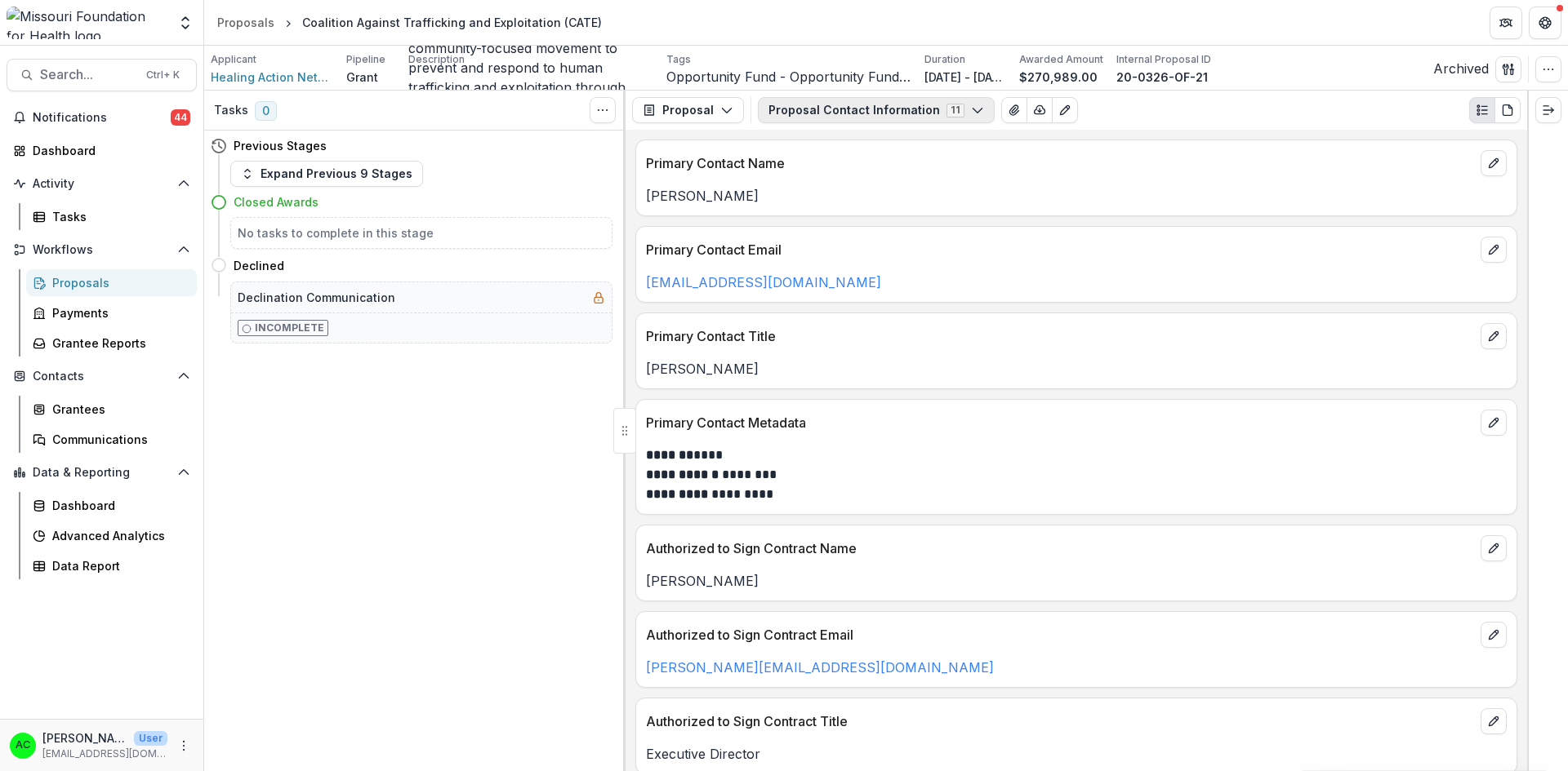
click at [846, 103] on button "Proposal Contact Information 11" at bounding box center [875, 110] width 236 height 26
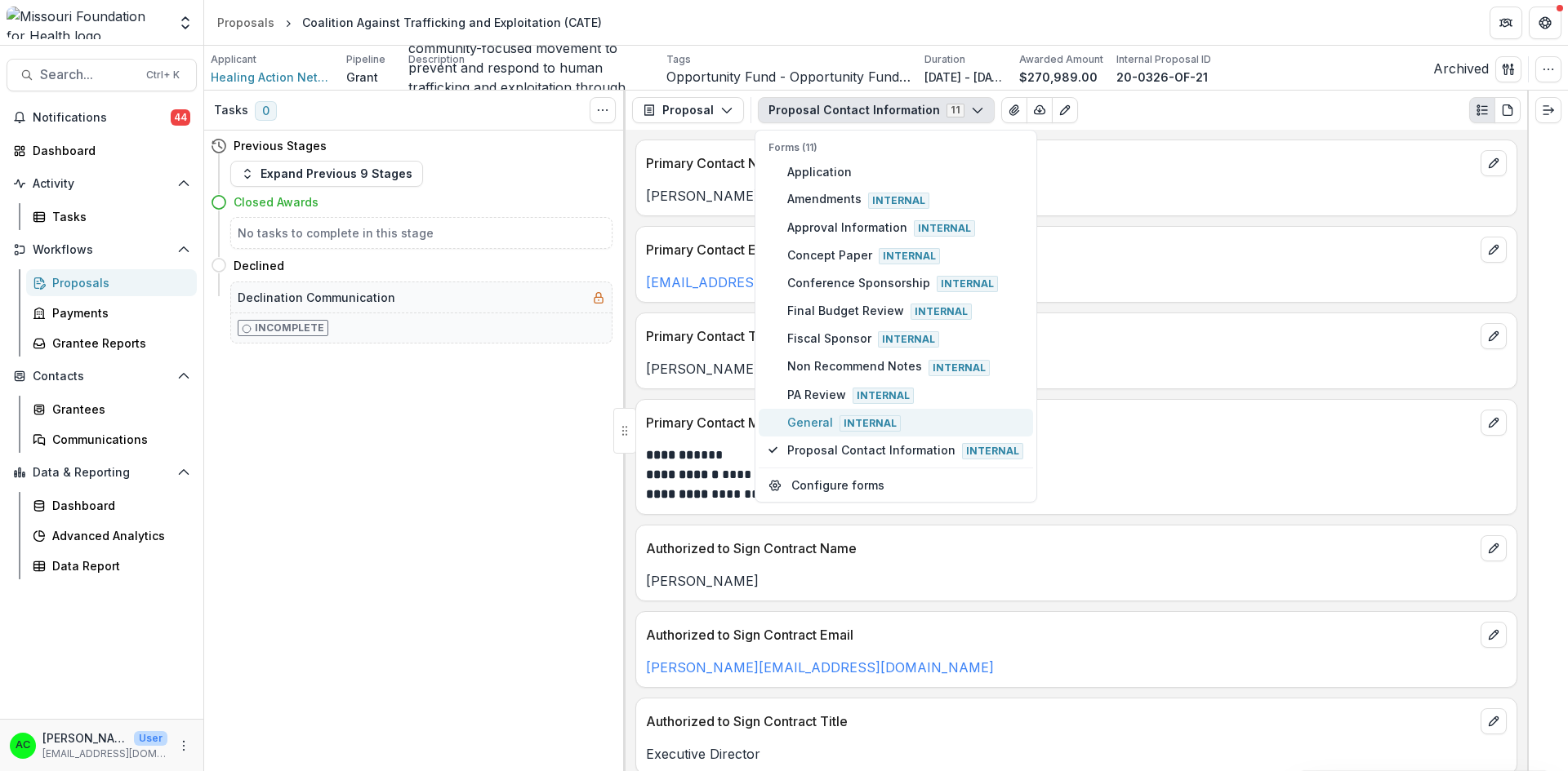
click at [829, 427] on span "General Internal" at bounding box center [905, 422] width 236 height 18
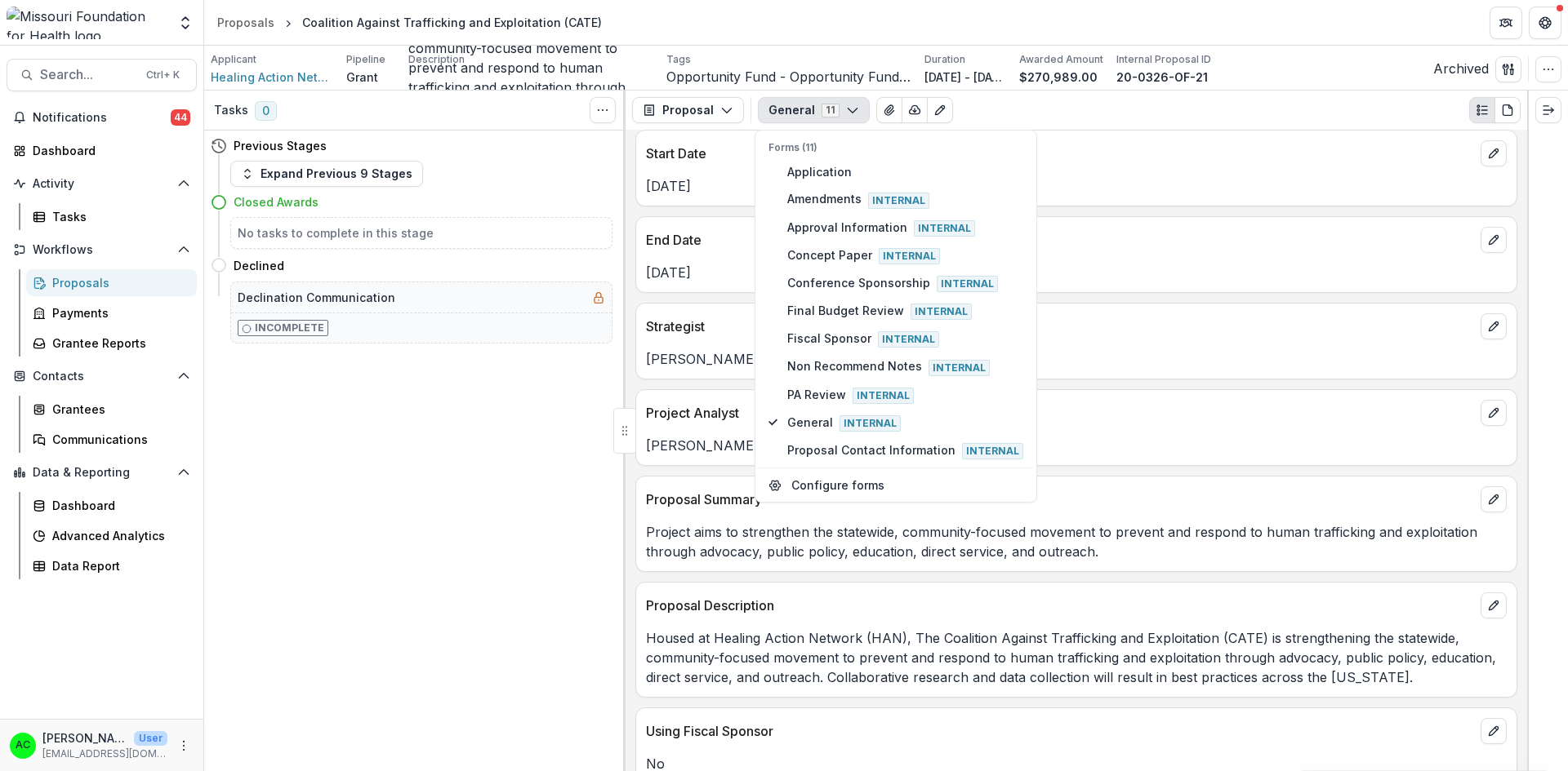
scroll to position [980, 0]
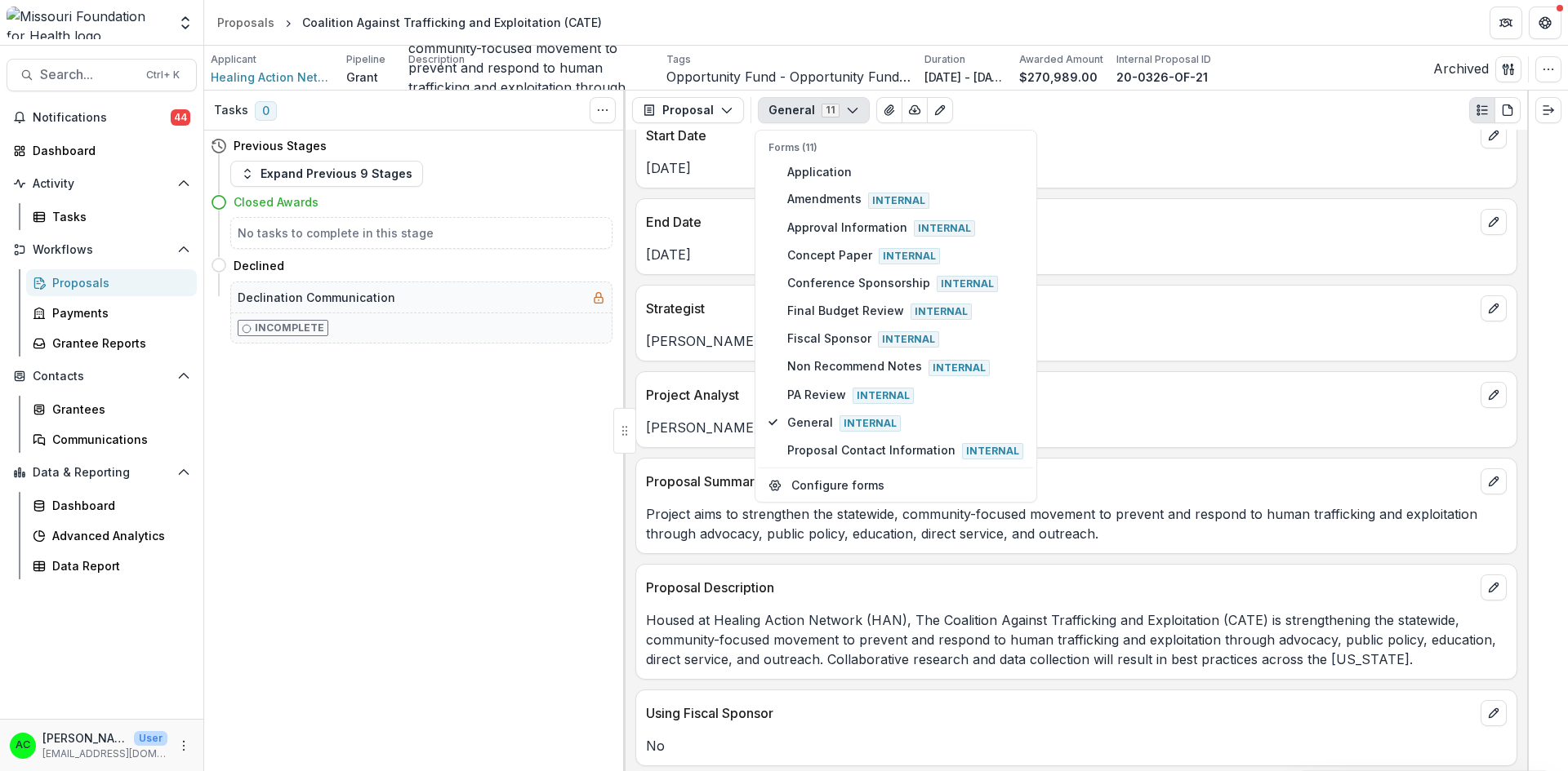
click at [954, 523] on p "Project aims to strengthen the statewide, community-focused movement to prevent…" at bounding box center [1077, 524] width 860 height 39
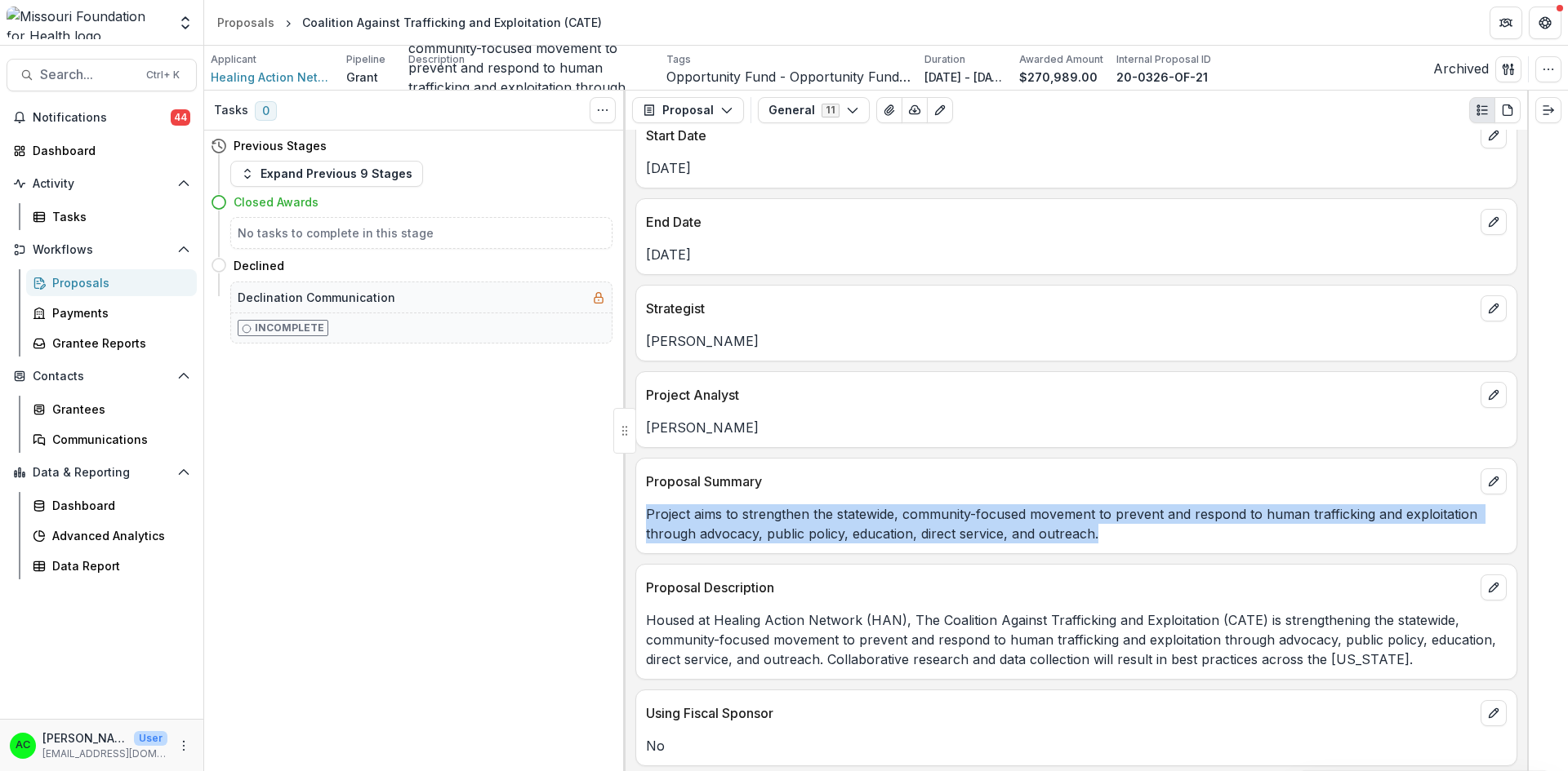
drag, startPoint x: 1121, startPoint y: 535, endPoint x: 640, endPoint y: 514, distance: 481.5
click at [640, 514] on div "Project aims to strengthen the statewide, community-focused movement to prevent…" at bounding box center [1076, 524] width 880 height 39
copy p "Project aims to strengthen the statewide, community-focused movement to prevent…"
